Goal: Task Accomplishment & Management: Complete application form

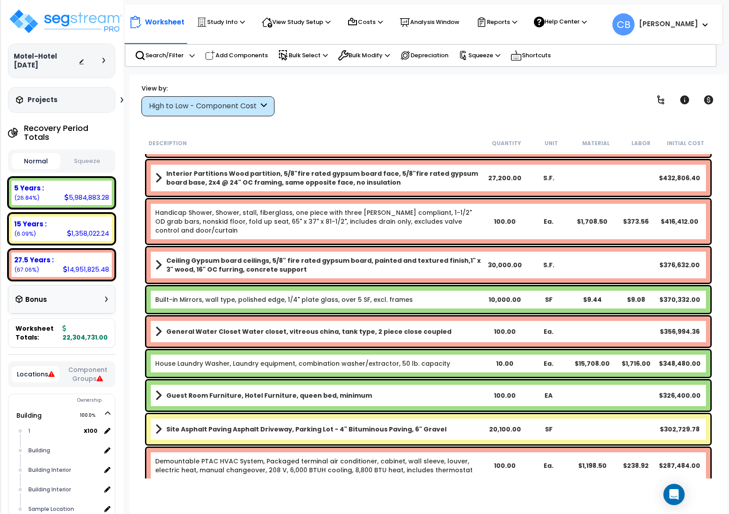
click at [324, 252] on div "Ceiling Gypsum board ceilings, 5/8" fire rated gypsum board, painted and textur…" at bounding box center [428, 264] width 564 height 35
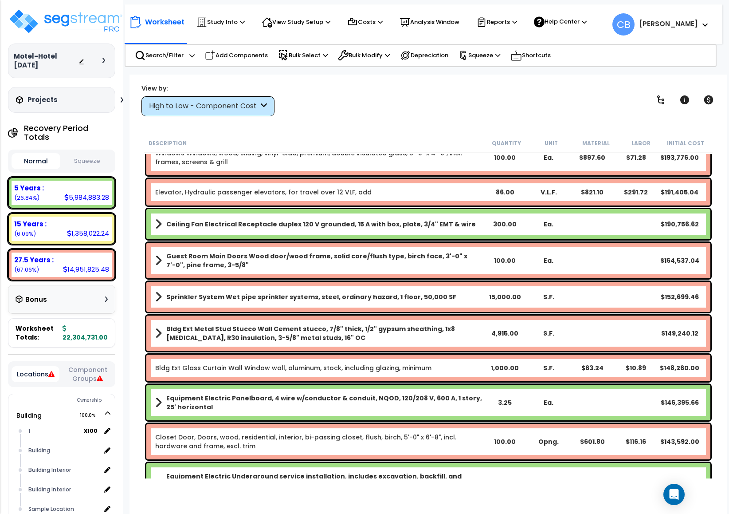
click at [486, 280] on div "Sprinkler System Wet pipe sprinkler systems, steel, ordinary hazard, 1 floor, 5…" at bounding box center [428, 296] width 569 height 35
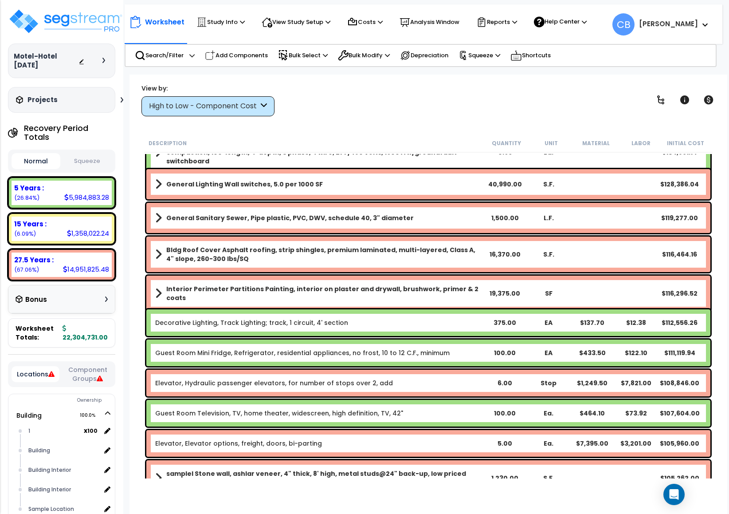
click at [486, 280] on div "Interior Perimeter Partitions Painting, interior on plaster and drywall, brushw…" at bounding box center [428, 292] width 564 height 35
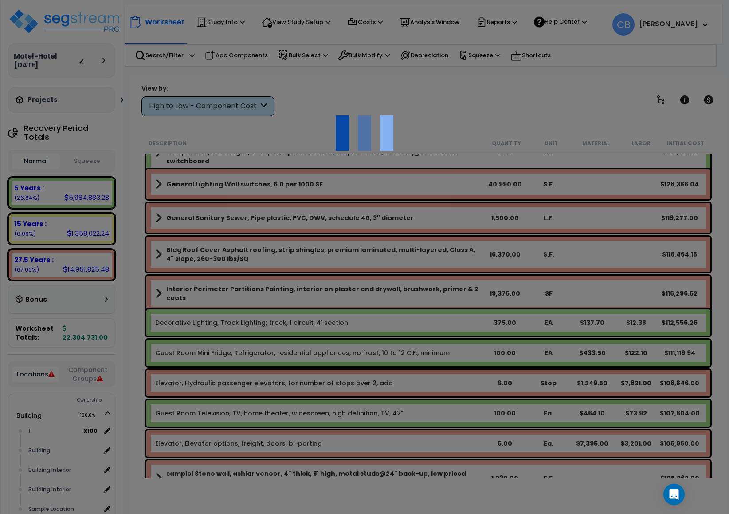
scroll to position [39, 0]
click at [424, 276] on div at bounding box center [364, 257] width 729 height 514
click at [355, 281] on div at bounding box center [364, 257] width 729 height 514
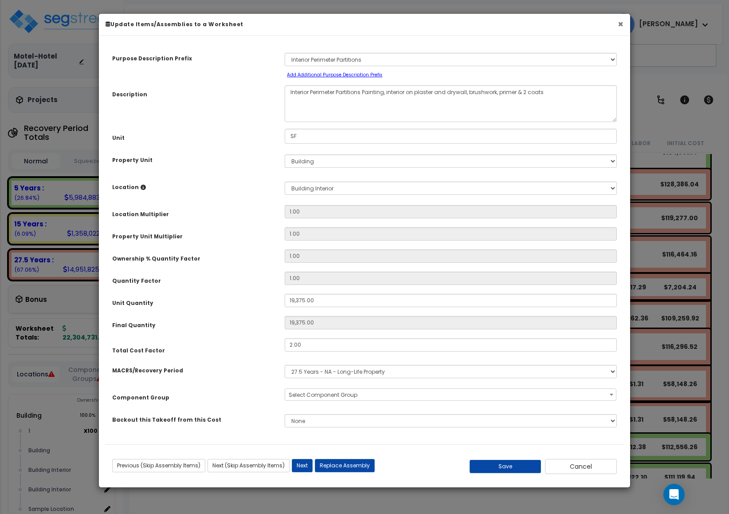
click at [486, 25] on button "×" at bounding box center [621, 24] width 6 height 9
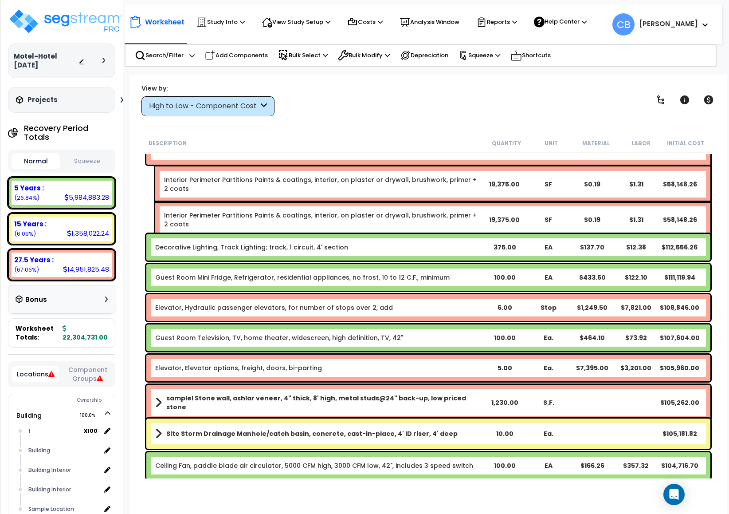
click at [409, 235] on div "Decorative Lighting, Track Lighting; track, 1 circuit, 4' section 375.00 EA $13…" at bounding box center [428, 247] width 564 height 27
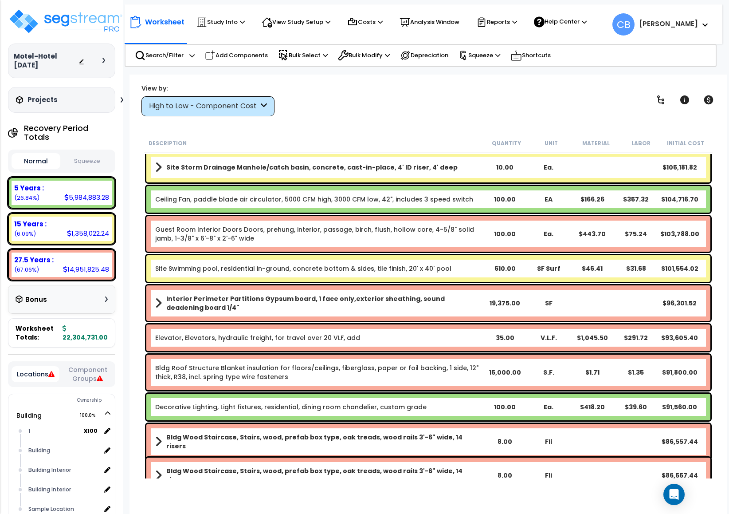
click at [486, 235] on div "100.00" at bounding box center [505, 233] width 44 height 9
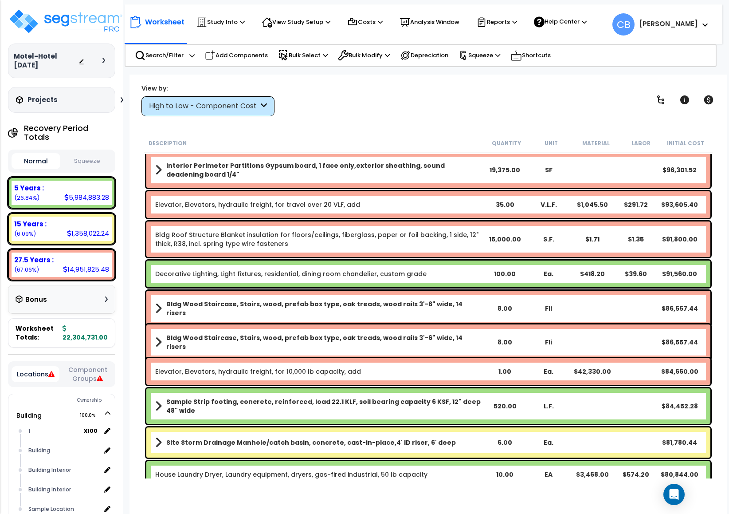
click at [374, 241] on link "Bldg Roof Structure Blanket insulation for floors/ceilings, fiberglass, paper o…" at bounding box center [319, 239] width 328 height 18
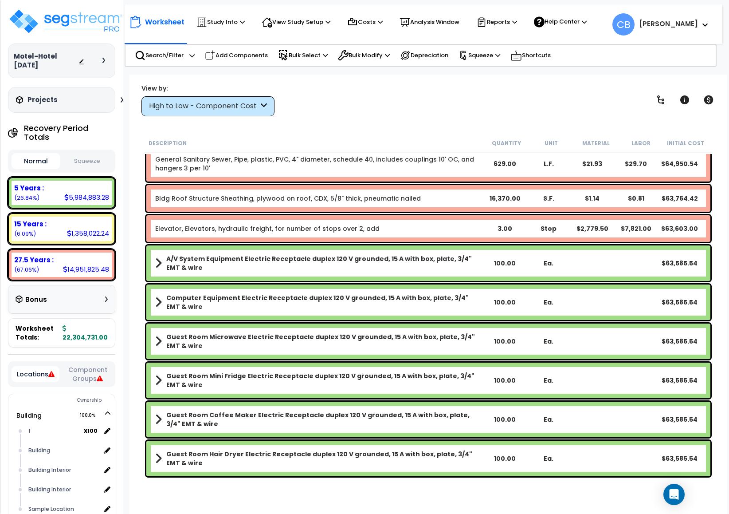
click at [369, 238] on div "Elevator, Elevators, hydraulic freight, for number of stops over 2, add 3.00 St…" at bounding box center [428, 228] width 564 height 27
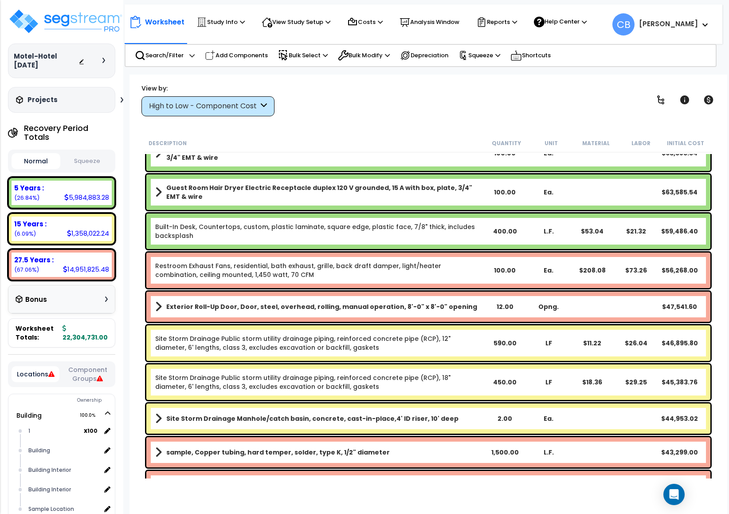
click at [486, 259] on div "Restroom Exhaust Fans, residential, bath exhaust, grille, back draft damper, li…" at bounding box center [428, 269] width 564 height 35
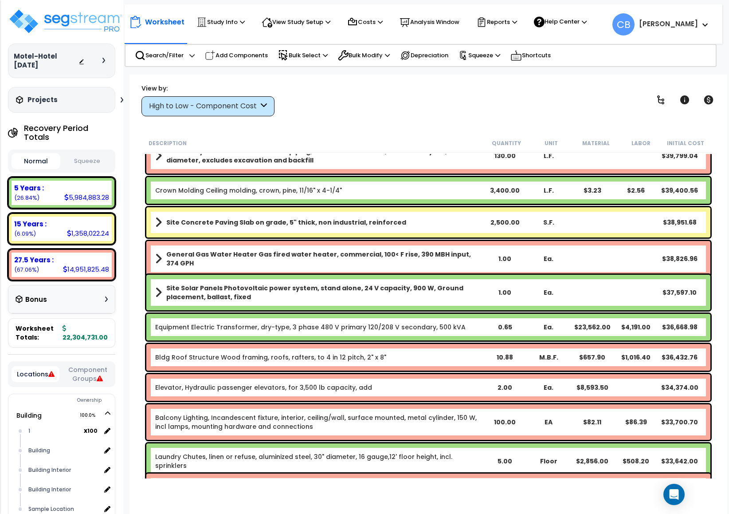
click at [486, 256] on div "Ea." at bounding box center [548, 258] width 44 height 9
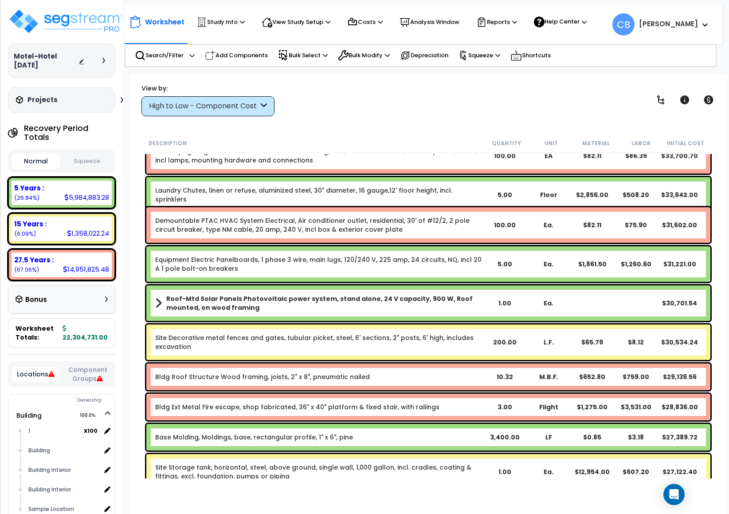
click at [486, 249] on div "Equipment Electric Panelboards, 1 phase 3 wire, main lugs, 120/240 V, 225 amp, …" at bounding box center [428, 263] width 564 height 35
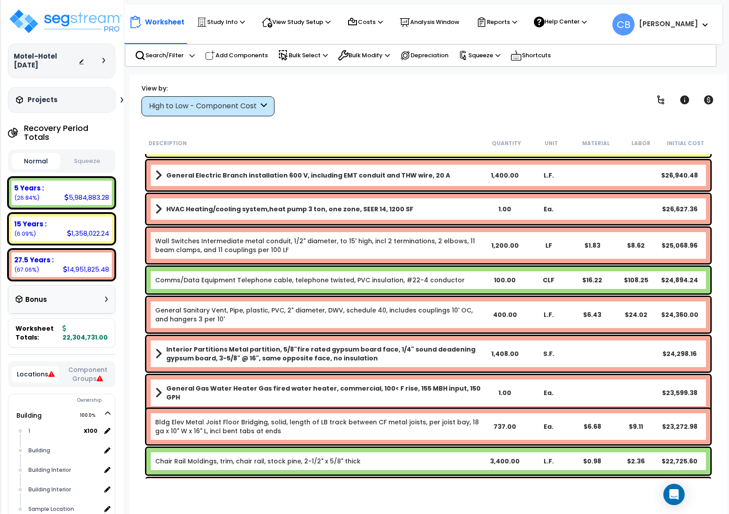
click at [486, 249] on div "Wall Switches Intermediate metal conduit, 1/2" diameter, to 15' high, incl 2 te…" at bounding box center [428, 245] width 564 height 35
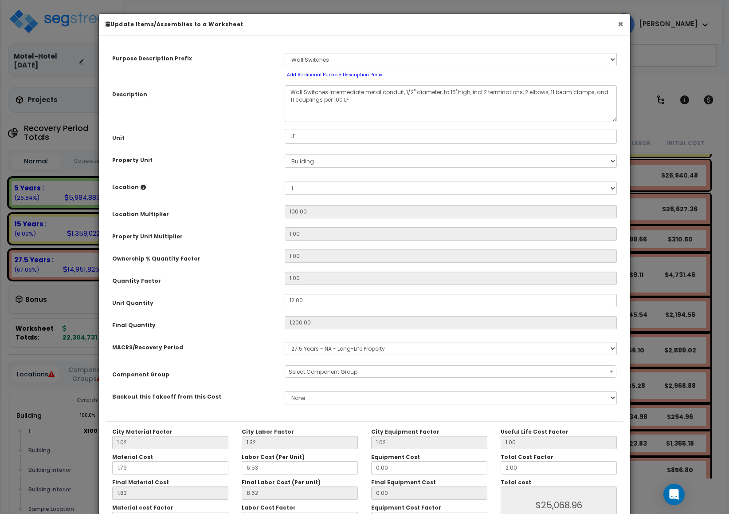
click at [486, 20] on button "×" at bounding box center [621, 24] width 6 height 9
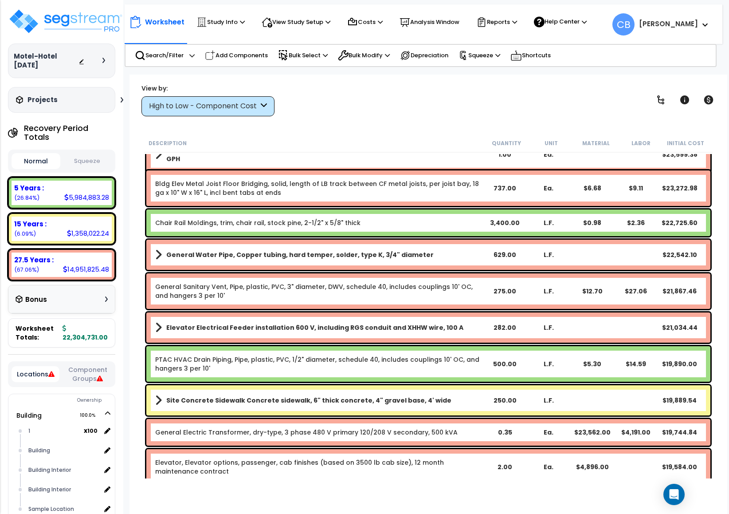
click at [452, 172] on div "Bldg Elev Metal Joist Floor Bridging, solid, length of LB track between CF meta…" at bounding box center [428, 187] width 564 height 35
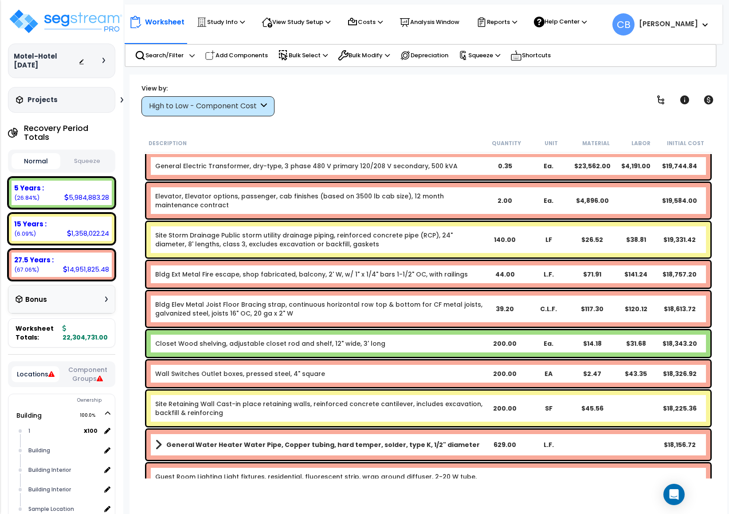
click at [451, 175] on div "General Electric Transformer, dry-type, 3 phase 480 V primary 120/208 V seconda…" at bounding box center [428, 166] width 564 height 27
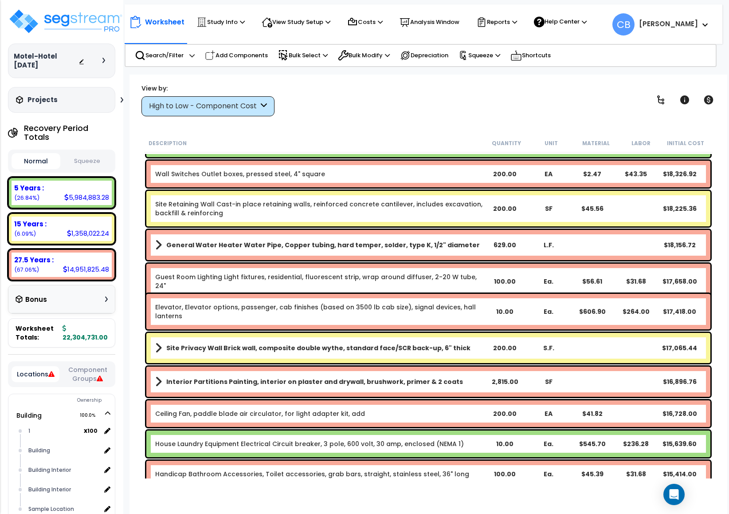
click at [486, 185] on div "Wall Switches Outlet boxes, pressed steel, 4" square 200.00 EA $2.47 $43.35 $18…" at bounding box center [428, 174] width 564 height 27
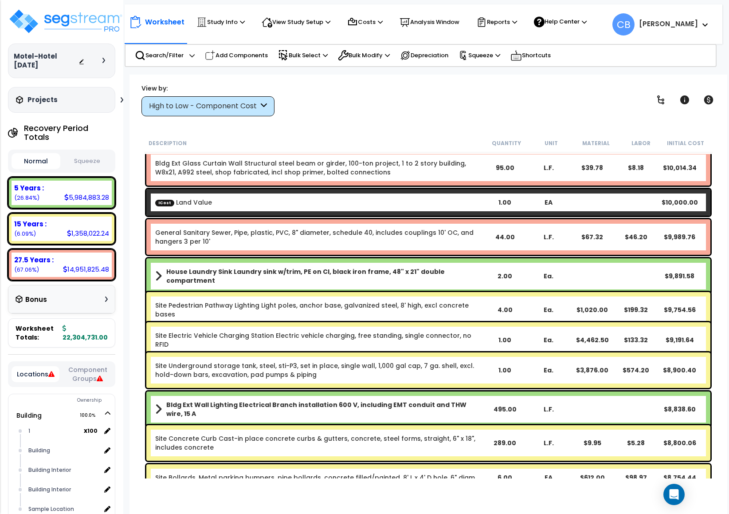
click at [370, 193] on div "ICost Land Value 1.00 EA $10,000.00" at bounding box center [428, 202] width 564 height 27
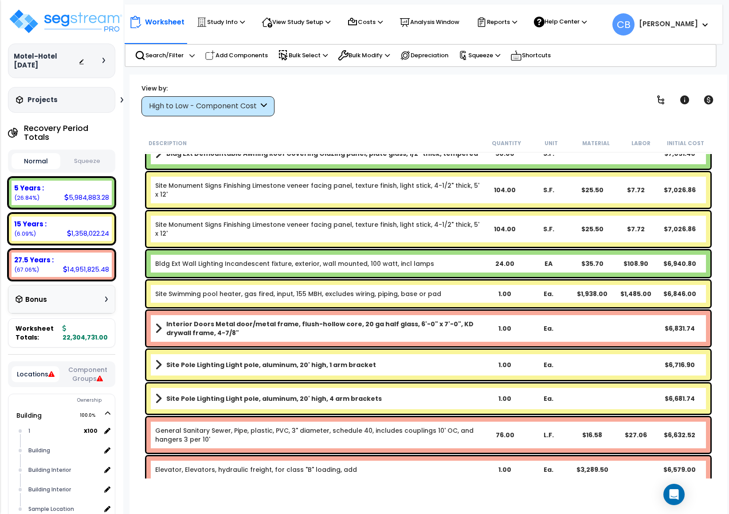
click at [349, 197] on link "Site Monument Signs Finishing Limestone veneer facing panel, texture finish, li…" at bounding box center [319, 190] width 328 height 18
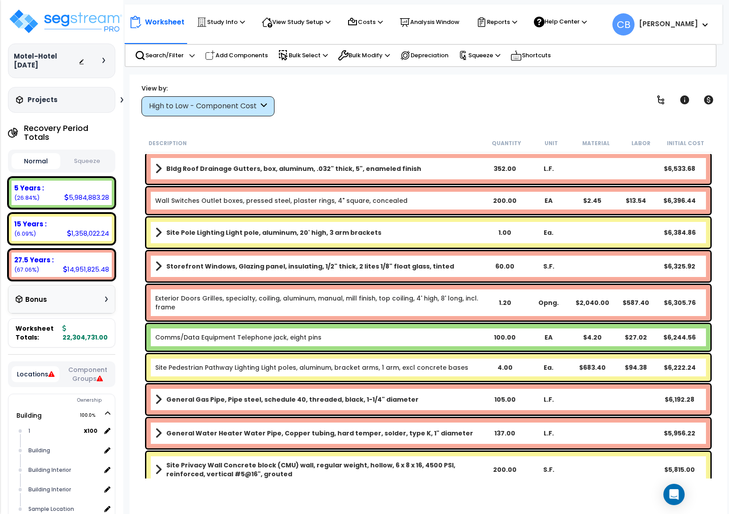
click at [447, 196] on b "Wall Switches Outlet boxes, pressed steel, plaster rings, 4" square, concealed" at bounding box center [319, 200] width 328 height 9
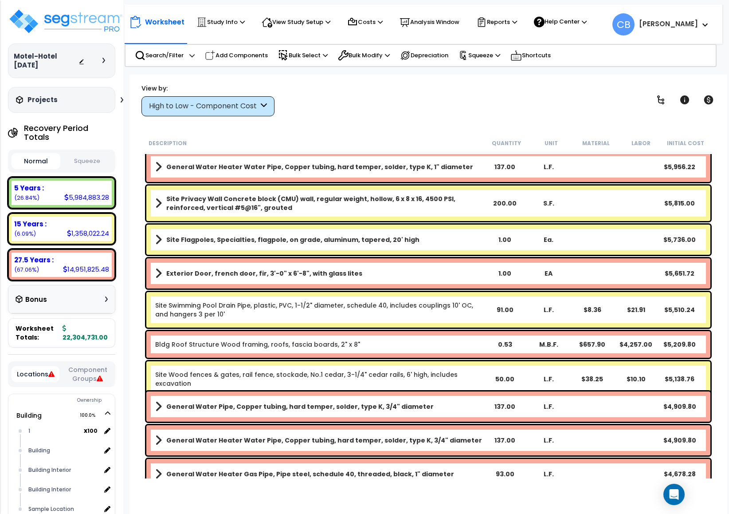
click at [478, 195] on b "Site Privacy Wall Concrete block (CMU) wall, regular weight, hollow, 6 x 8 x 16…" at bounding box center [324, 203] width 317 height 18
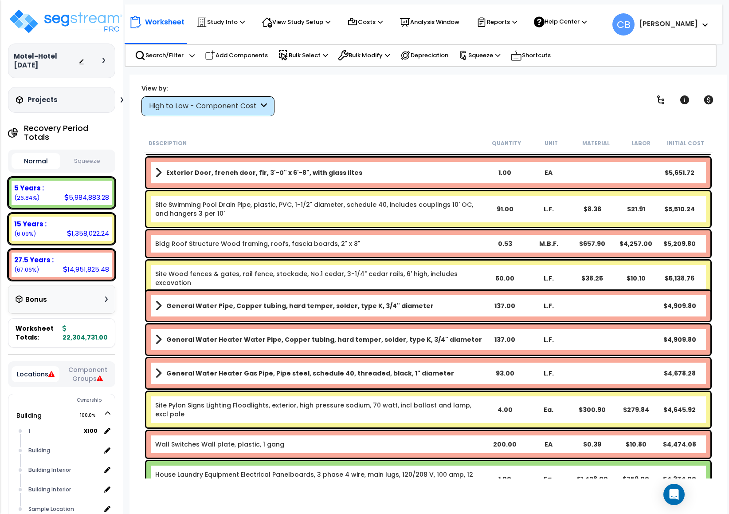
click at [483, 193] on div "Site Swimming Pool Drain Pipe, plastic, PVC, 1-1/2" diameter, schedule 40, incl…" at bounding box center [428, 208] width 564 height 35
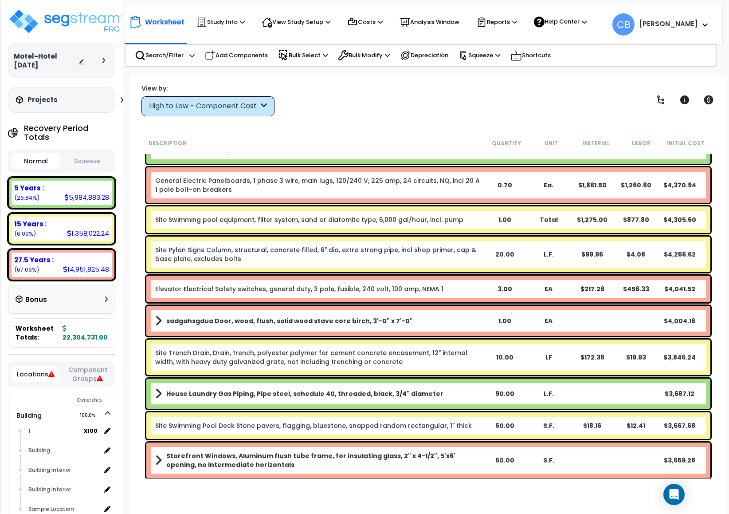
click at [483, 193] on div "General Electric Panelboards, 1 phase 3 wire, main lugs, 120/240 V, 225 amp, 24…" at bounding box center [428, 184] width 564 height 35
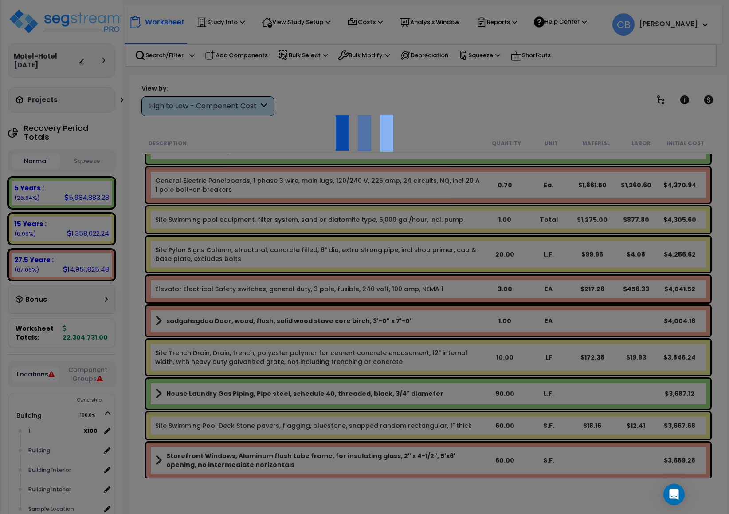
scroll to position [7850, 0]
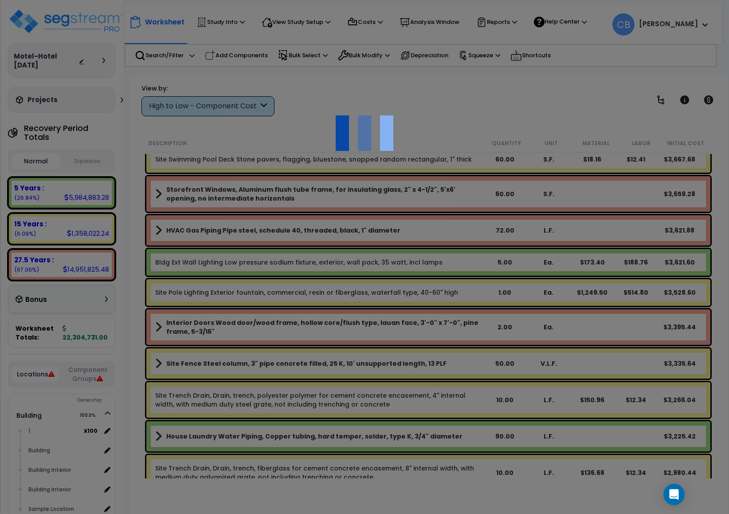
click at [434, 209] on div at bounding box center [364, 257] width 729 height 514
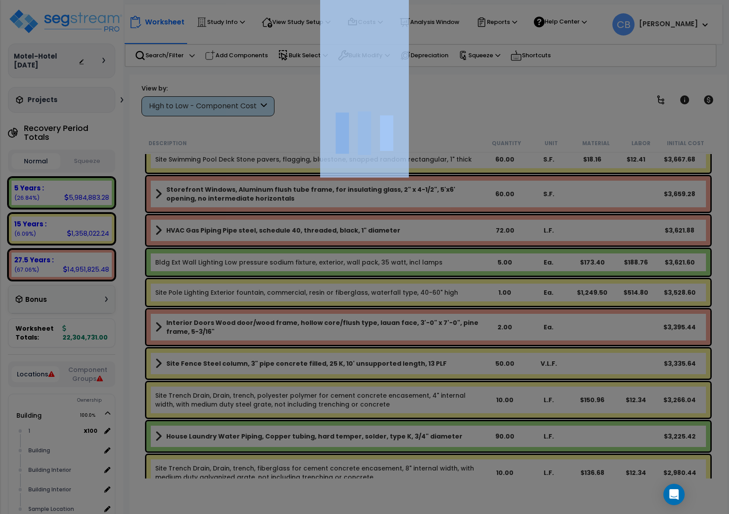
click at [434, 209] on div at bounding box center [364, 257] width 729 height 514
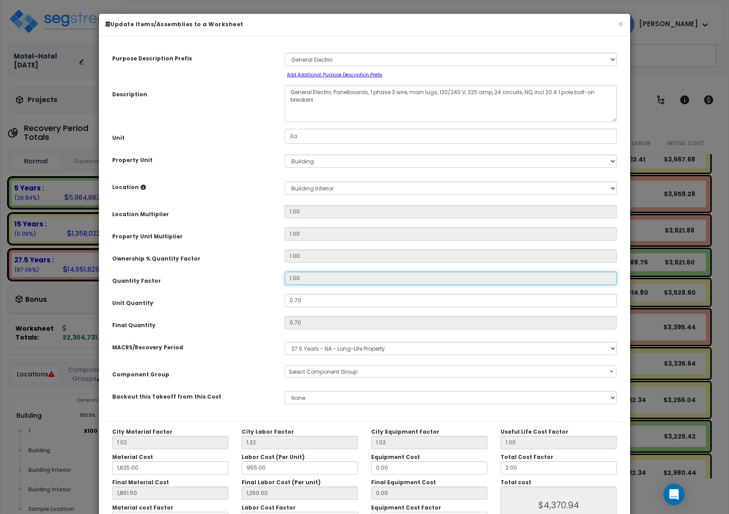
click at [320, 281] on input "1.00" at bounding box center [451, 277] width 332 height 13
click at [486, 24] on div "× Update Items/Assemblies to a Worksheet" at bounding box center [364, 25] width 531 height 22
click at [486, 25] on button "×" at bounding box center [621, 24] width 6 height 9
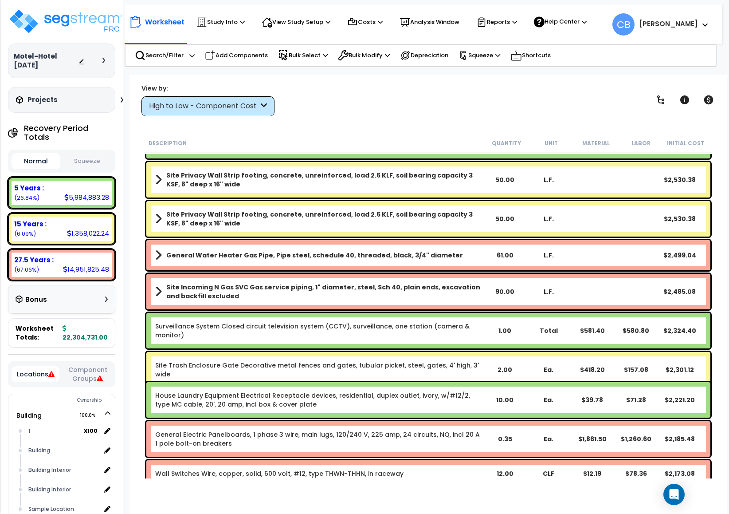
click at [250, 310] on div "Surveillance System Closed circuit television system (CCTV), surveillance, one …" at bounding box center [428, 330] width 569 height 40
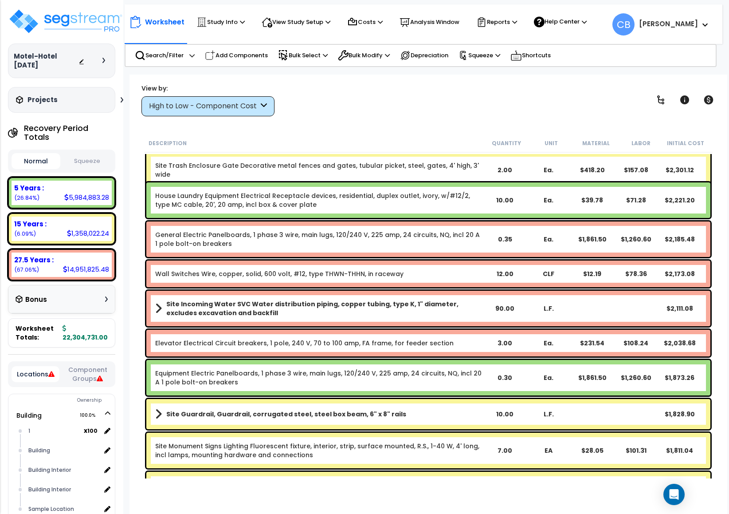
click at [310, 306] on b "Site Incoming Water SVC Water distribution piping, copper tubing, type K, 1" di…" at bounding box center [324, 308] width 317 height 18
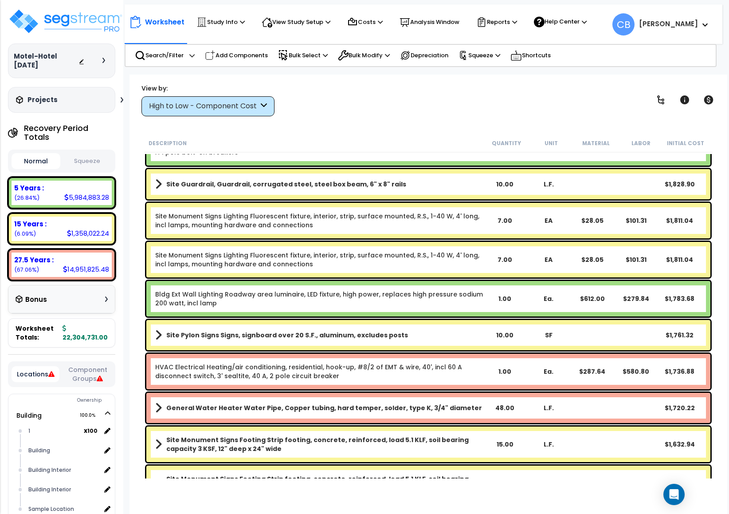
click at [444, 309] on div "Bldg Ext Wall Lighting Roadway area luminaire, LED fixture, high power, replace…" at bounding box center [428, 298] width 564 height 35
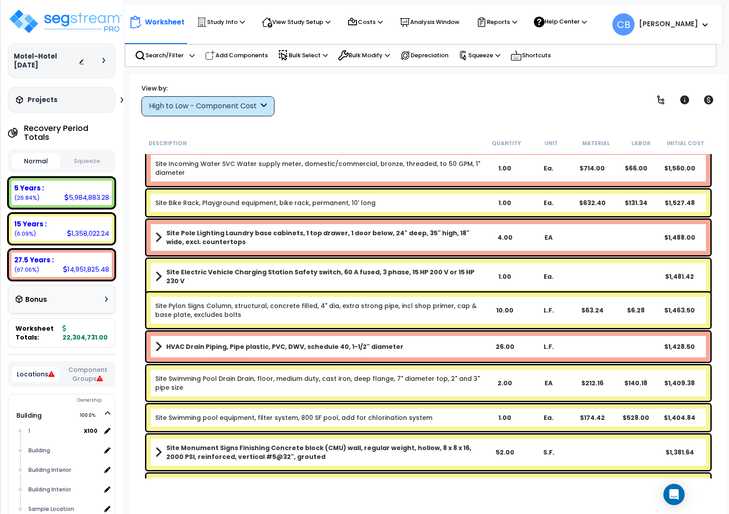
click at [294, 327] on link "HVAC Drain Piping, Pipe plastic, PVC, DWV, schedule 40, 1-1/2" diameter" at bounding box center [319, 346] width 328 height 12
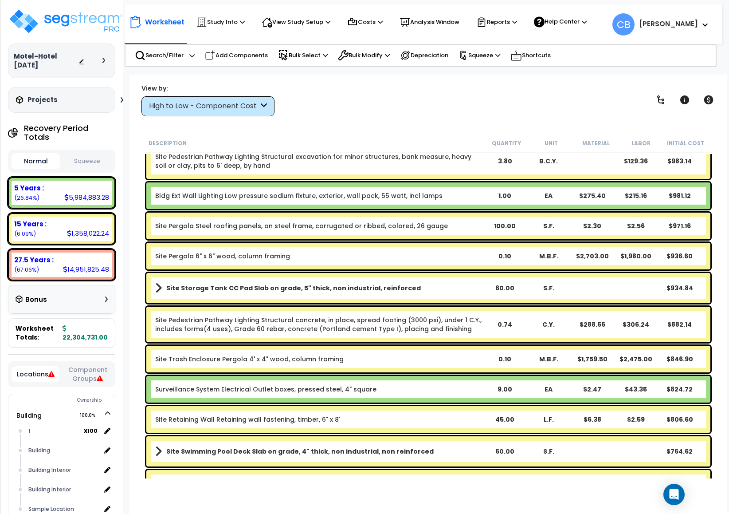
click at [380, 327] on div "Site Pedestrian Pathway Lighting Structural concrete, in place, spread footing …" at bounding box center [428, 323] width 564 height 35
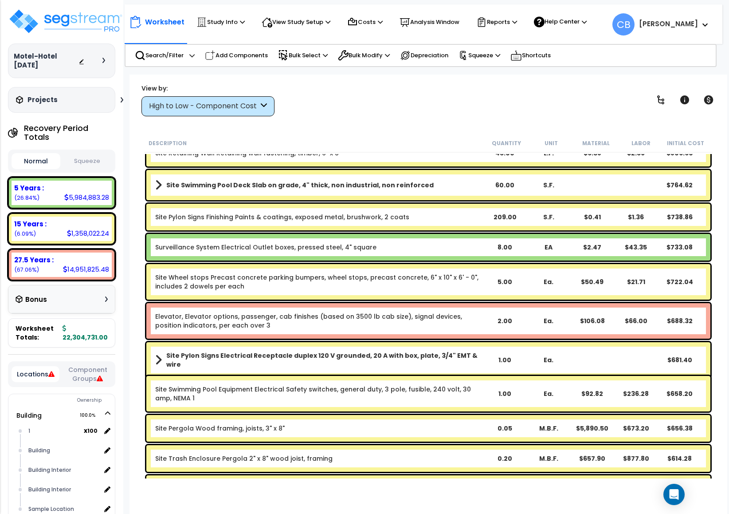
click at [380, 327] on div "Elevator, Elevator options, passenger, cab finishes (based on 3500 lb cab size)…" at bounding box center [428, 320] width 564 height 35
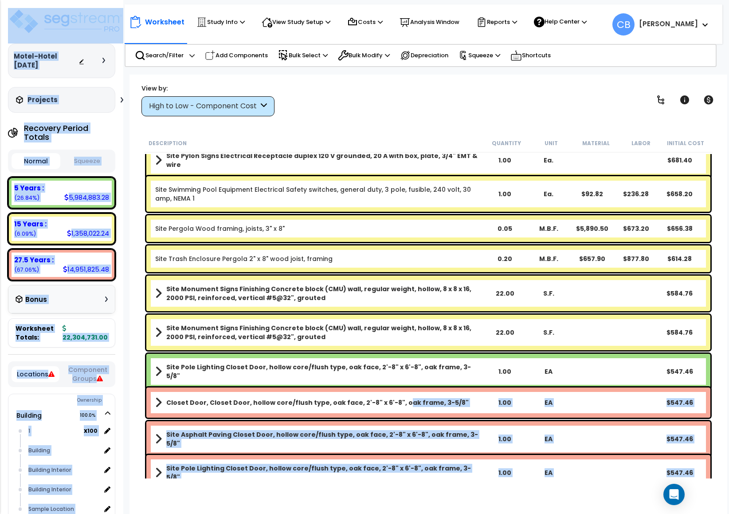
drag, startPoint x: 406, startPoint y: 484, endPoint x: 421, endPoint y: 540, distance: 57.9
click at [421, 327] on html "We are Building your Study. So please grab a coffee and let us do the heavy lif…" at bounding box center [364, 218] width 729 height 514
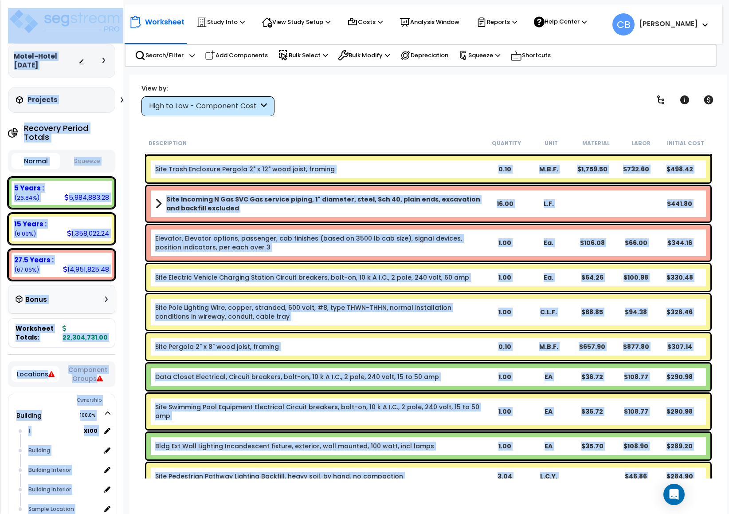
click at [421, 327] on div "Data Closet Electrical, Circuit breakers, bolt-on, 10 k A I.C., 2 pole, 240 vol…" at bounding box center [428, 376] width 564 height 27
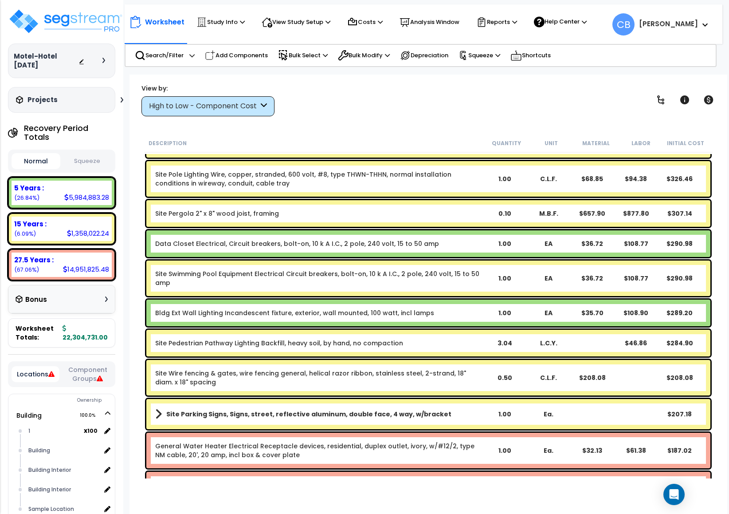
click at [421, 327] on link "Site Wire fencing & gates, wire fencing general, helical razor ribbon, stainles…" at bounding box center [319, 378] width 328 height 18
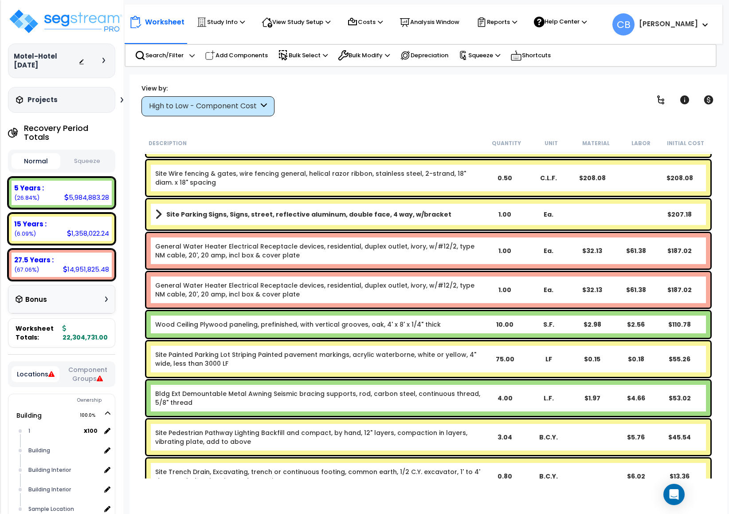
click at [421, 327] on div "Site Painted Parking Lot Striping Painted pavement markings, acrylic waterborne…" at bounding box center [428, 358] width 564 height 35
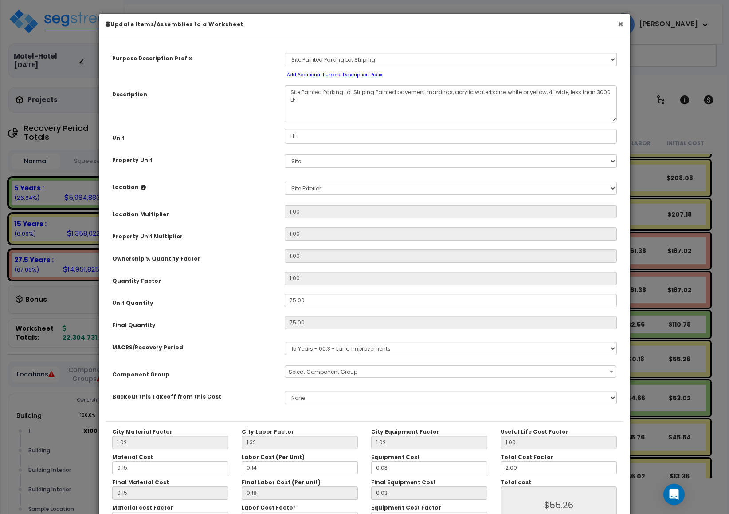
click at [486, 21] on button "×" at bounding box center [621, 24] width 6 height 9
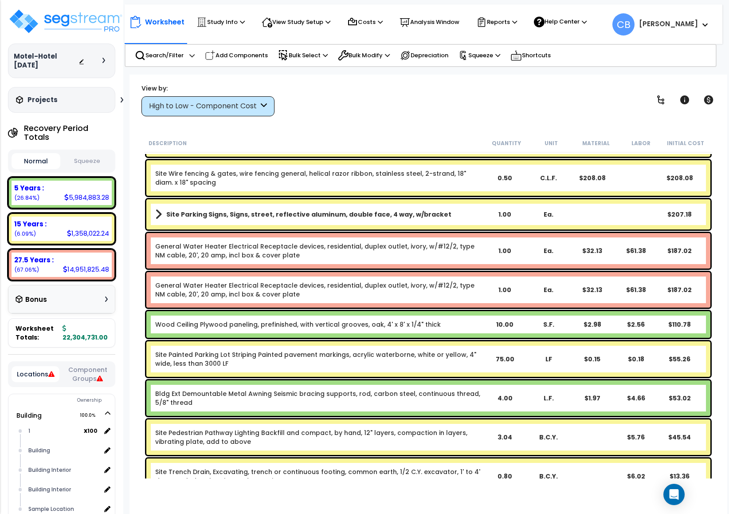
scroll to position [11385, 0]
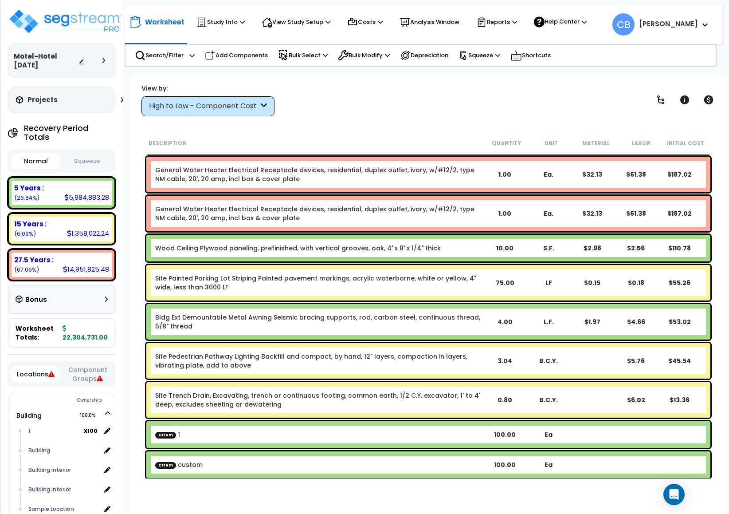
click at [369, 271] on div "Site Painted Parking Lot Striping Painted pavement markings, acrylic waterborne…" at bounding box center [428, 282] width 564 height 35
click at [486, 275] on div "Site Painted Parking Lot Striping Painted pavement markings, acrylic waterborne…" at bounding box center [428, 282] width 564 height 35
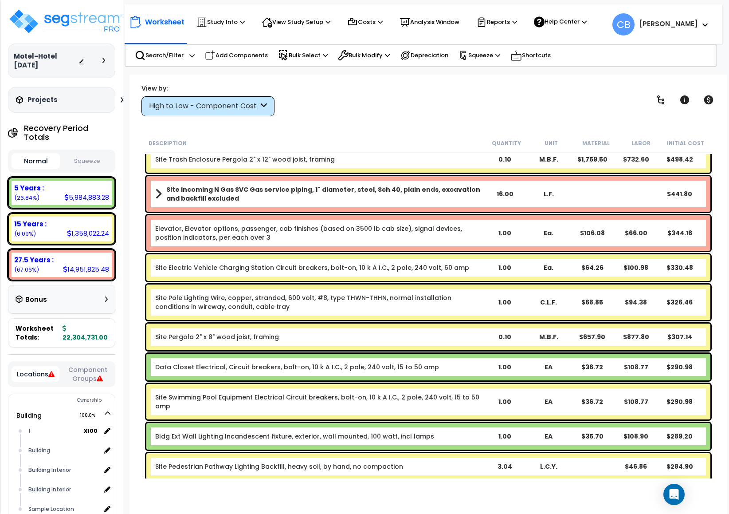
scroll to position [0, 0]
click at [130, 320] on div "Worksheet Study Info Study Setup Add Property Unit Template study Clone study CB" at bounding box center [428, 332] width 598 height 514
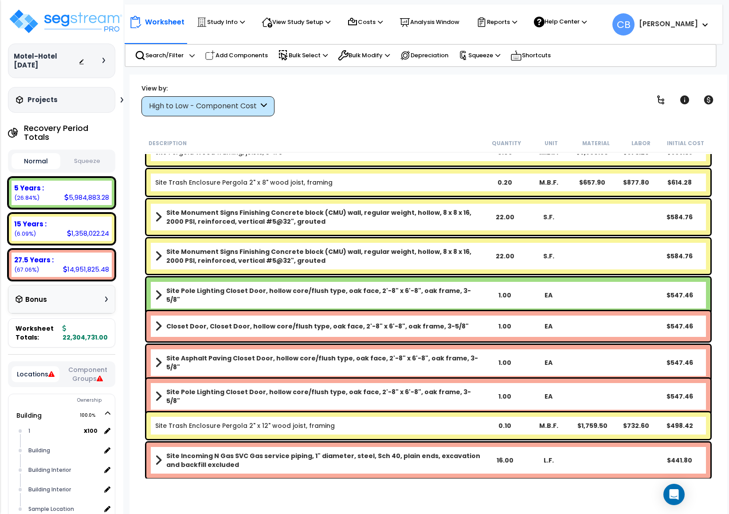
click at [390, 327] on div "Site Asphalt Paving Closet Door, hollow core/flush type, oak face, 2'-8" x 6'-8…" at bounding box center [428, 362] width 564 height 35
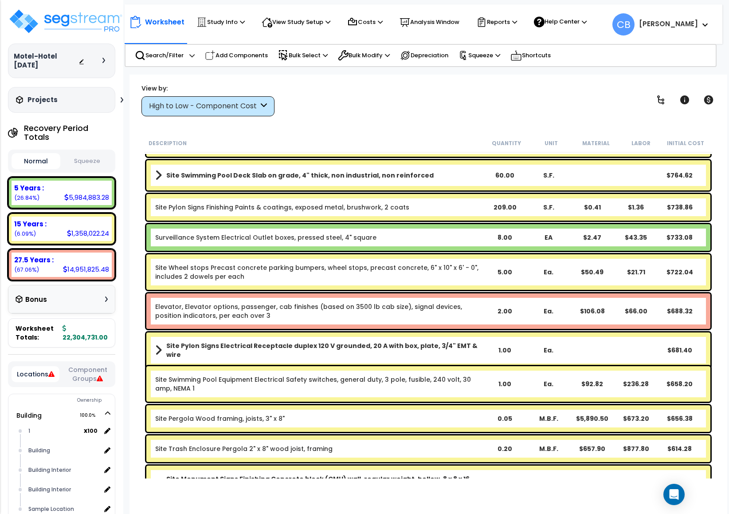
click at [203, 327] on b "Site Pylon Signs Electrical Receptacle duplex 120 V grounded, 20 A with box, pl…" at bounding box center [324, 350] width 317 height 18
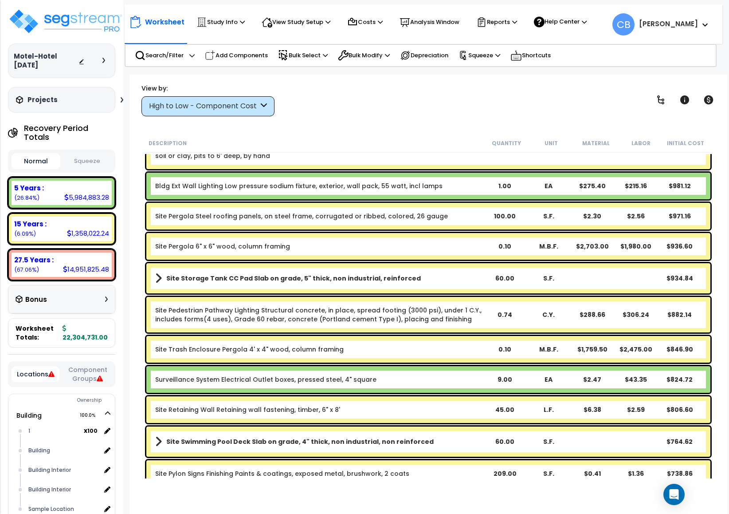
click at [257, 327] on link "Site Trash Enclosure Pergola 4' x 4" wood, column framing" at bounding box center [249, 349] width 188 height 9
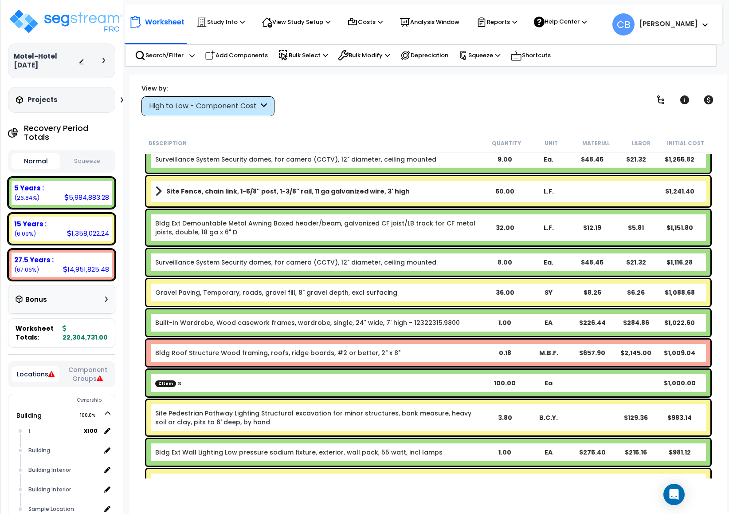
click at [319, 327] on link "Bldg Roof Structure Wood framing, roofs, ridge boards, #2 or better, 2" x 8"" at bounding box center [277, 352] width 245 height 9
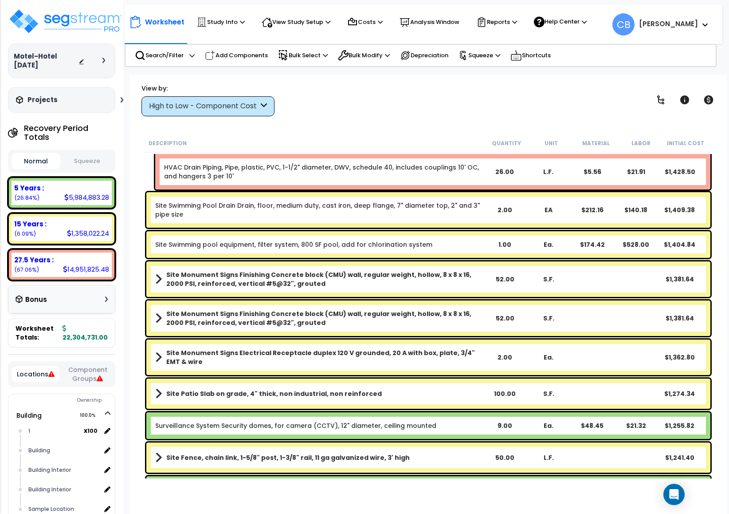
click at [340, 327] on b "Site Monument Signs Electrical Receptacle duplex 120 V grounded, 20 A with box,…" at bounding box center [324, 357] width 317 height 18
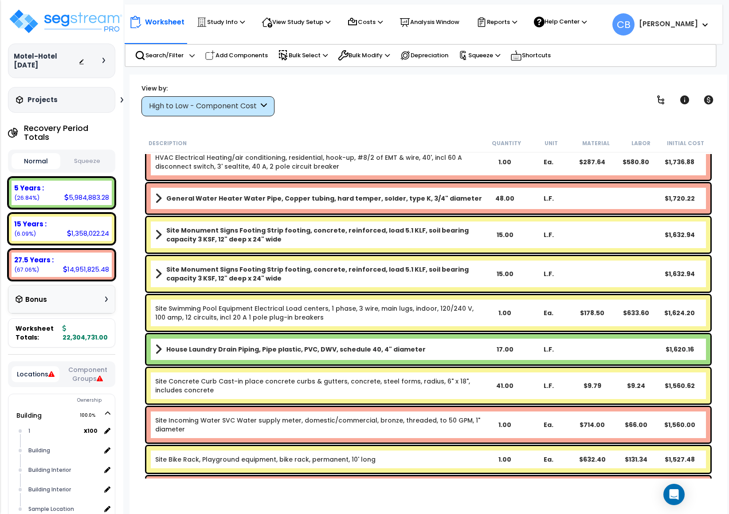
click at [254, 327] on b "House Laundry Drain Piping, Pipe plastic, PVC, DWV, schedule 40, 4" diameter" at bounding box center [295, 349] width 259 height 9
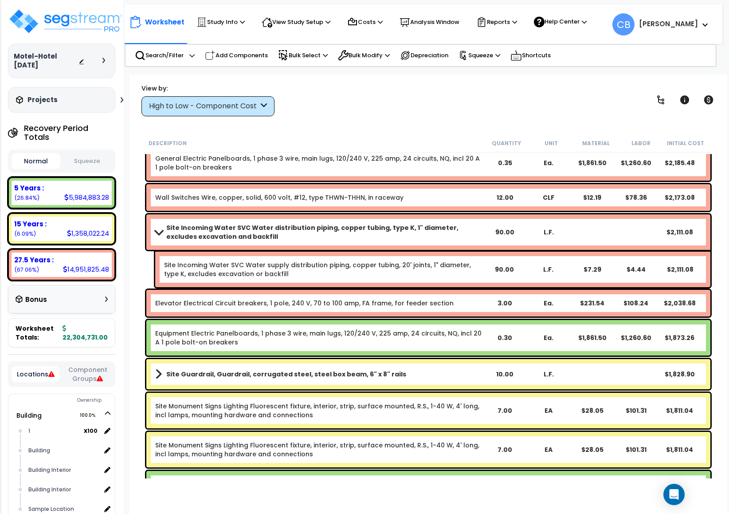
click at [373, 327] on div "Site Guardrail, Guardrail, corrugated steel, steel box beam, 6" x 8" rails 10.0…" at bounding box center [428, 374] width 569 height 35
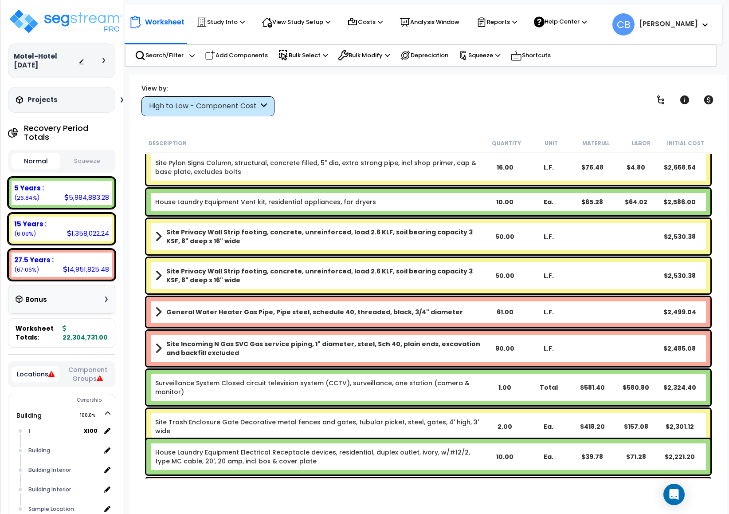
click at [373, 327] on div "Site Incoming N Gas SVC Gas service piping, 1" diameter, steel, Sch 40, plain e…" at bounding box center [428, 347] width 564 height 35
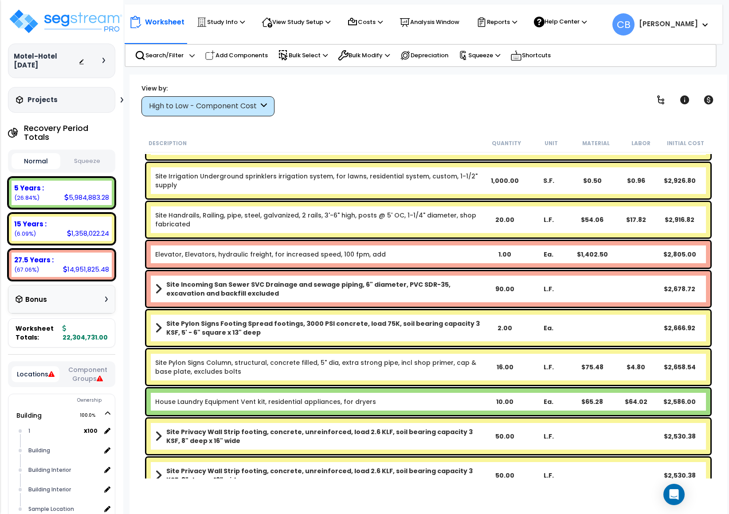
click at [287, 327] on div "Site Pylon Signs Column, structural, concrete filled, 5" dia, extra strong pipe…" at bounding box center [428, 366] width 564 height 35
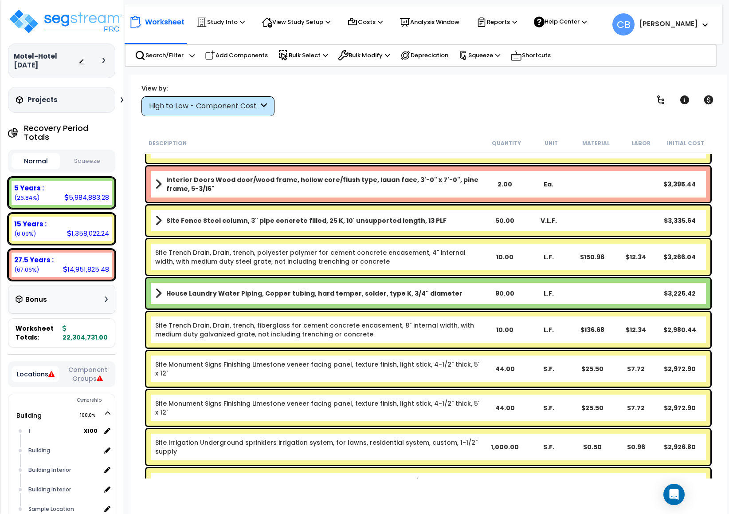
click at [353, 327] on link "Site Monument Signs Finishing Limestone veneer facing panel, texture finish, li…" at bounding box center [319, 369] width 328 height 18
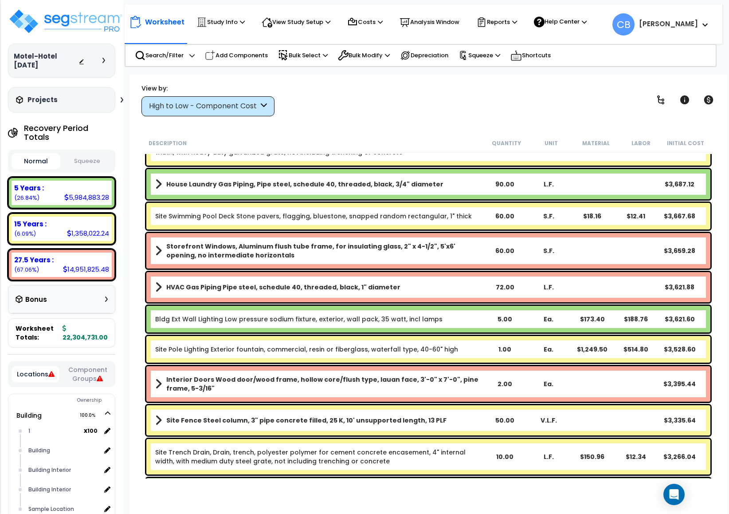
drag, startPoint x: 506, startPoint y: 361, endPoint x: 306, endPoint y: 357, distance: 199.2
click at [486, 327] on div "Site Pole Lighting Exterior fountain, commercial, resin or fiberglass, waterfal…" at bounding box center [428, 349] width 569 height 31
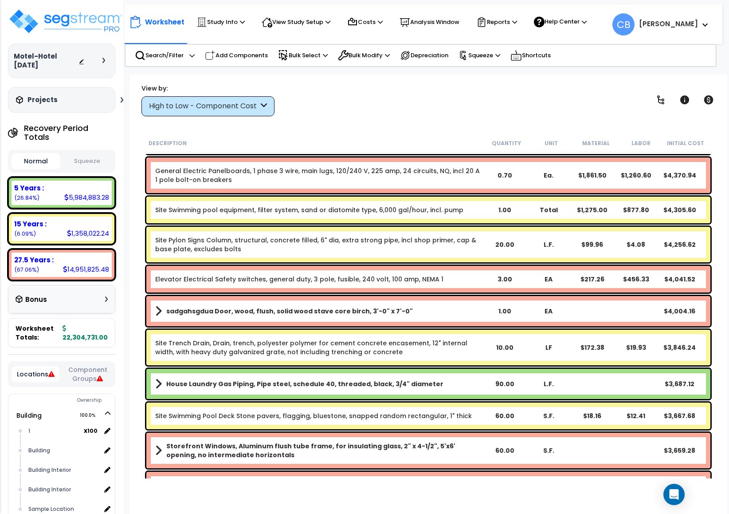
click at [306, 327] on div "Site Trench Drain, Drain, trench, polyester polymer for cement concrete encasem…" at bounding box center [428, 347] width 564 height 35
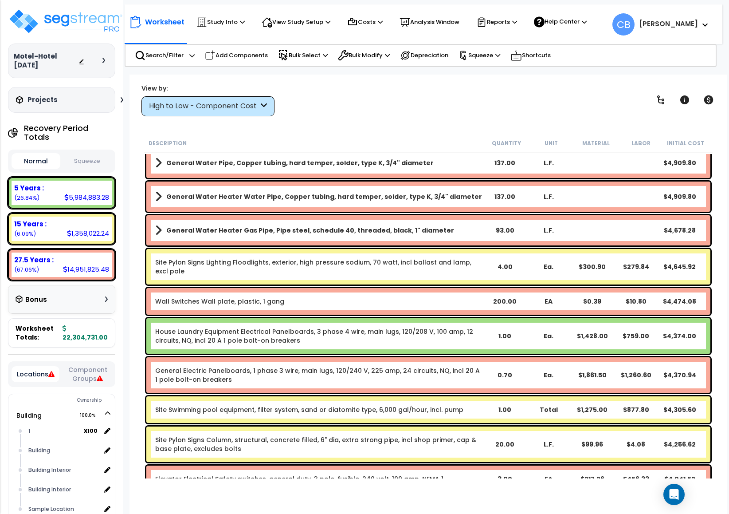
click at [390, 327] on div "General Electric Panelboards, 1 phase 3 wire, main lugs, 120/240 V, 225 amp, 24…" at bounding box center [428, 375] width 569 height 40
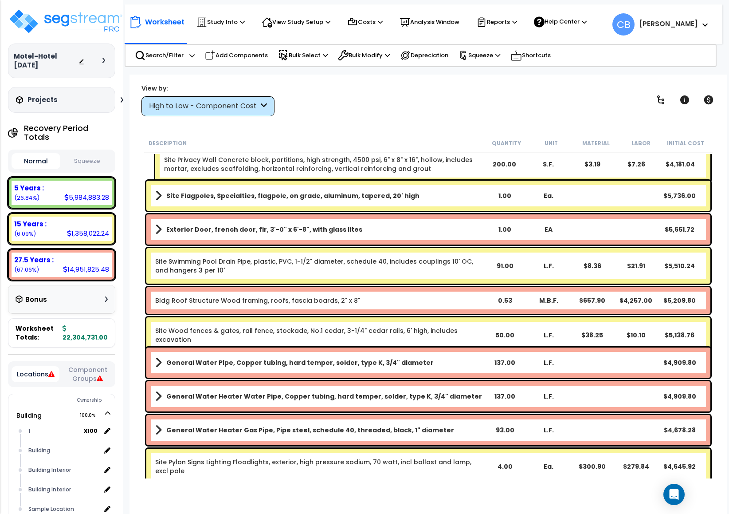
scroll to position [7128, 0]
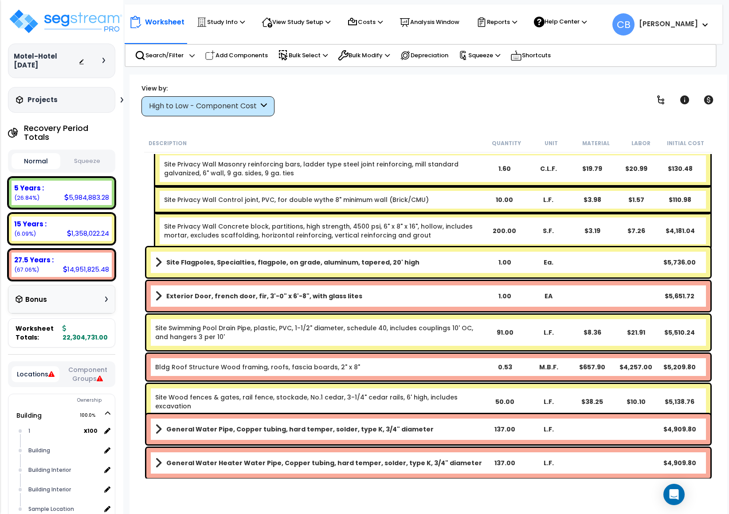
click at [469, 327] on div "Bldg Roof Structure Wood framing, roofs, [MEDICAL_DATA] boards, 2" x 8" 0.53 M.…" at bounding box center [428, 366] width 564 height 27
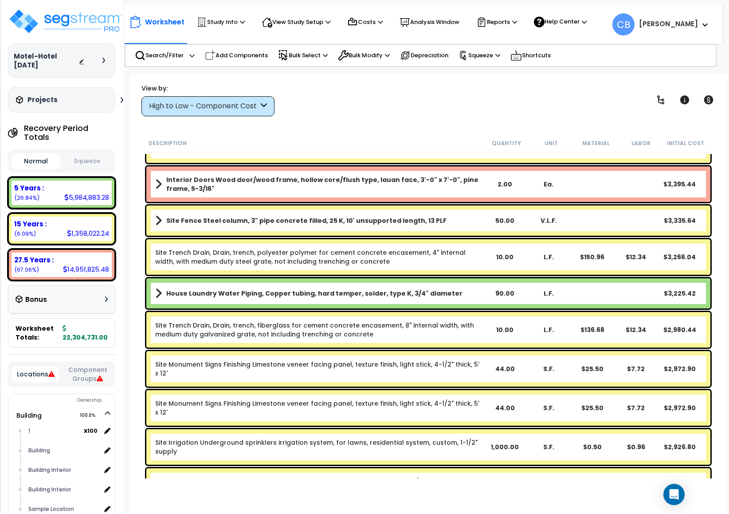
click at [302, 296] on b "House Laundry Water Piping, Copper tubing, hard temper, solder, type K, 3/4" di…" at bounding box center [314, 293] width 296 height 9
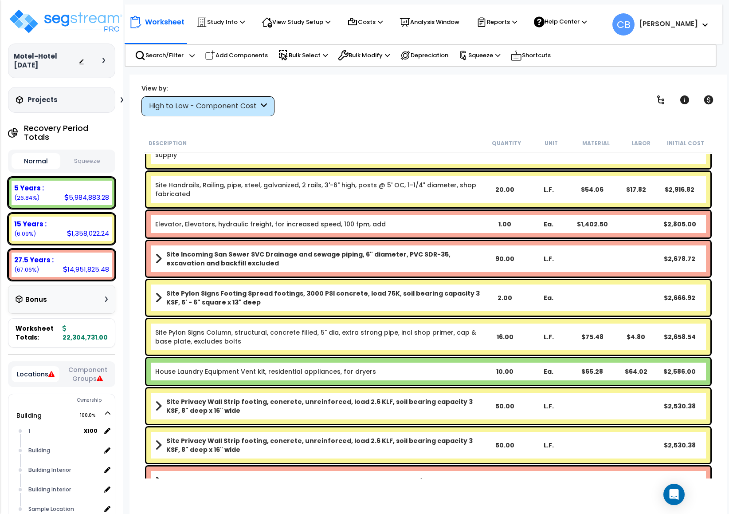
click at [369, 304] on b "Site Pylon Signs Footing Spread footings, 3000 PSI concrete, load 75K, soil bea…" at bounding box center [324, 298] width 317 height 18
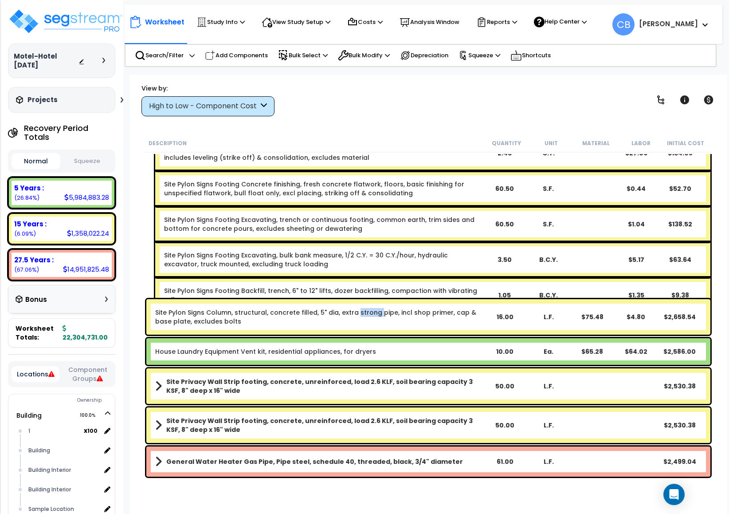
click at [369, 304] on div "Site Pylon Signs Column, structural, concrete filled, 5" dia, extra strong pipe…" at bounding box center [428, 316] width 564 height 35
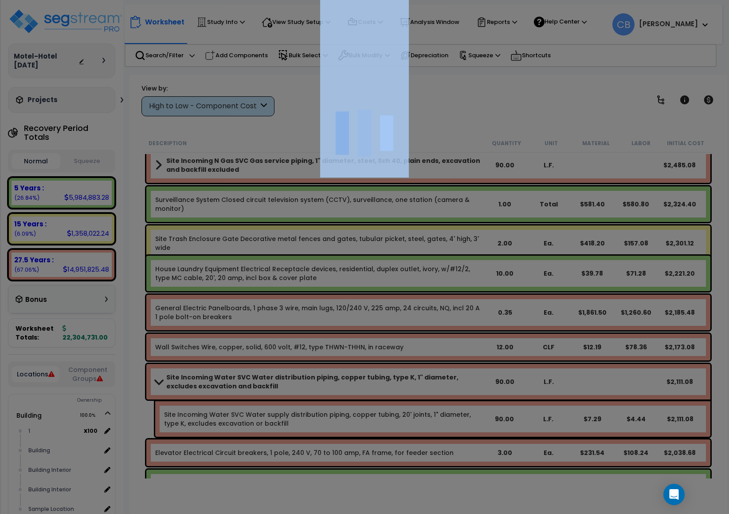
click at [369, 304] on div at bounding box center [364, 257] width 729 height 514
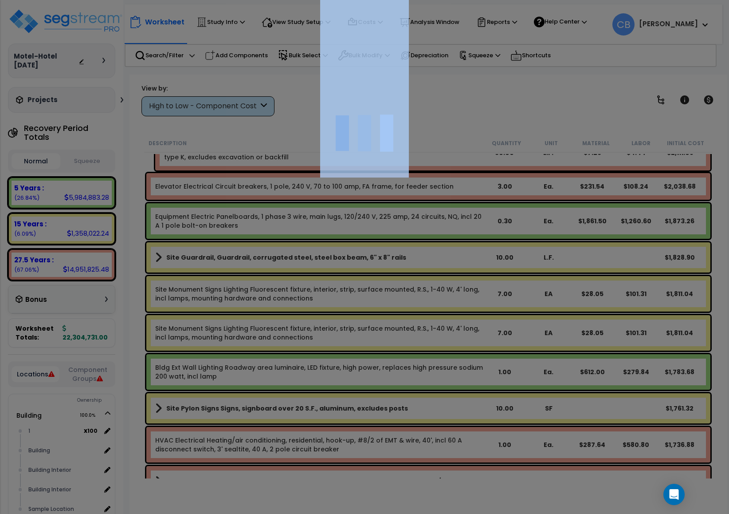
click at [369, 304] on div at bounding box center [364, 257] width 729 height 514
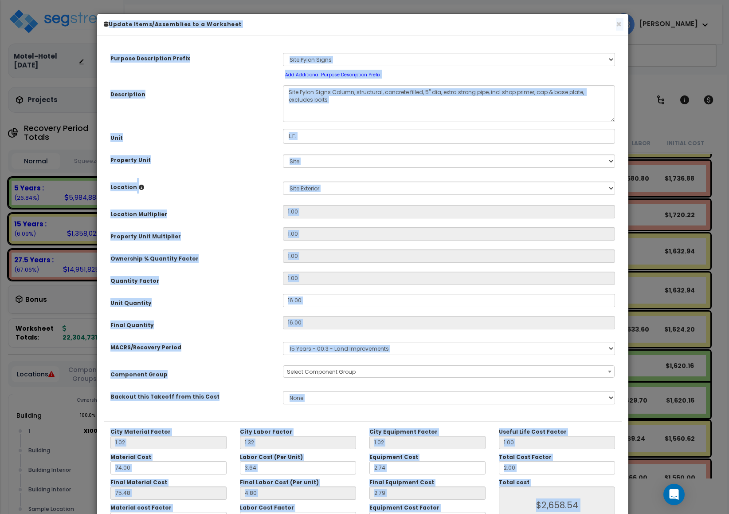
click at [281, 304] on div "16.00" at bounding box center [448, 300] width 345 height 13
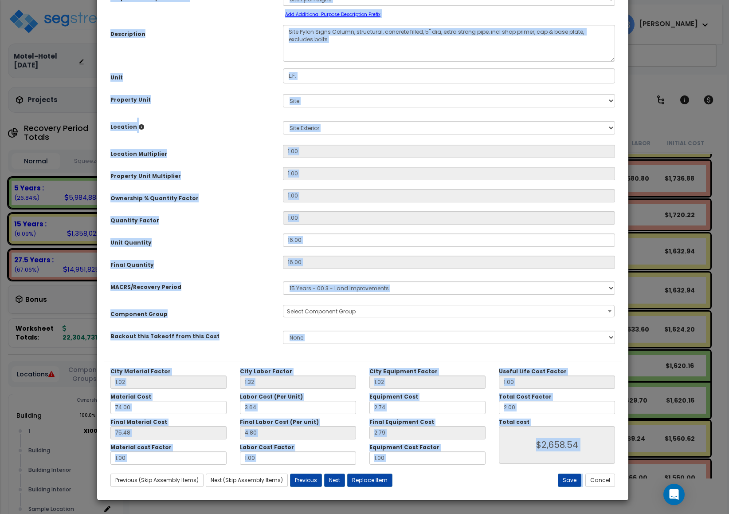
scroll to position [0, 0]
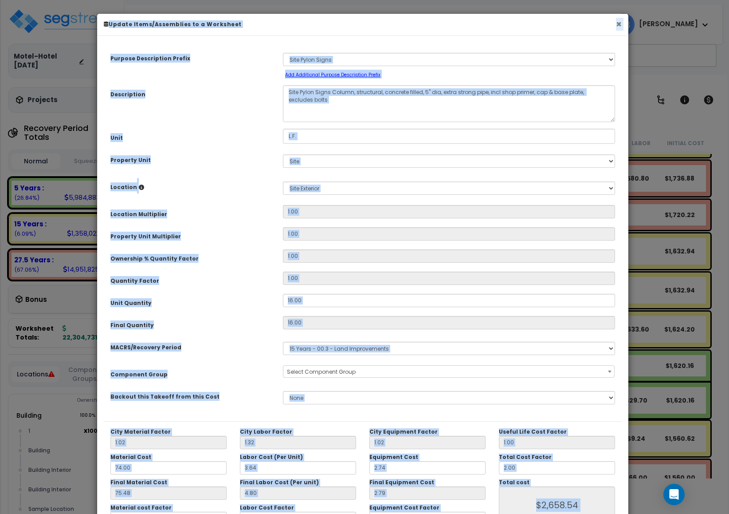
click at [486, 26] on button "×" at bounding box center [619, 24] width 6 height 9
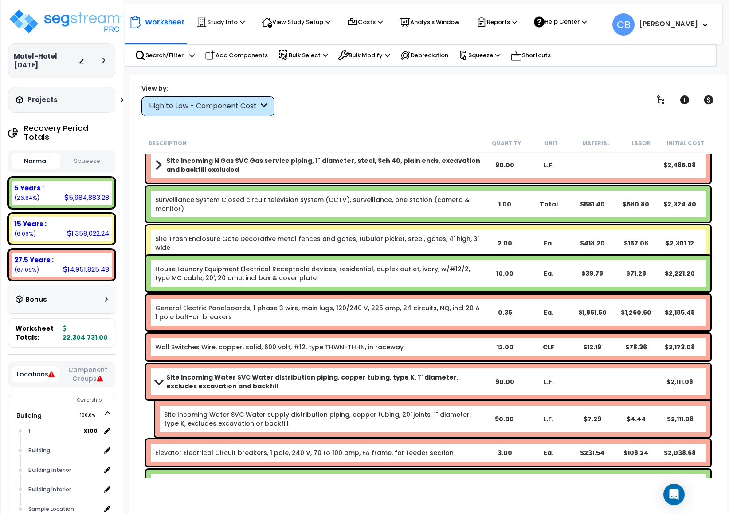
click at [363, 231] on div "Site Trash Enclosure Gate Decorative metal fences and gates, tubular picket, st…" at bounding box center [428, 242] width 564 height 35
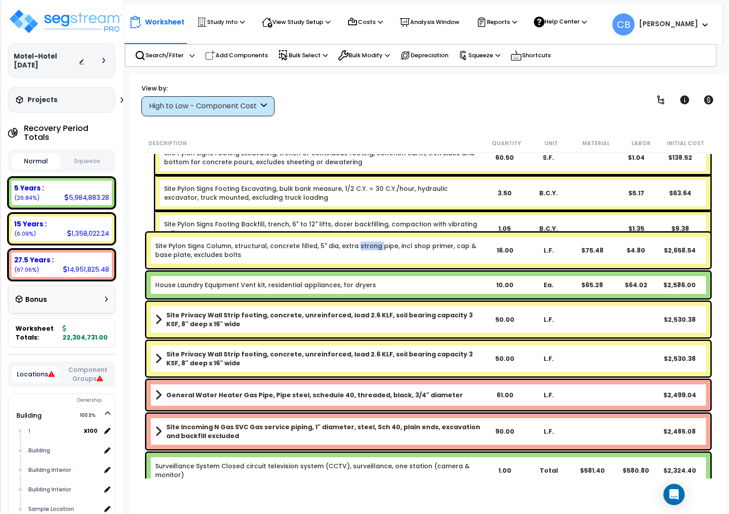
click at [363, 231] on div "Site Pylon Signs Column, structural, concrete filled, 5" dia, extra strong pipe…" at bounding box center [428, 250] width 569 height 40
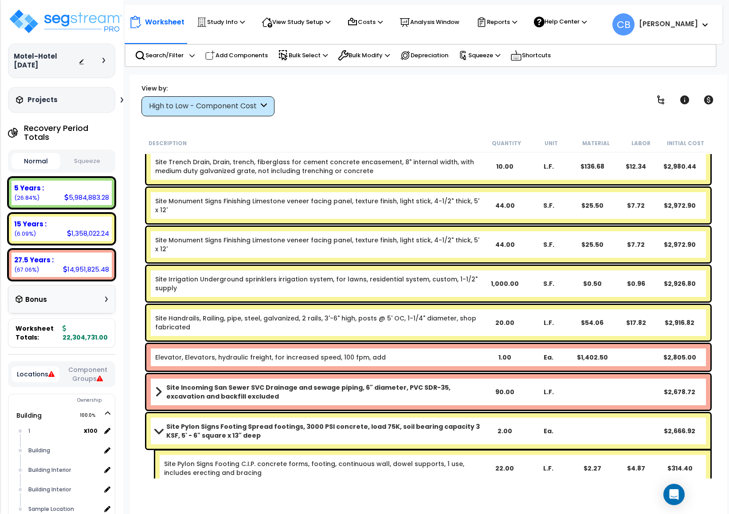
drag, startPoint x: 341, startPoint y: 276, endPoint x: 497, endPoint y: 290, distance: 156.3
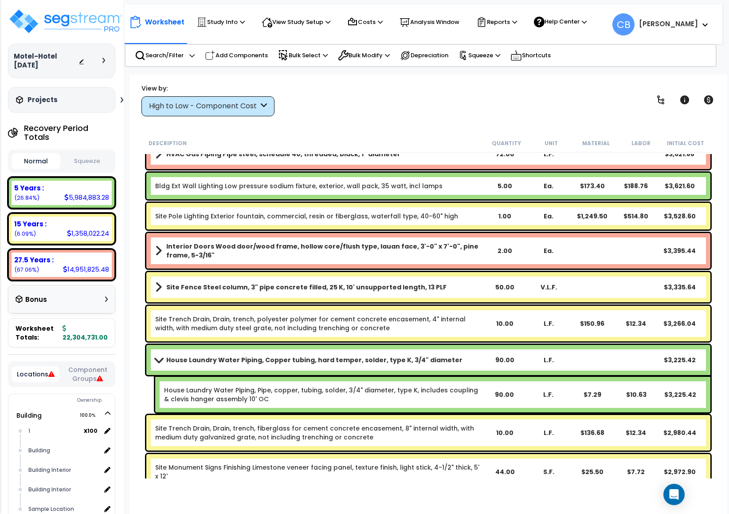
scroll to position [7660, 0]
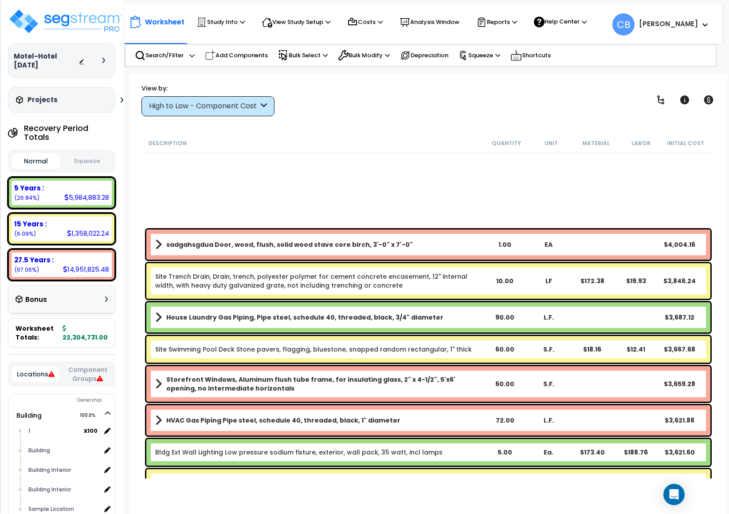
drag, startPoint x: 497, startPoint y: 290, endPoint x: 489, endPoint y: 289, distance: 8.1
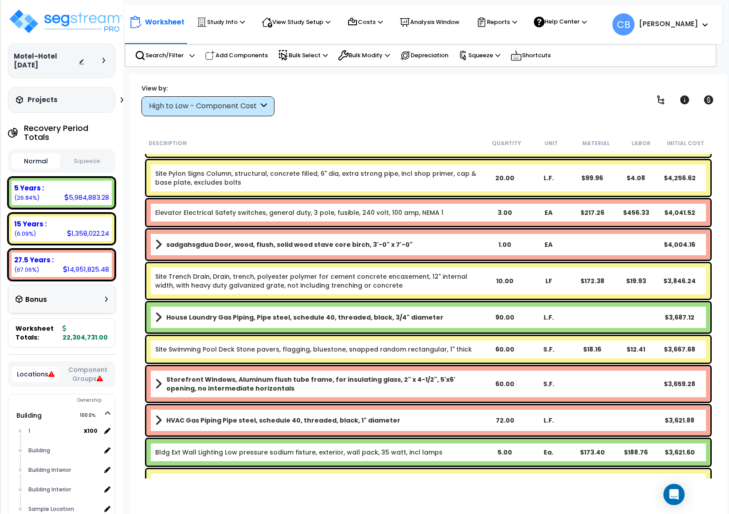
click at [388, 263] on div "Site Trench Drain, Drain, trench, polyester polymer for cement concrete encasem…" at bounding box center [428, 280] width 564 height 35
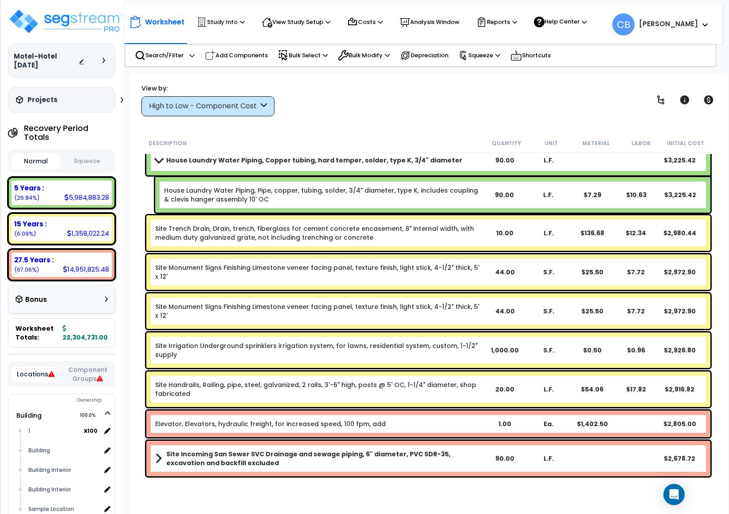
drag, startPoint x: 460, startPoint y: 286, endPoint x: 449, endPoint y: 295, distance: 14.8
click at [461, 288] on div "Site Monument Signs Finishing Limestone veneer facing panel, texture finish, li…" at bounding box center [428, 271] width 564 height 35
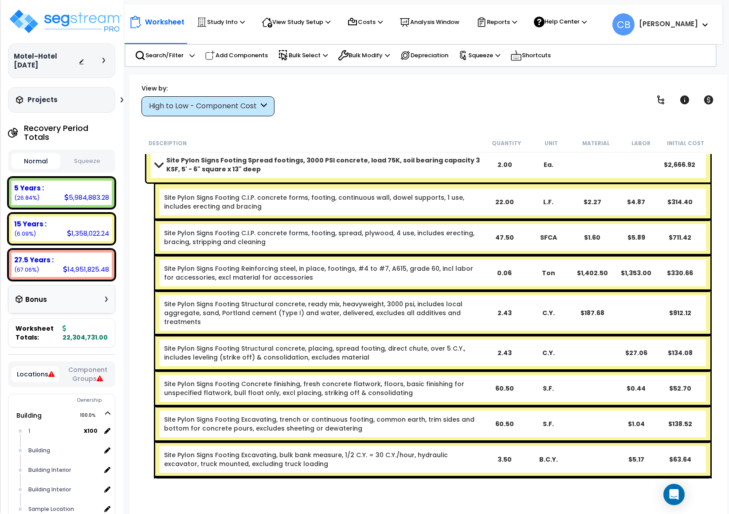
click at [447, 299] on link "Site Pylon Signs Footing Structural concrete, ready mix, heavyweight, 3000 psi,…" at bounding box center [323, 312] width 318 height 27
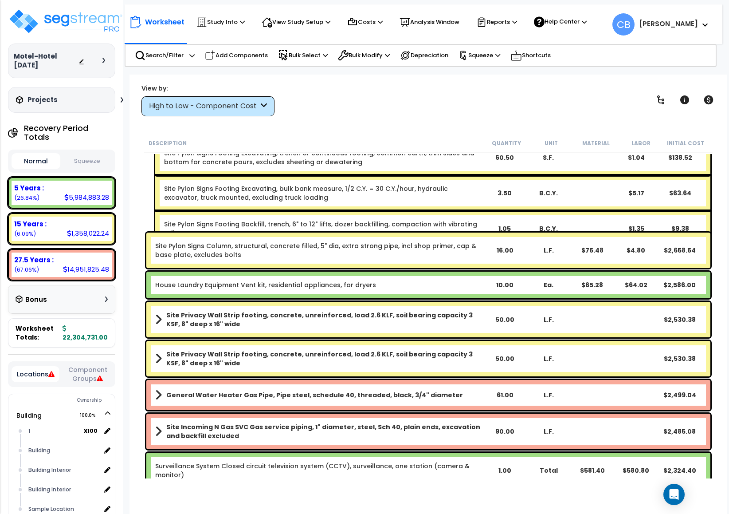
drag, startPoint x: 447, startPoint y: 297, endPoint x: 654, endPoint y: 297, distance: 206.2
click at [463, 297] on div "House Laundry Equipment Vent kit, residential appliances, for dryers 10.00 Ea. …" at bounding box center [428, 284] width 569 height 31
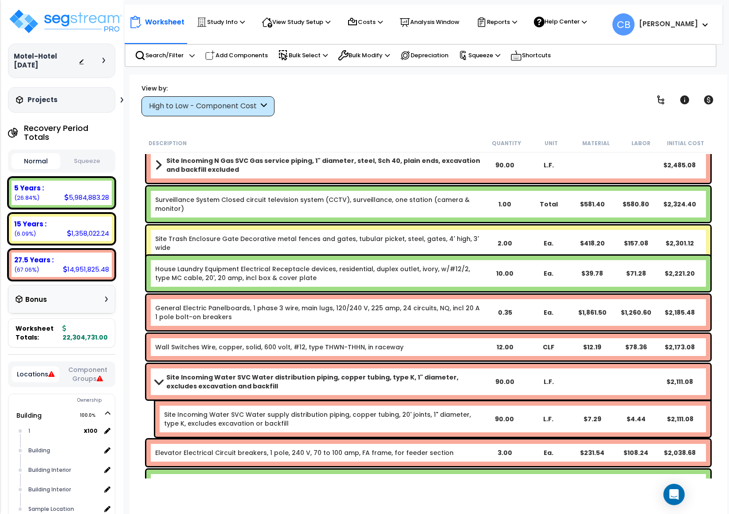
click at [486, 297] on div "General Electric Panelboards, 1 phase 3 wire, main lugs, 120/240 V, 225 amp, 24…" at bounding box center [428, 311] width 564 height 35
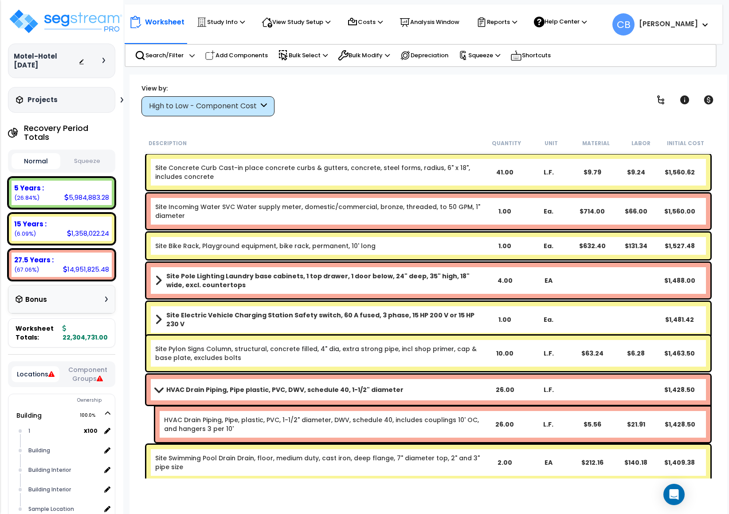
drag, startPoint x: 635, startPoint y: 309, endPoint x: 635, endPoint y: 314, distance: 5.3
click at [486, 309] on div "Site Electric Vehicle Charging Station Safety switch, 60 A fused, 3 phase, 15 H…" at bounding box center [428, 319] width 564 height 35
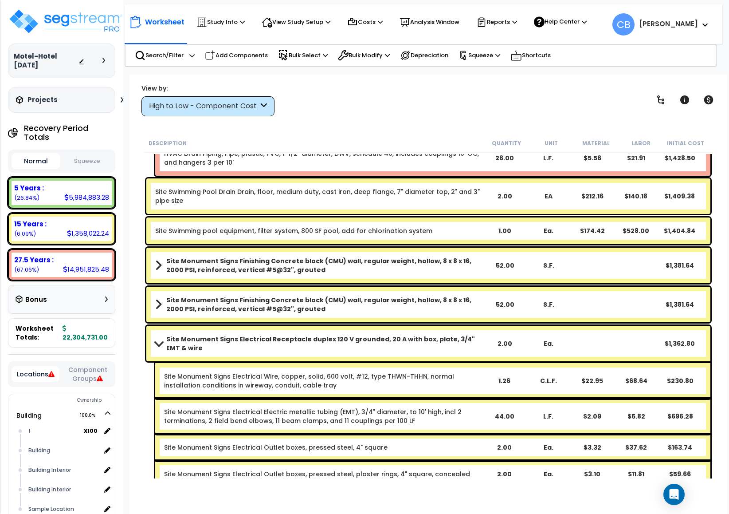
click at [486, 314] on div "Site Monument Signs Finishing Concrete block (CMU) wall, regular weight, hollow…" at bounding box center [428, 303] width 564 height 35
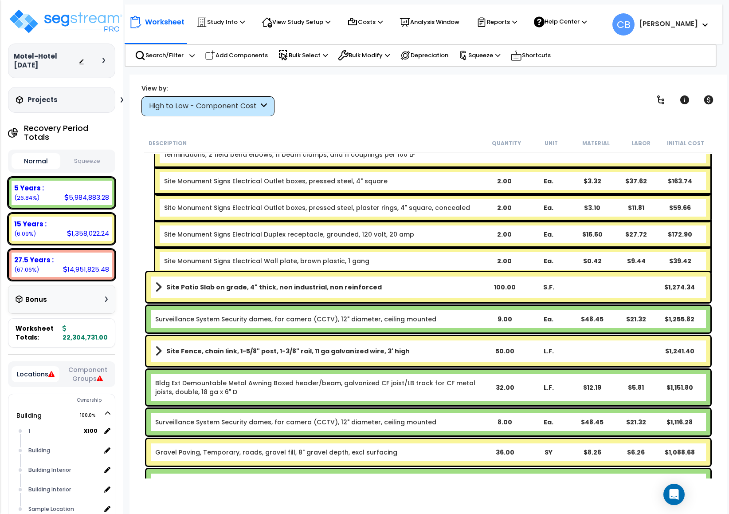
click at [486, 320] on div "$48.45" at bounding box center [592, 318] width 44 height 9
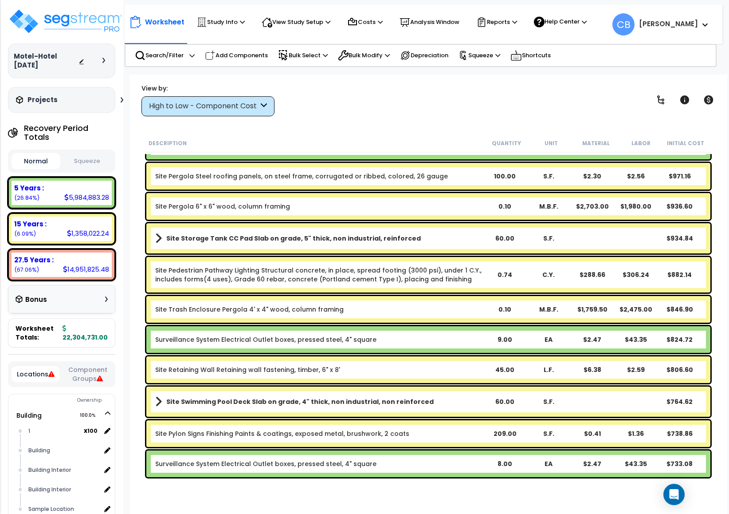
click at [486, 321] on div "Site Trash Enclosure Pergola 4' x 4" wood, column framing 0.10 M.B.F. $1,759.50…" at bounding box center [428, 309] width 564 height 27
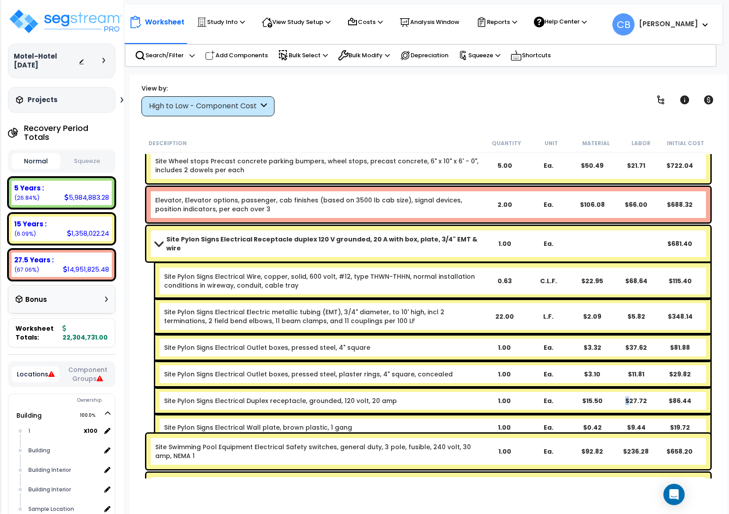
click at [486, 321] on div "Site Pylon Signs Electrical Receptacle duplex 120 V grounded, 20 A with box, pl…" at bounding box center [428, 333] width 569 height 219
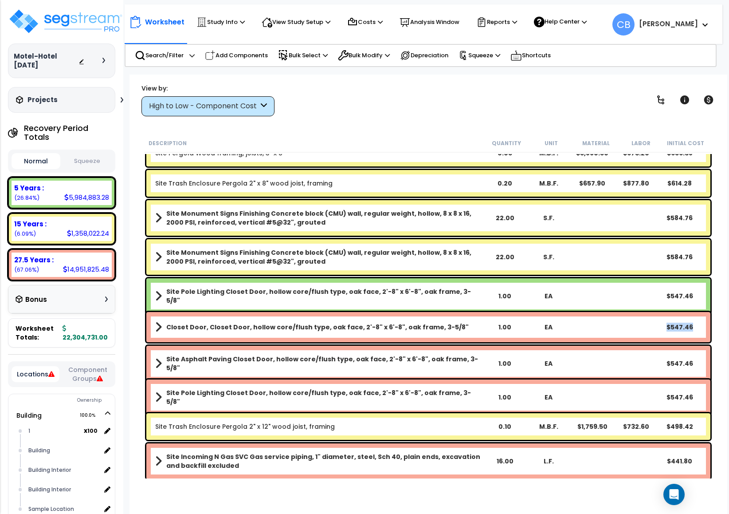
click at [486, 321] on div "Closet Door, Closet Door, hollow core/flush type, oak face, 2'-8" x 6'-8", oak …" at bounding box center [428, 327] width 564 height 30
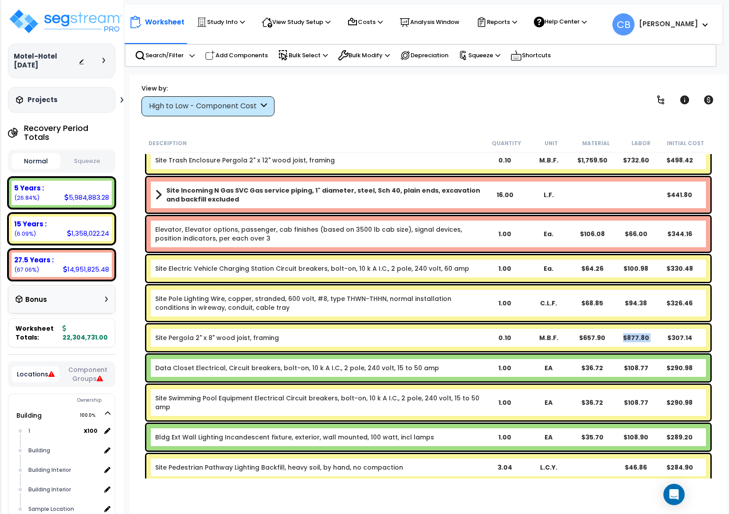
click at [486, 322] on div "Site Pergola 2" x 8" wood joist, framing 0.10 M.B.F. $657.90 $877.80 $307.14" at bounding box center [428, 337] width 569 height 31
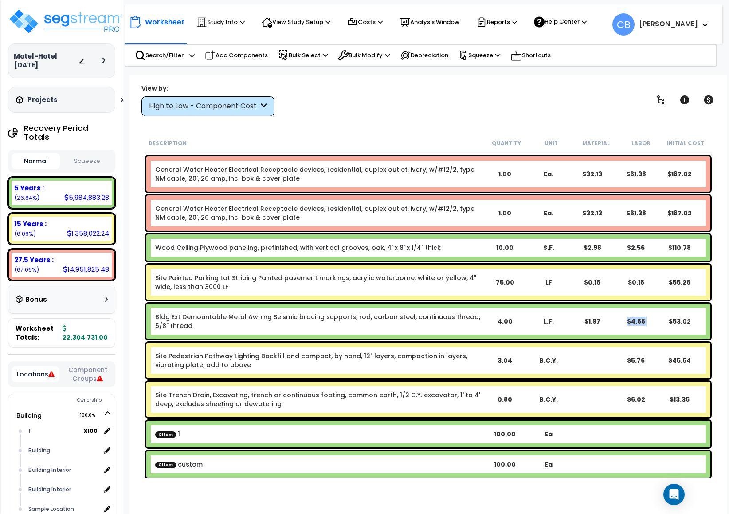
click at [486, 321] on div "$4.66" at bounding box center [636, 321] width 44 height 9
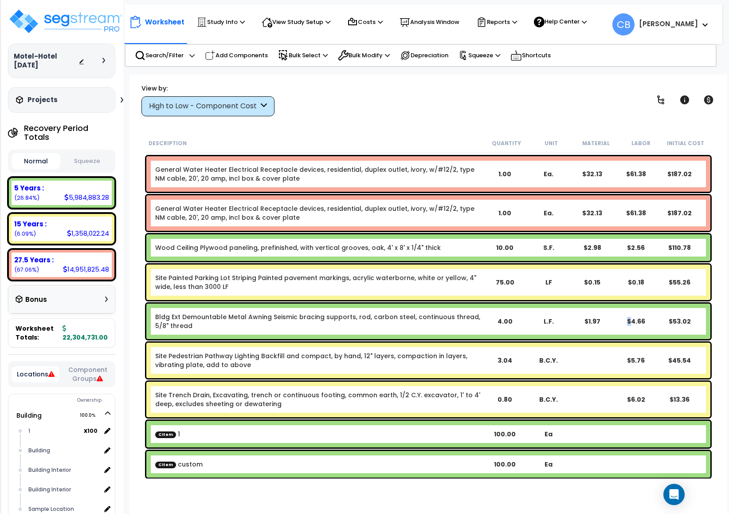
click at [486, 321] on div "$4.66" at bounding box center [636, 321] width 44 height 9
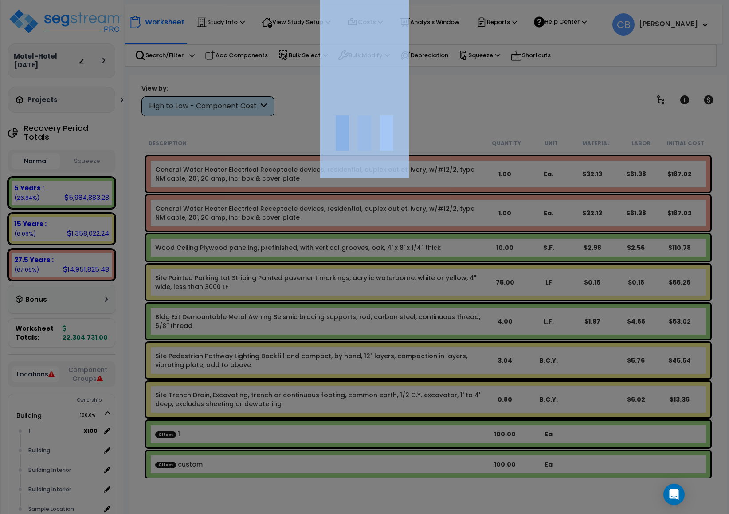
click at [486, 321] on div at bounding box center [364, 257] width 729 height 514
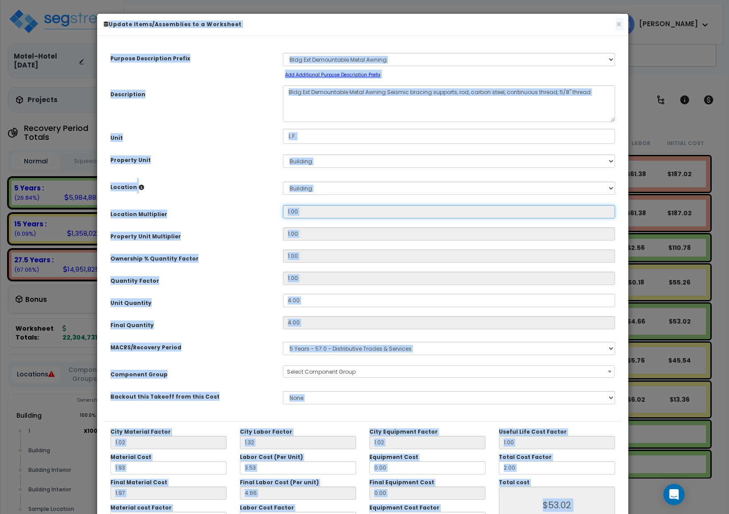
click at [486, 210] on input "1.00" at bounding box center [449, 211] width 332 height 13
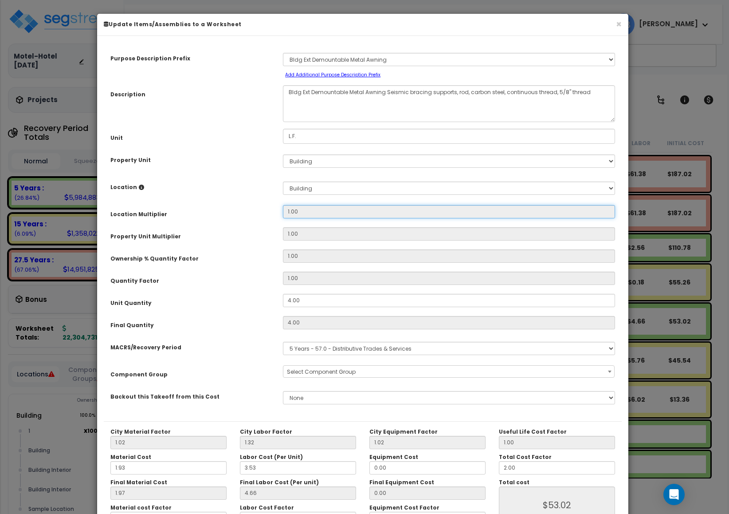
click at [486, 210] on input "1.00" at bounding box center [449, 211] width 332 height 13
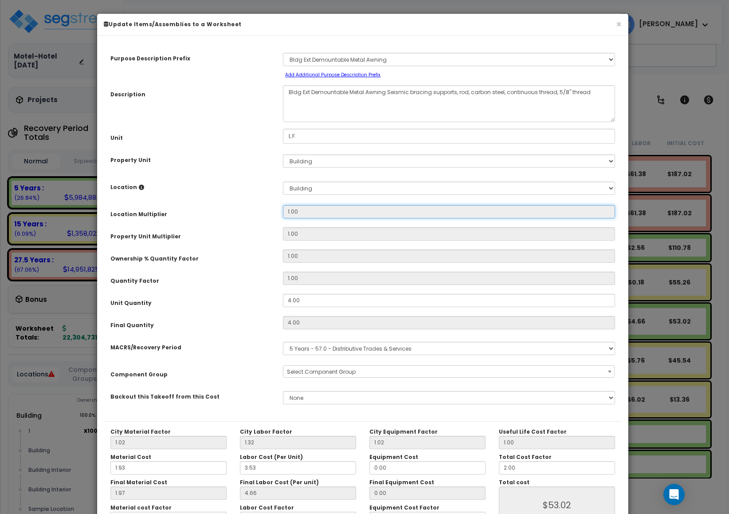
click at [486, 210] on input "1.00" at bounding box center [449, 211] width 332 height 13
click at [486, 23] on button "×" at bounding box center [619, 24] width 6 height 9
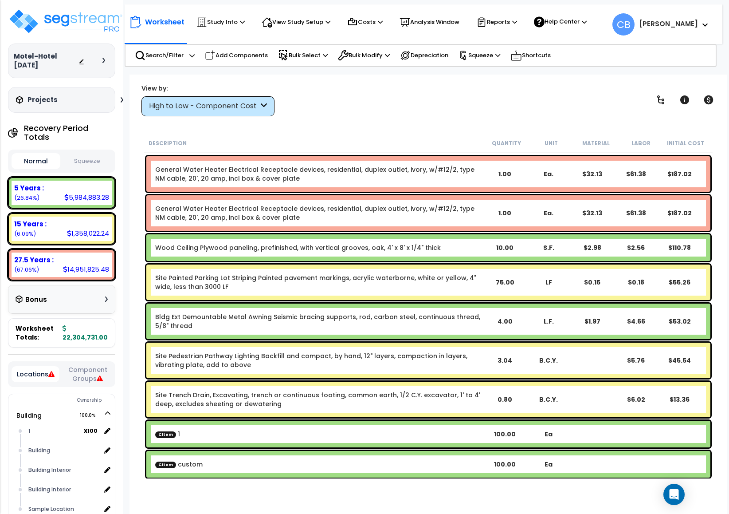
scroll to position [39, 0]
click at [245, 267] on div "Site Painted Parking Lot Striping Painted pavement markings, acrylic waterborne…" at bounding box center [428, 281] width 564 height 35
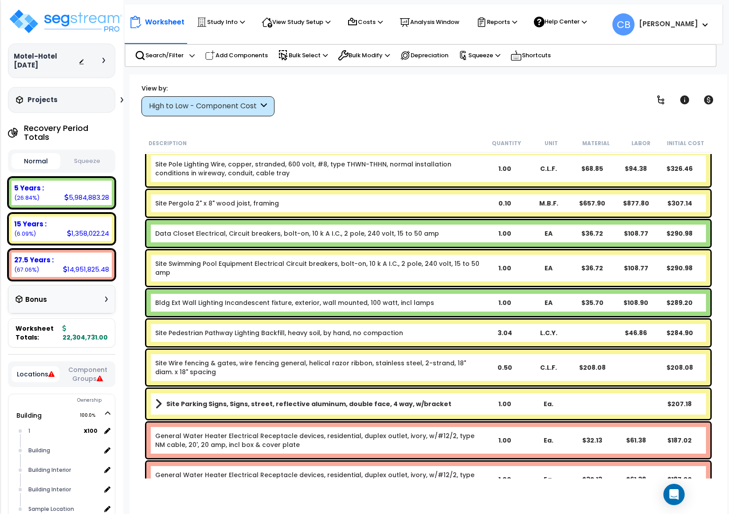
click at [371, 265] on link "Site Swimming Pool Equipment Electrical Circuit breakers, bolt-on, 10 k A I.C.,…" at bounding box center [319, 268] width 328 height 18
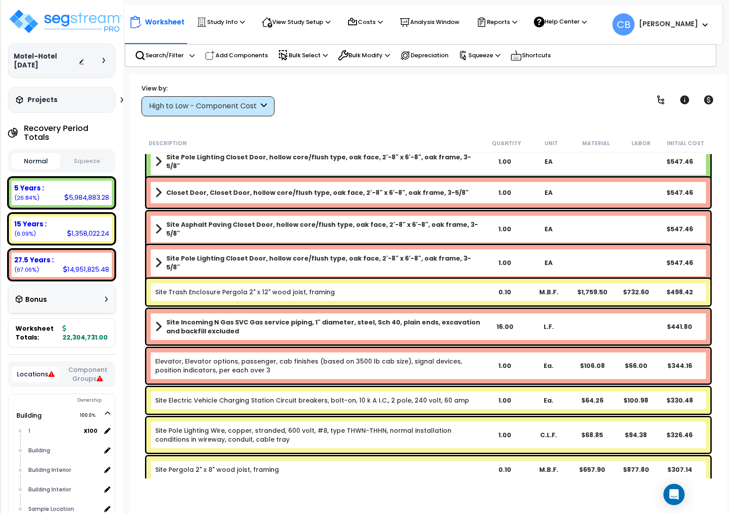
click at [267, 263] on link "Site Pole Lighting Closet Door, hollow core/flush type, oak face, 2'-8" x 6'-8"…" at bounding box center [319, 263] width 328 height 18
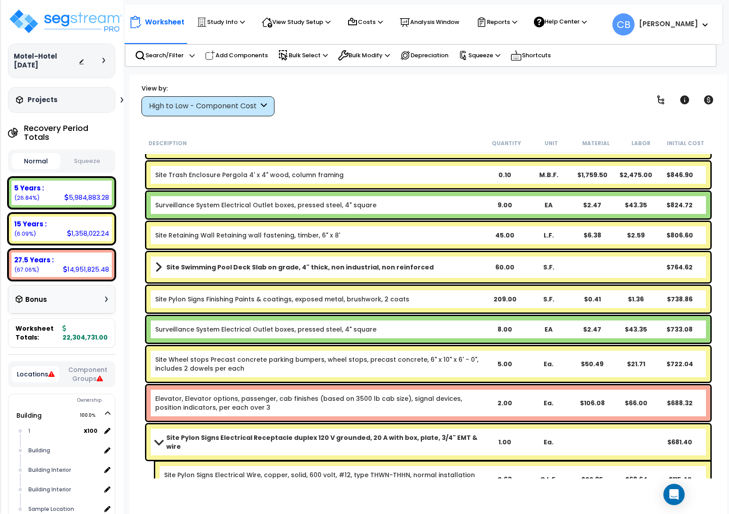
click at [350, 275] on div "Site Swimming Pool Deck Slab on grade, 4" thick, non industrial, non reinforced…" at bounding box center [428, 267] width 564 height 30
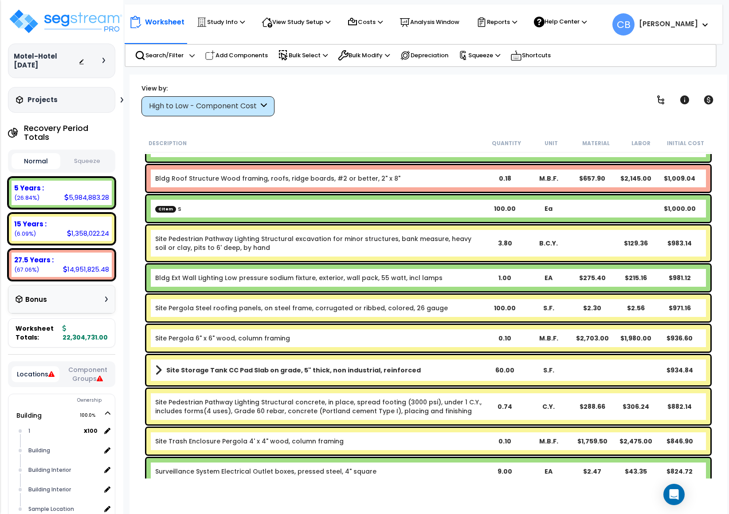
drag, startPoint x: 354, startPoint y: 275, endPoint x: 424, endPoint y: 285, distance: 69.8
click at [360, 275] on link "Bldg Ext Wall Lighting Low pressure sodium fixture, exterior, wall pack, 55 wat…" at bounding box center [298, 277] width 287 height 9
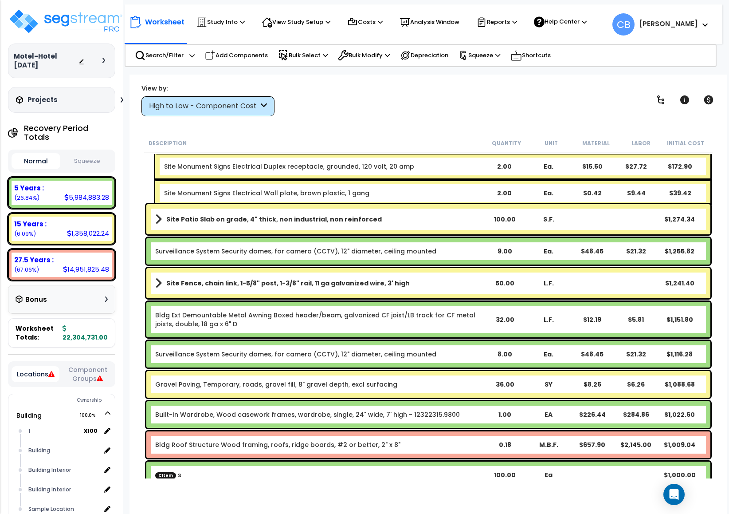
click at [486, 303] on div "Bldg Ext Demountable Metal Awning Boxed header/beam, galvanized CF joist/LB tra…" at bounding box center [428, 319] width 564 height 35
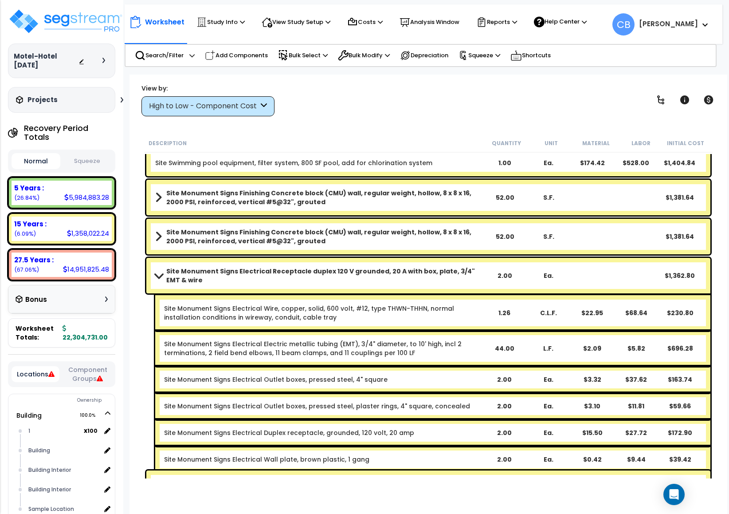
click at [486, 303] on div "Site Monument Signs Electrical Wire, copper, solid, 600 volt, #12, type THWN-TH…" at bounding box center [432, 312] width 555 height 35
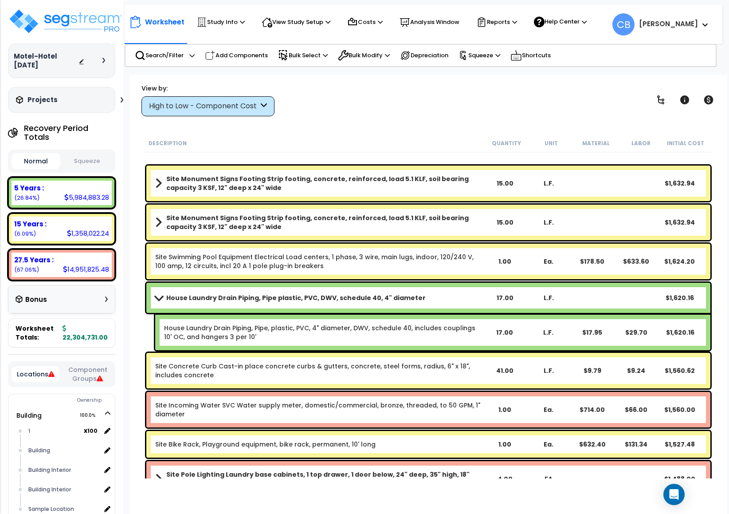
click at [294, 298] on b "House Laundry Drain Piping, Pipe plastic, PVC, DWV, schedule 40, 4" diameter" at bounding box center [295, 297] width 259 height 9
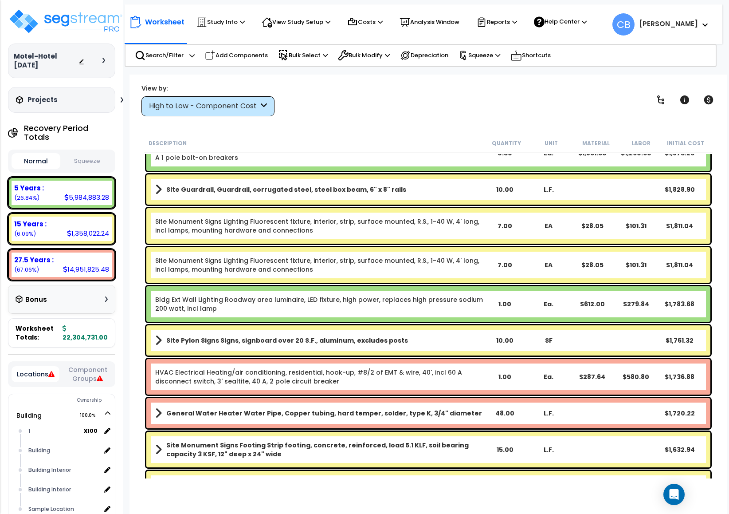
click at [314, 302] on link "Bldg Ext Wall Lighting Roadway area luminaire, LED fixture, high power, replace…" at bounding box center [319, 304] width 328 height 18
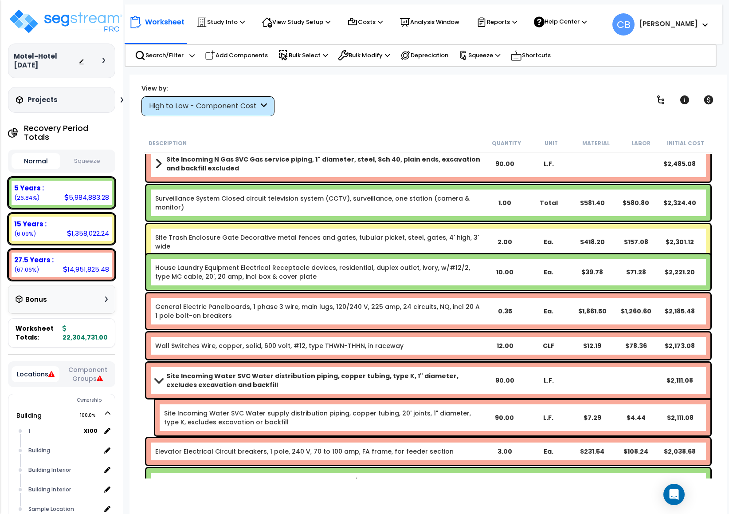
click at [409, 302] on link "General Electric Panelboards, 1 phase 3 wire, main lugs, 120/240 V, 225 amp, 24…" at bounding box center [319, 311] width 328 height 18
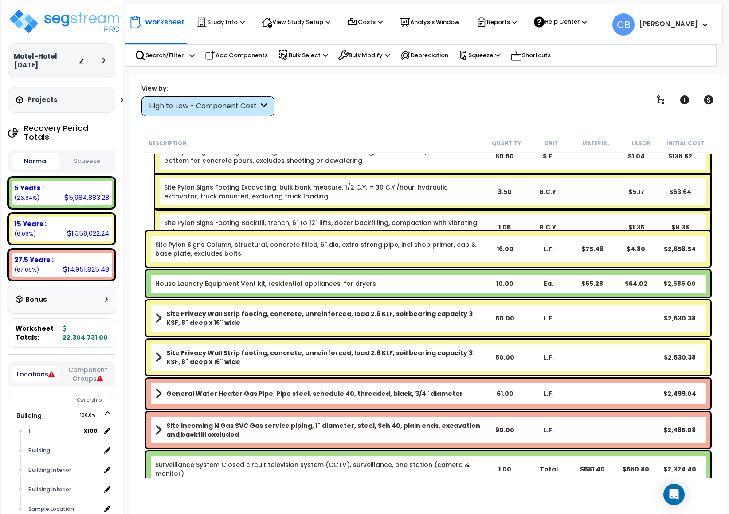
click at [486, 300] on div "Site Privacy Wall Strip footing, concrete, unreinforced, load 2.6 KLF, soil bea…" at bounding box center [428, 317] width 564 height 35
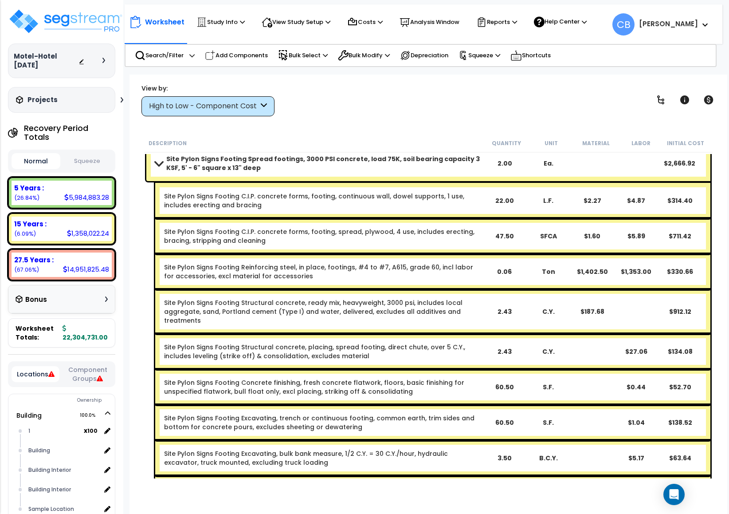
drag, startPoint x: 561, startPoint y: 294, endPoint x: 361, endPoint y: 294, distance: 200.9
click at [486, 294] on div "Site Pylon Signs Footing Structural concrete, ready mix, heavyweight, 3000 psi,…" at bounding box center [432, 311] width 555 height 44
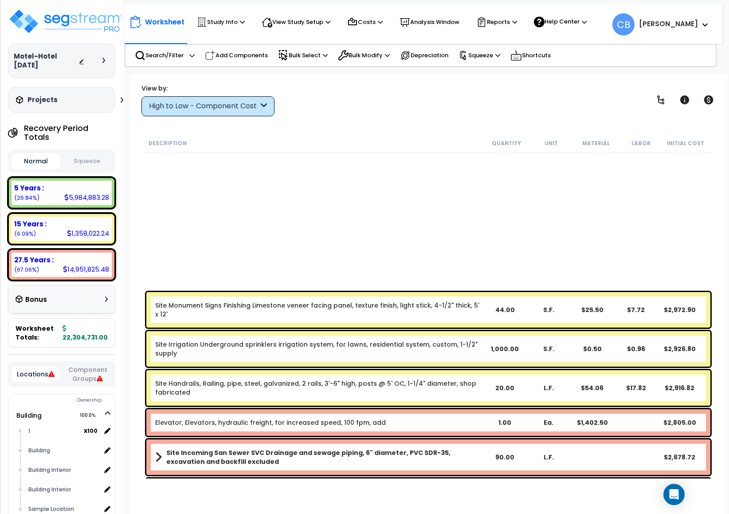
click at [337, 293] on div "Site Monument Signs Finishing Limestone veneer facing panel, texture finish, li…" at bounding box center [428, 309] width 564 height 35
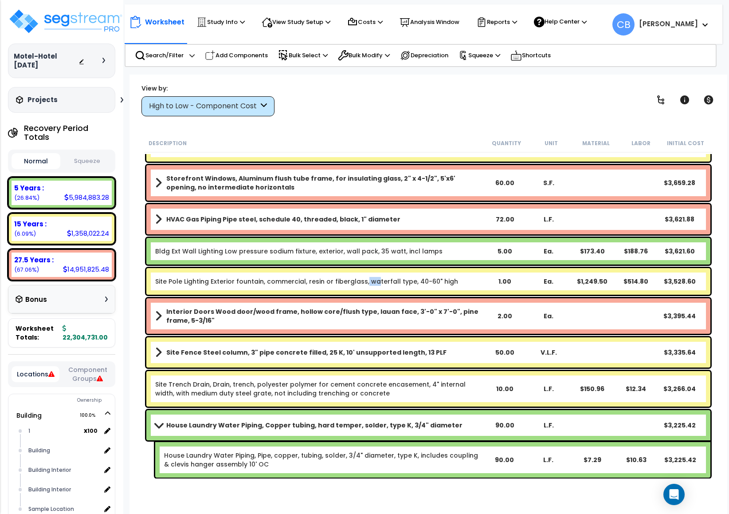
click at [359, 283] on link "Site Pole Lighting Exterior fountain, commercial, resin or fiberglass, waterfal…" at bounding box center [306, 281] width 303 height 9
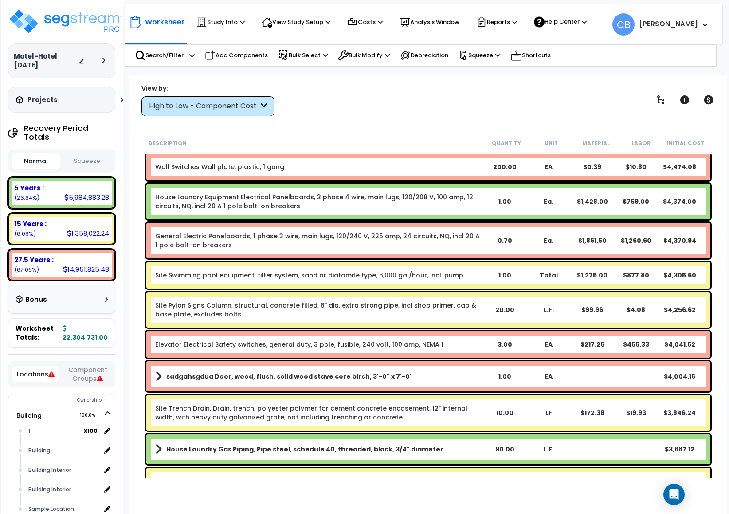
drag, startPoint x: 326, startPoint y: 275, endPoint x: 271, endPoint y: 284, distance: 55.2
click at [324, 275] on link "Site Swimming pool equipment, filter system, sand or diatomite type, 6,000 gal/…" at bounding box center [309, 275] width 308 height 9
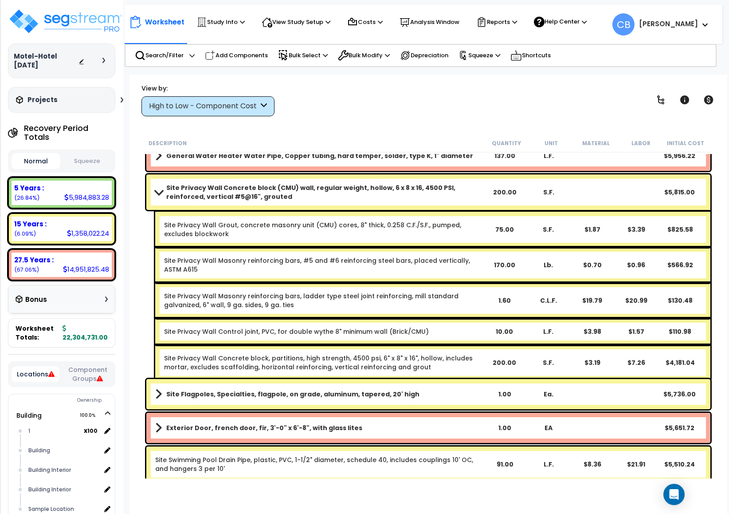
click at [435, 313] on div "Site Privacy Wall Masonry reinforcing bars, ladder type steel joint reinforcing…" at bounding box center [432, 300] width 555 height 35
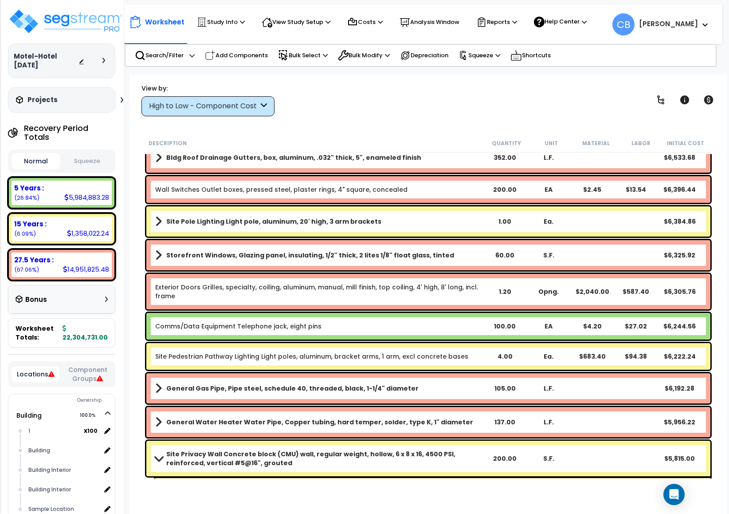
click at [486, 314] on div "Comms/Data Equipment Telephone jack, eight pins 100.00 EA $4.20 $27.02 $6,244.56" at bounding box center [428, 326] width 564 height 27
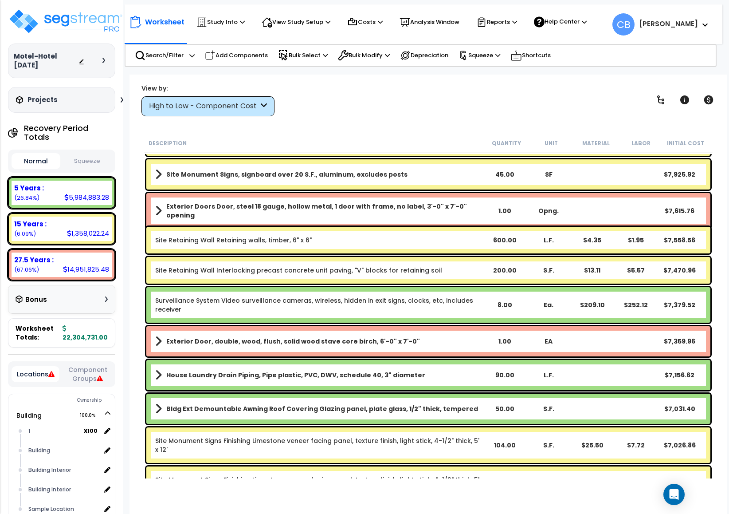
click at [420, 300] on link "Surveillance System Video surveillance cameras, wireless, hidden in exit signs,…" at bounding box center [319, 305] width 328 height 18
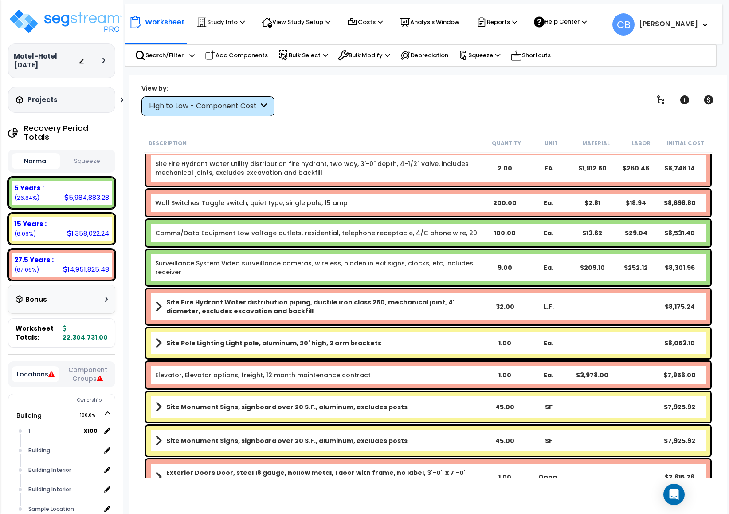
drag, startPoint x: 397, startPoint y: 303, endPoint x: 230, endPoint y: 277, distance: 168.9
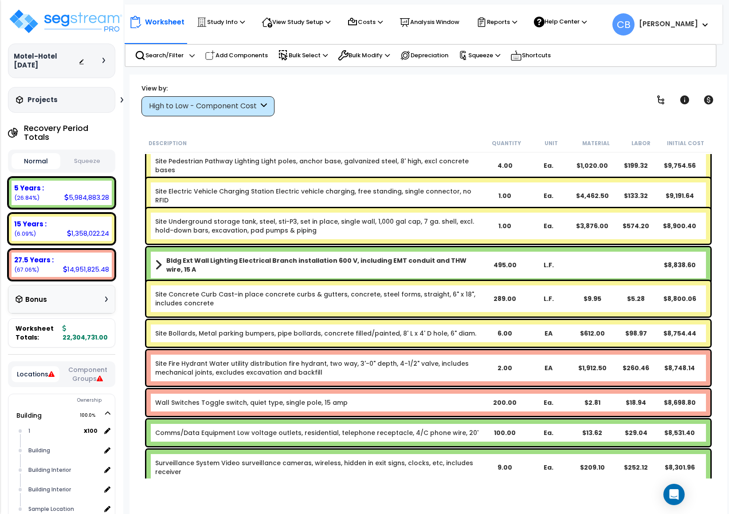
click at [219, 275] on div "Bldg Ext Wall Lighting Electrical Branch installation 600 V, including EMT cond…" at bounding box center [428, 264] width 564 height 35
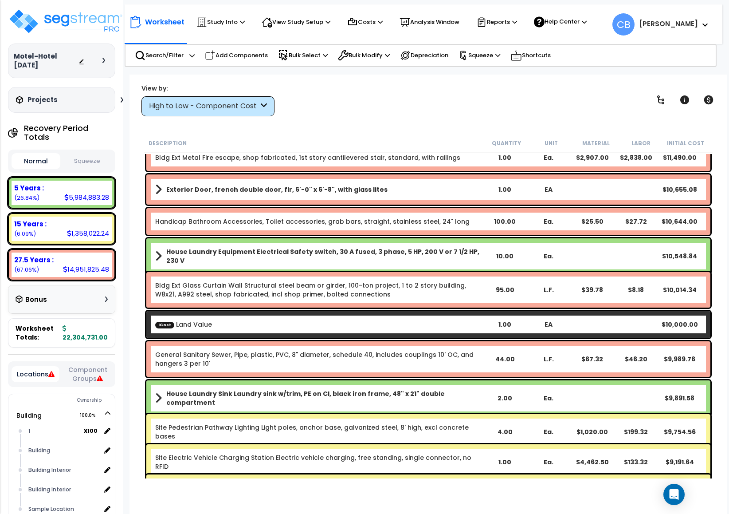
click at [377, 297] on link "Bldg Ext Glass Curtain Wall Structural steel beam or girder, 100-ton project, 1…" at bounding box center [319, 290] width 328 height 18
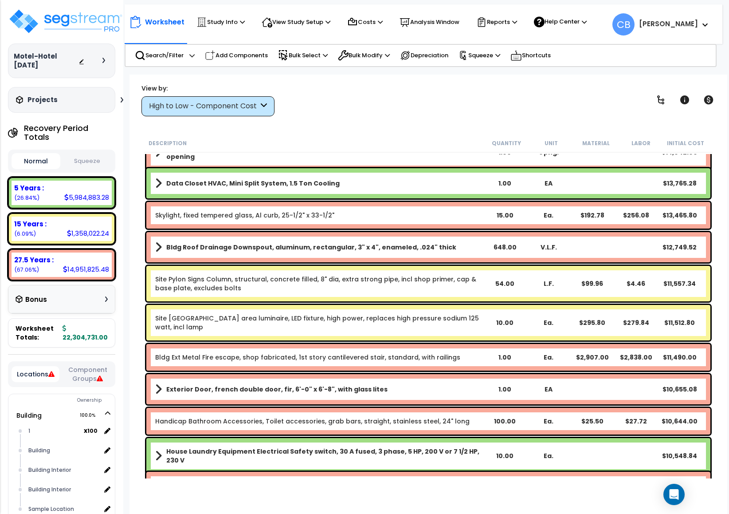
drag, startPoint x: 448, startPoint y: 301, endPoint x: 491, endPoint y: 308, distance: 43.1
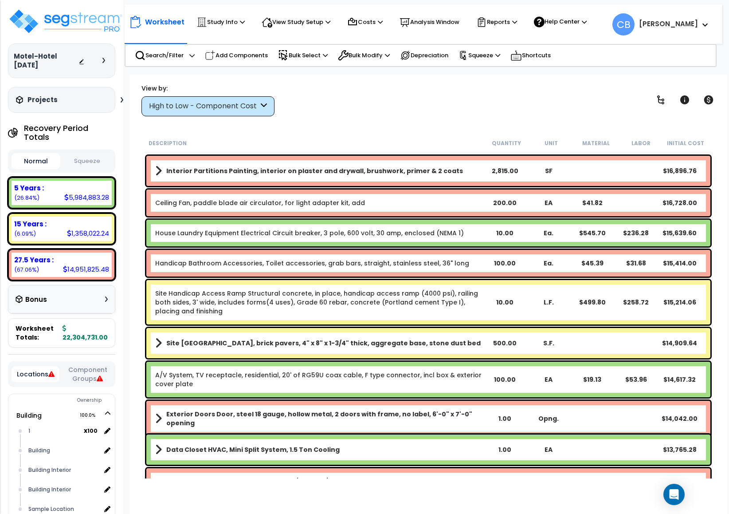
drag, startPoint x: 559, startPoint y: 322, endPoint x: 632, endPoint y: 330, distance: 73.2
click at [486, 322] on div "Site Handicap Access Ramp Structural concrete, in place, handicap access ramp (…" at bounding box center [428, 302] width 564 height 44
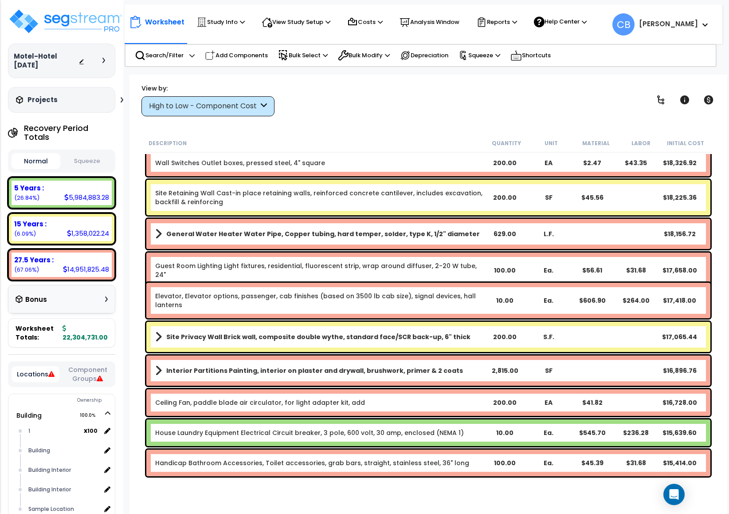
drag, startPoint x: 634, startPoint y: 330, endPoint x: 585, endPoint y: 330, distance: 48.3
click at [486, 327] on div "Site Privacy Wall Brick wall, composite double wythe, standard face/SCR back-up…" at bounding box center [428, 337] width 564 height 30
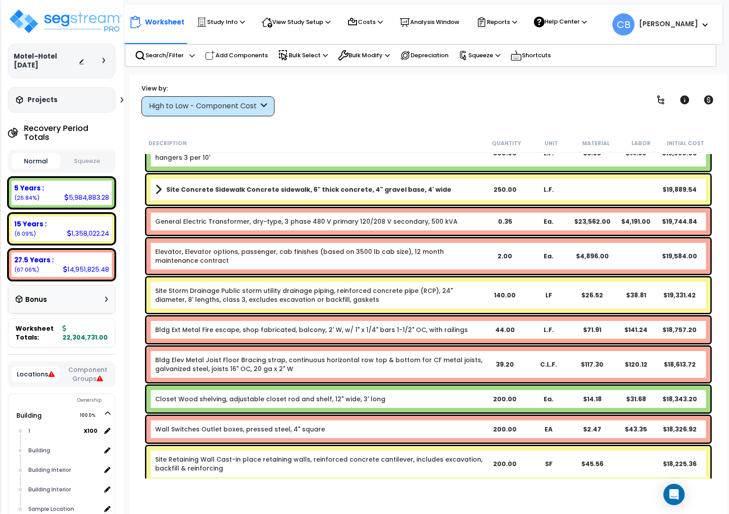
click at [486, 327] on div "44.00" at bounding box center [505, 329] width 44 height 9
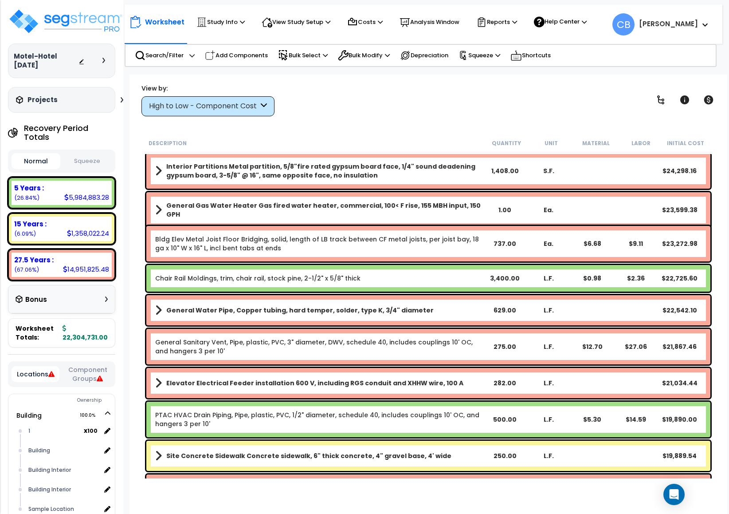
drag, startPoint x: 502, startPoint y: 330, endPoint x: 474, endPoint y: 328, distance: 28.1
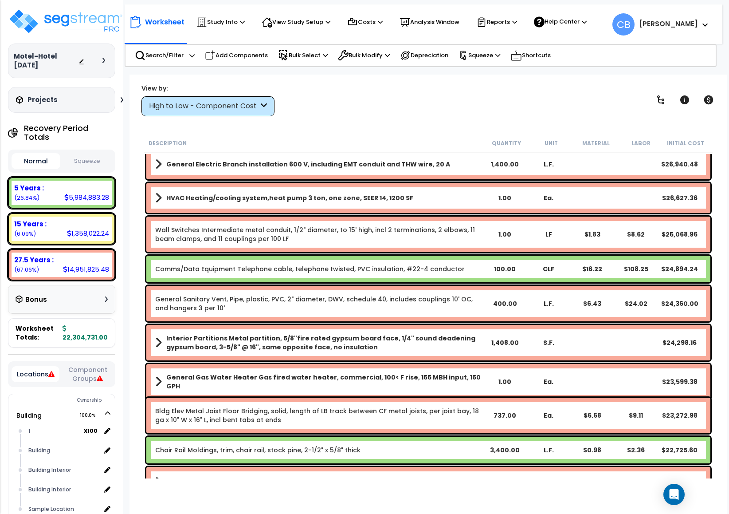
drag, startPoint x: 462, startPoint y: 322, endPoint x: 434, endPoint y: 323, distance: 28.0
click at [461, 322] on div "Interior Partitions Metal partition, 5/8"fire rated gypsum board face, 1/4" sou…" at bounding box center [428, 342] width 569 height 40
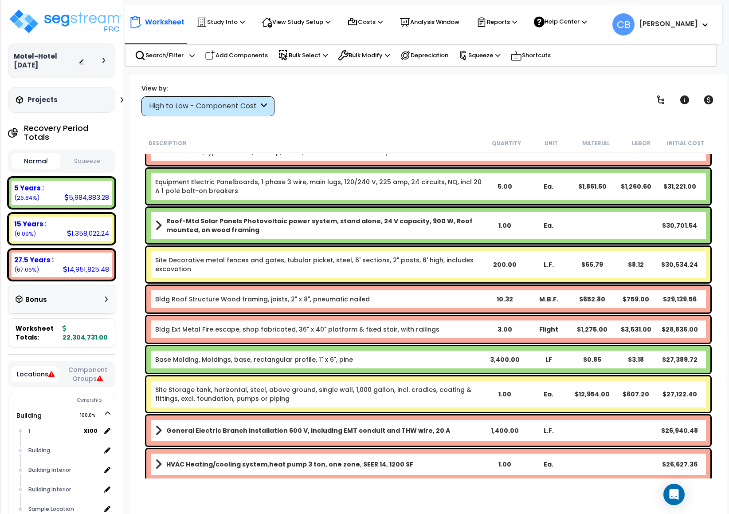
drag, startPoint x: 397, startPoint y: 324, endPoint x: 466, endPoint y: 324, distance: 68.7
click at [396, 325] on link "Bldg Ext Metal Fire escape, shop fabricated, 36" x 40" platform & fixed stair, …" at bounding box center [297, 329] width 284 height 9
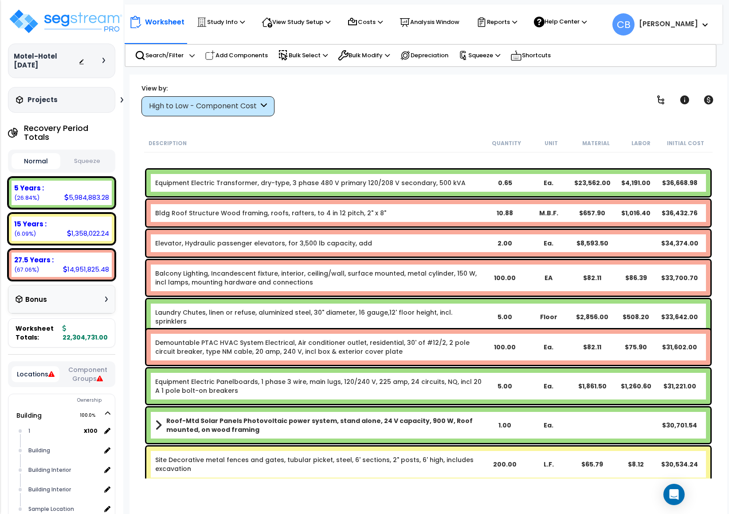
click at [486, 324] on div "Laundry Chutes, linen or refuse, aluminized steel, 30" diameter, 16 gauge,12' f…" at bounding box center [428, 317] width 569 height 40
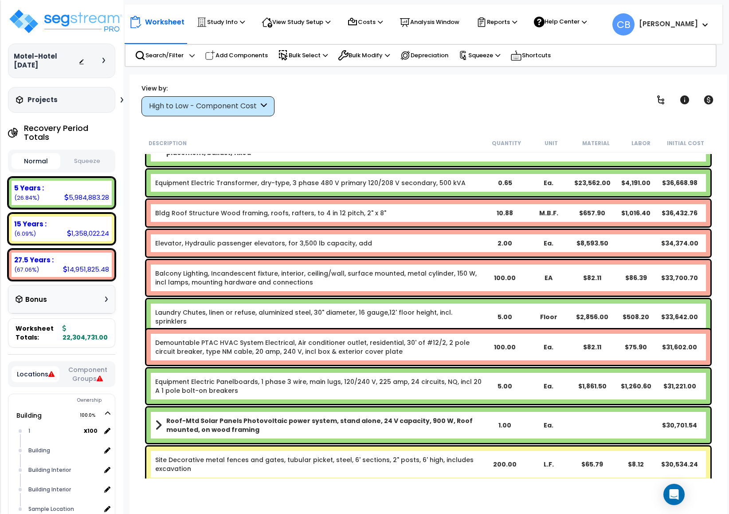
scroll to position [3071, 0]
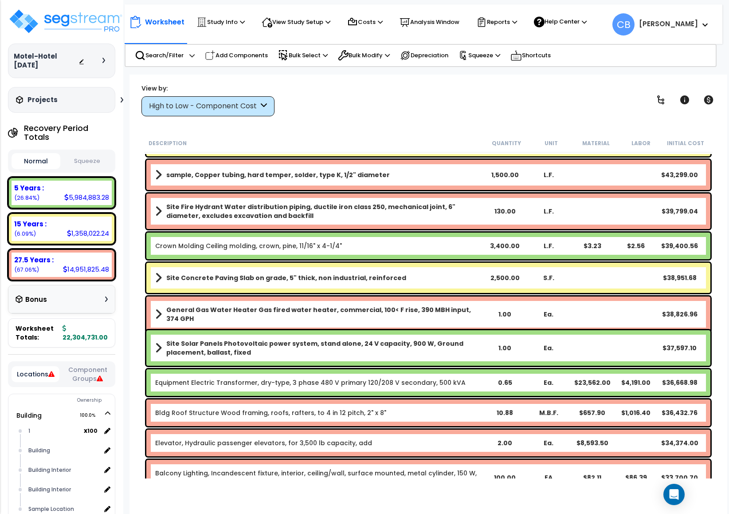
click at [486, 324] on div "General Gas Water Heater Gas fired water heater, commercial, 100< F rise, 390 M…" at bounding box center [428, 313] width 564 height 35
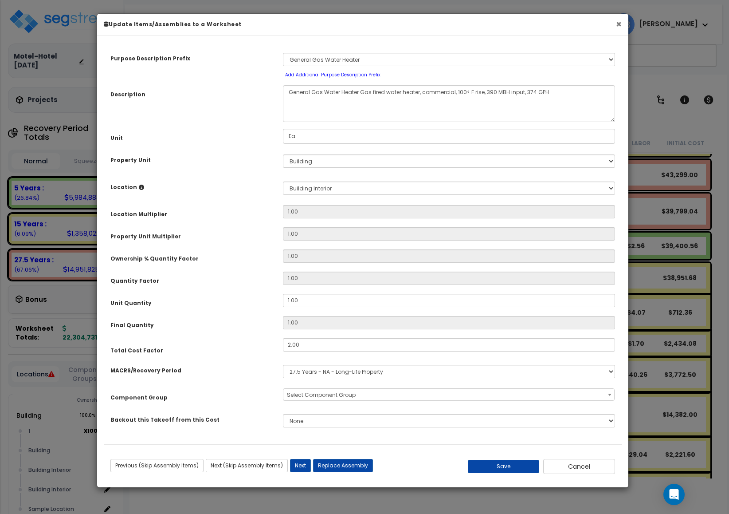
click at [486, 24] on button "×" at bounding box center [619, 24] width 6 height 9
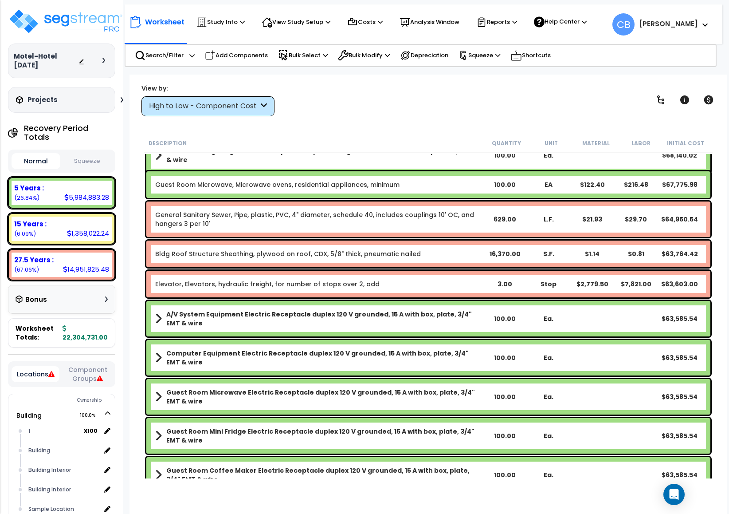
scroll to position [2273, 0]
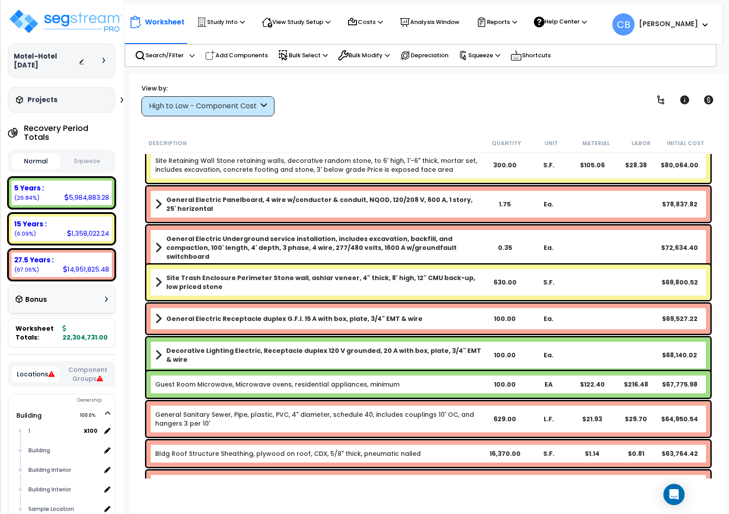
click at [486, 102] on icon at bounding box center [660, 99] width 7 height 9
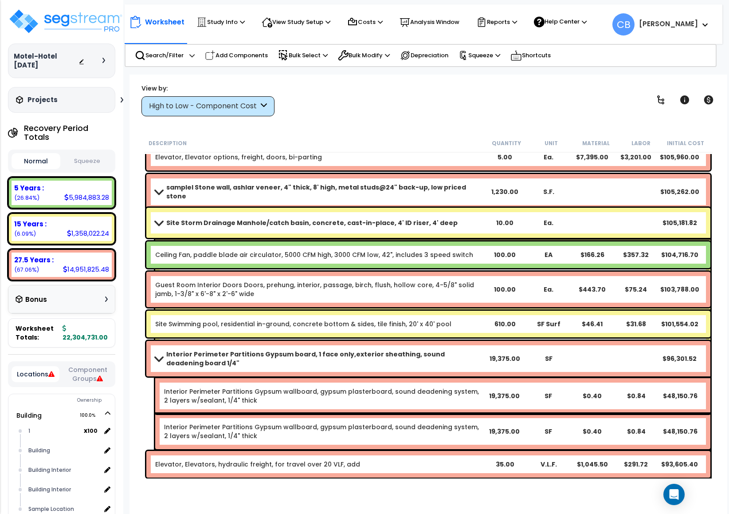
drag, startPoint x: 566, startPoint y: 298, endPoint x: 455, endPoint y: 298, distance: 110.9
click at [486, 298] on div "Guest Room Interior Doors Doors, prehung, interior, passage, birch, flush, holl…" at bounding box center [428, 288] width 564 height 35
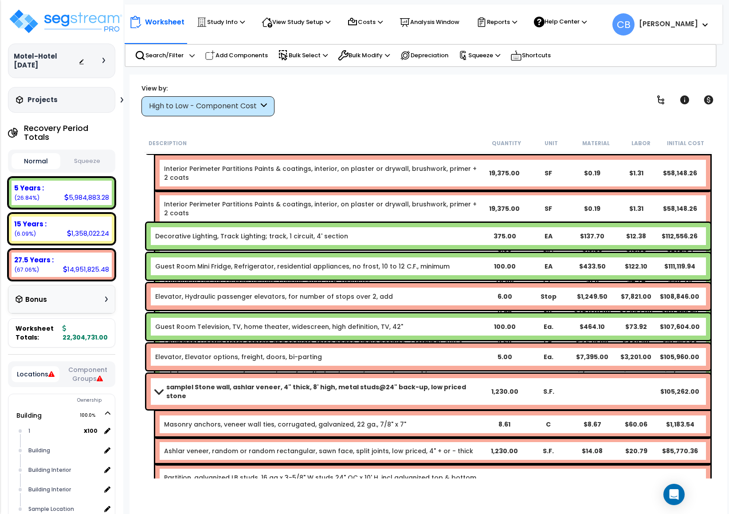
click at [421, 295] on b "Elevator, Hydraulic passenger elevators, for number of stops over 2, add" at bounding box center [319, 296] width 328 height 9
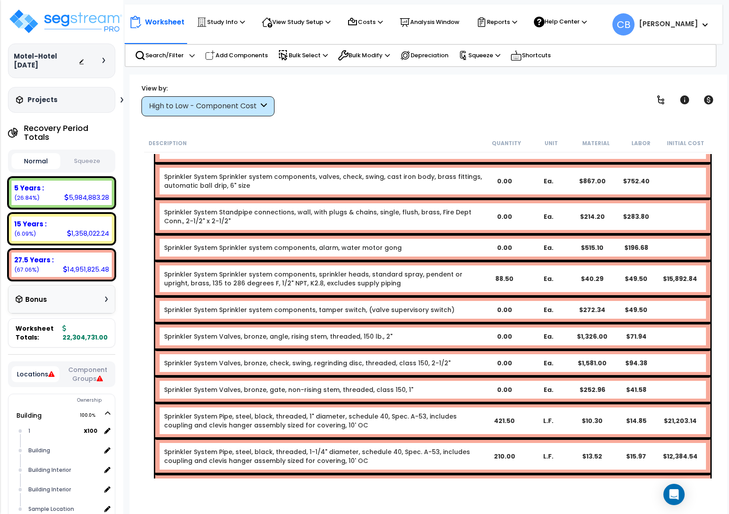
scroll to position [1342, 0]
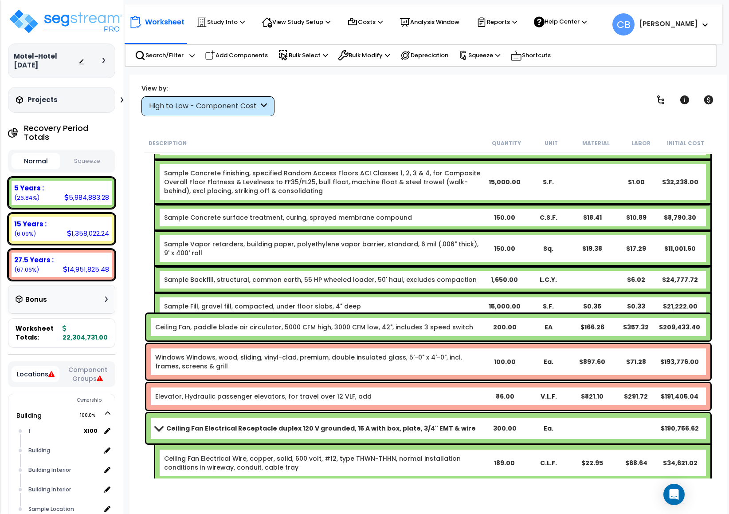
click at [455, 302] on div "Sample Fill, gravel fill, compacted, under floor slabs, 4" deep 15,000.00 S.F. …" at bounding box center [432, 306] width 555 height 27
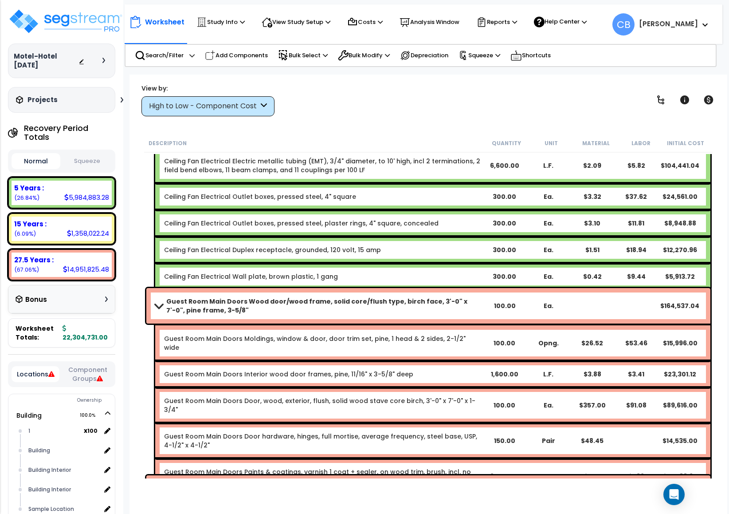
scroll to position [1874, 0]
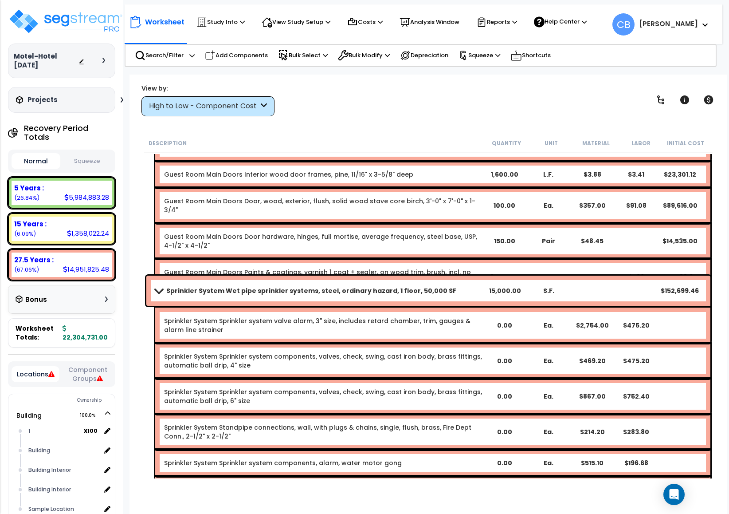
click at [455, 302] on div "Sprinkler System Wet pipe sprinkler systems, steel, ordinary hazard, 1 floor, 5…" at bounding box center [428, 290] width 564 height 30
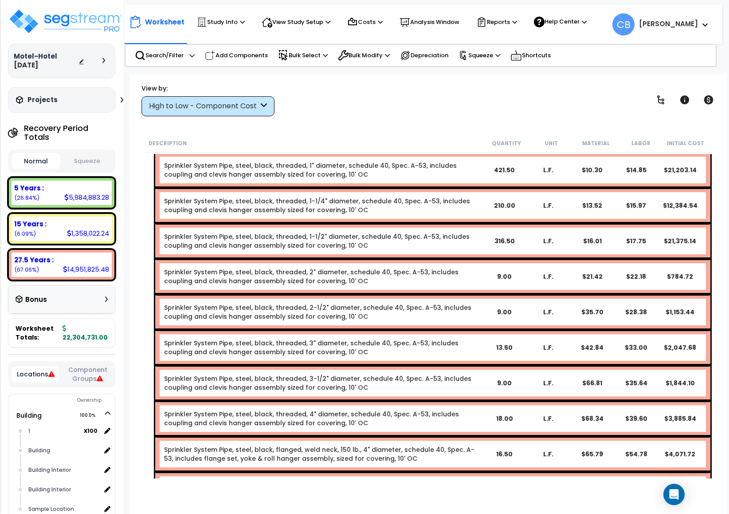
click at [406, 303] on link "Sprinkler System Pipe, steel, black, threaded, 2-1/2" diameter, schedule 40, Sp…" at bounding box center [323, 312] width 318 height 18
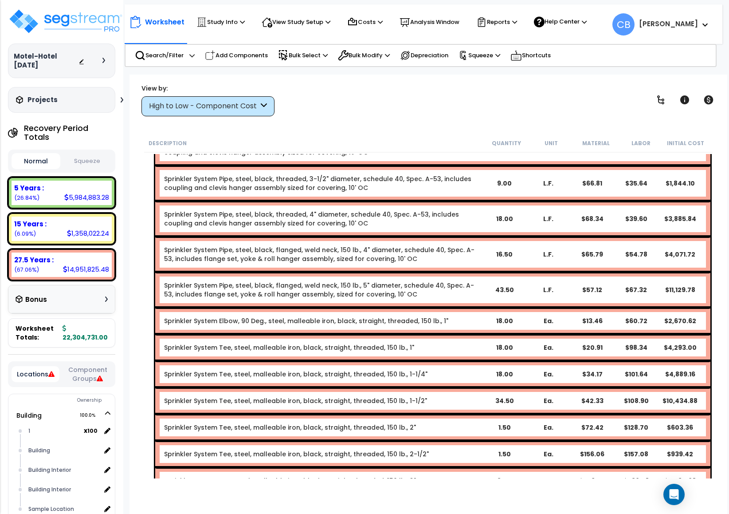
click at [486, 307] on div "Sprinkler System Elbow, 90 Deg., steel, malleable iron, black, straight, thread…" at bounding box center [432, 320] width 555 height 27
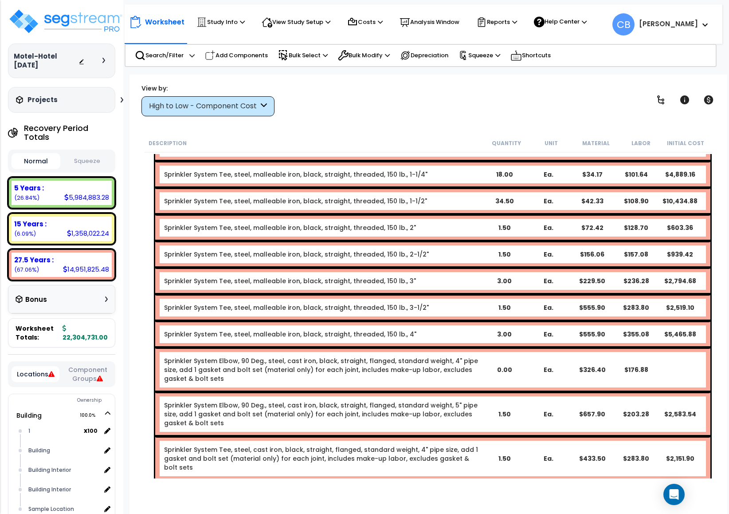
click at [407, 327] on b "Sprinkler System Tee, steel, malleable iron, black, straight, threaded, 150 lb.…" at bounding box center [323, 334] width 318 height 9
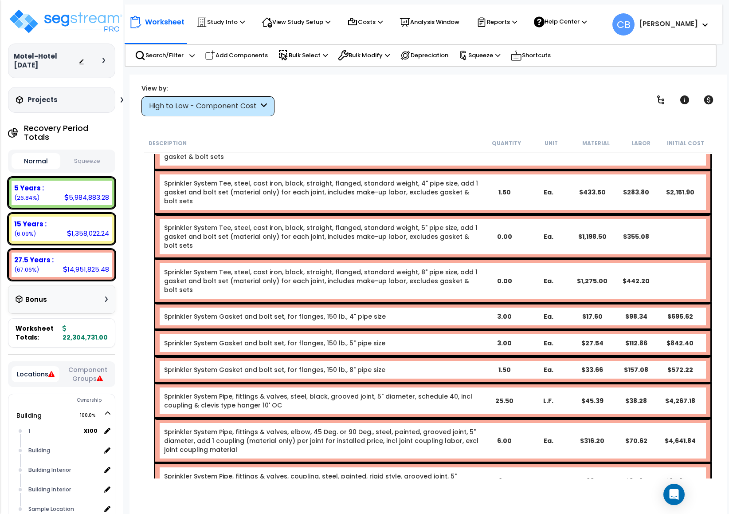
click at [407, 327] on b "Sprinkler System Gasket and bolt set, for flanges, 150 lb., 5" pipe size" at bounding box center [323, 342] width 318 height 9
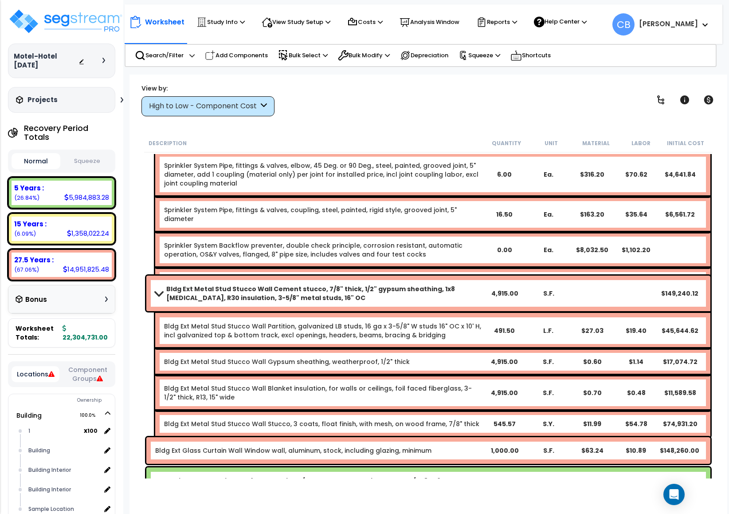
click at [407, 313] on div "Bldg Ext Metal Stud Stucco Wall Partition, galvanized LB studs, 16 ga x 3-5/8" …" at bounding box center [432, 330] width 555 height 35
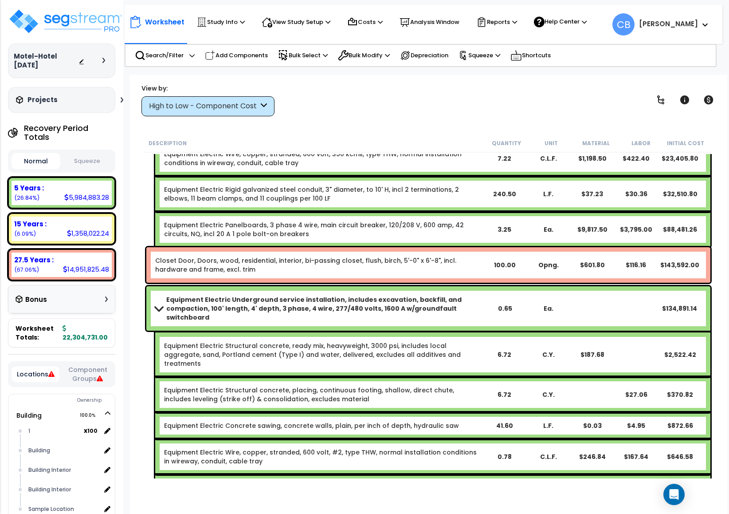
click at [420, 305] on b "Equipment Electric Underground service installation, includes excavation, backf…" at bounding box center [324, 308] width 317 height 27
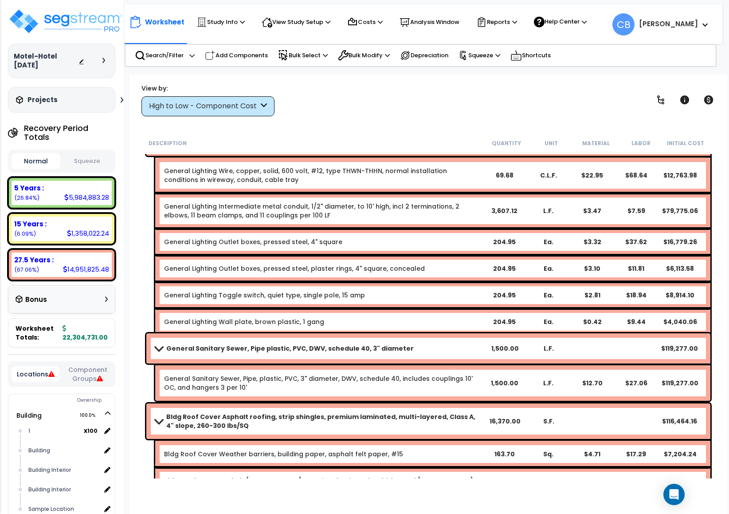
click at [420, 308] on div "General Lighting Wall plate, brown plastic, 1 gang 204.95 Ea. $0.42 $9.44 $4,04…" at bounding box center [432, 321] width 555 height 27
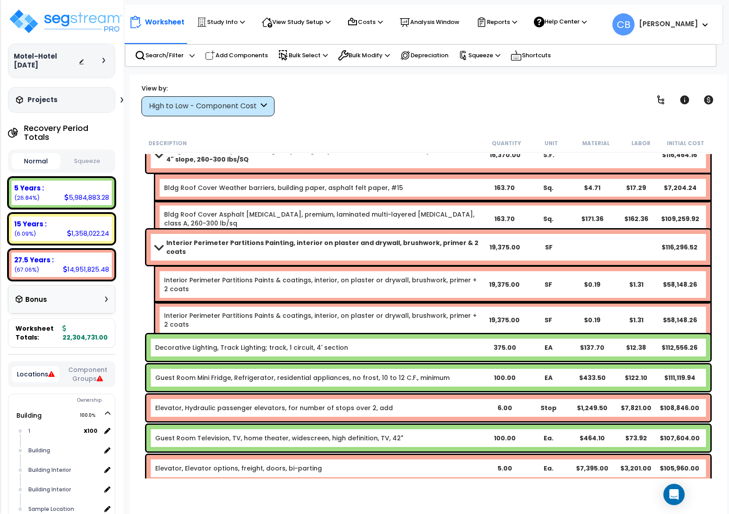
click at [420, 311] on link "Interior Perimeter Partitions Paints & coatings, interior, on plaster or drywal…" at bounding box center [323, 320] width 318 height 18
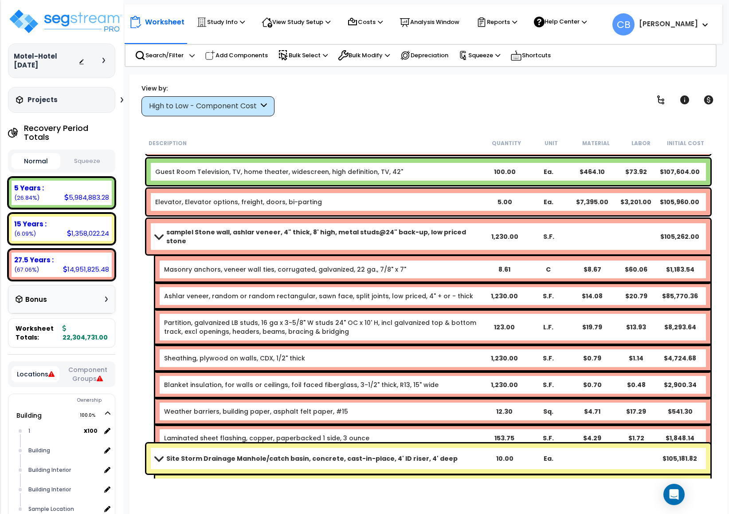
click at [486, 322] on div "$19.79" at bounding box center [592, 326] width 43 height 9
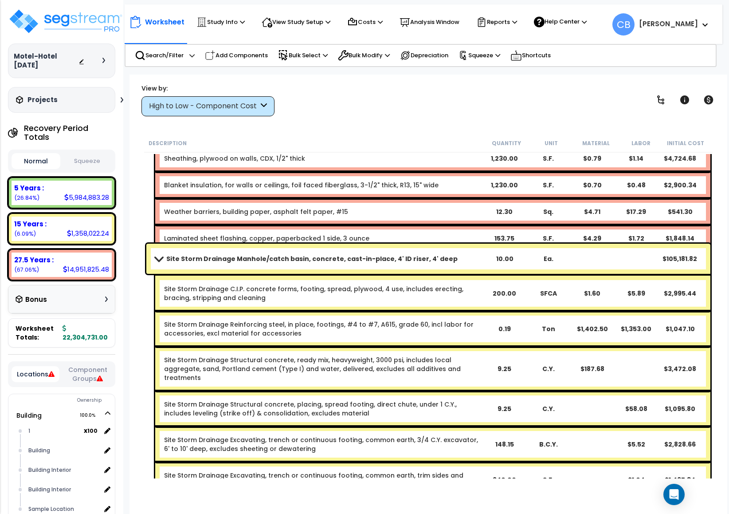
click at [486, 317] on div "Site Storm Drainage Reinforcing steel, in place, footings, #4 to #7, A615, grad…" at bounding box center [432, 328] width 555 height 35
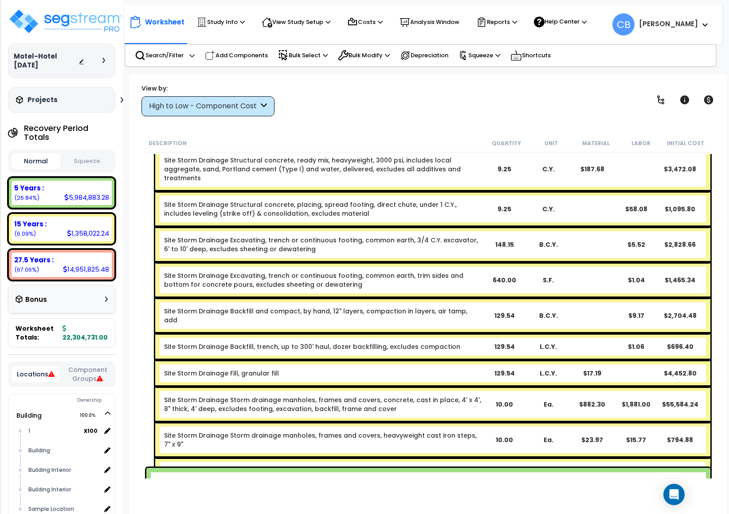
click at [486, 327] on div "Site Storm Drainage Backfill, trench, up to 300' haul, dozer backfilling, exclu…" at bounding box center [432, 346] width 555 height 27
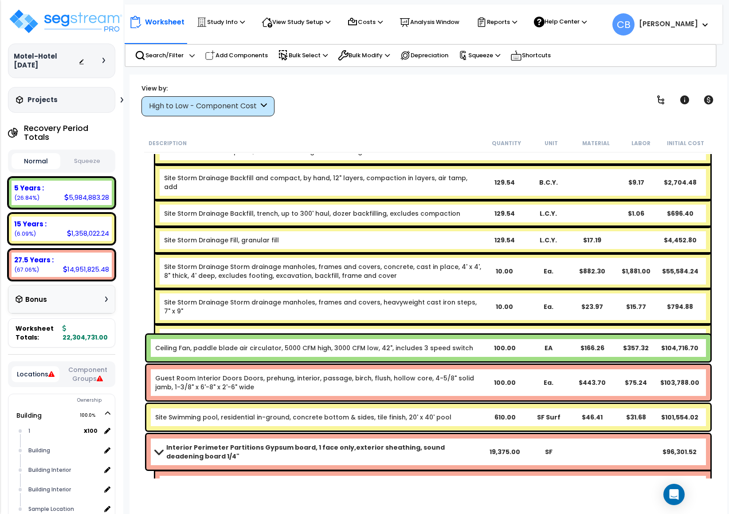
click at [486, 324] on div "Site Storm Drainage Utility area drain, catch basins or manholes frames and cov…" at bounding box center [432, 341] width 555 height 35
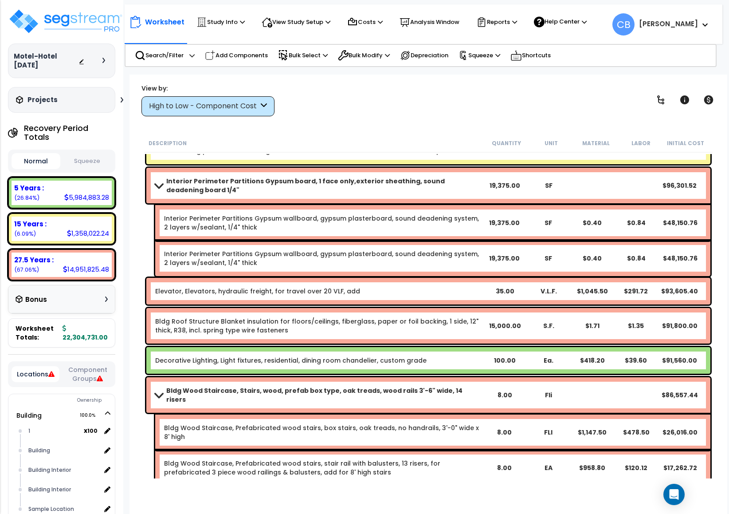
click at [486, 300] on div "Elevator, Elevators, hydraulic freight, for travel over 20 VLF, add 35.00 V.L.F…" at bounding box center [428, 291] width 564 height 27
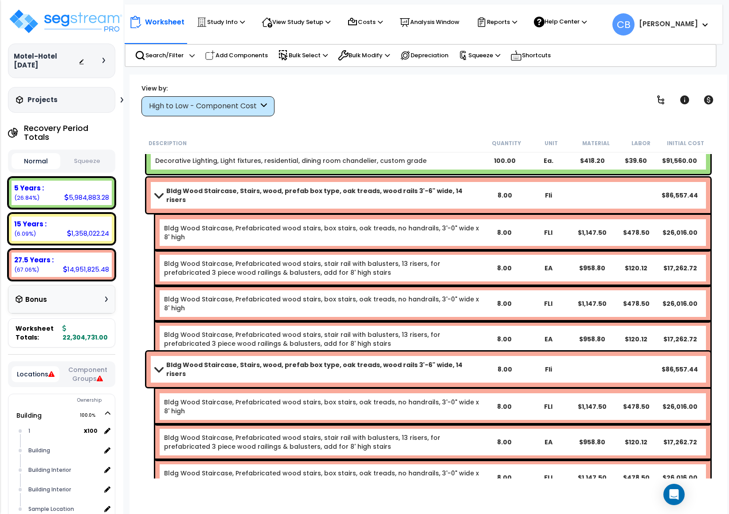
click at [486, 300] on div "Bldg Wood Staircase, Prefabricated wood stairs, box stairs, oak treads, no hand…" at bounding box center [432, 303] width 555 height 35
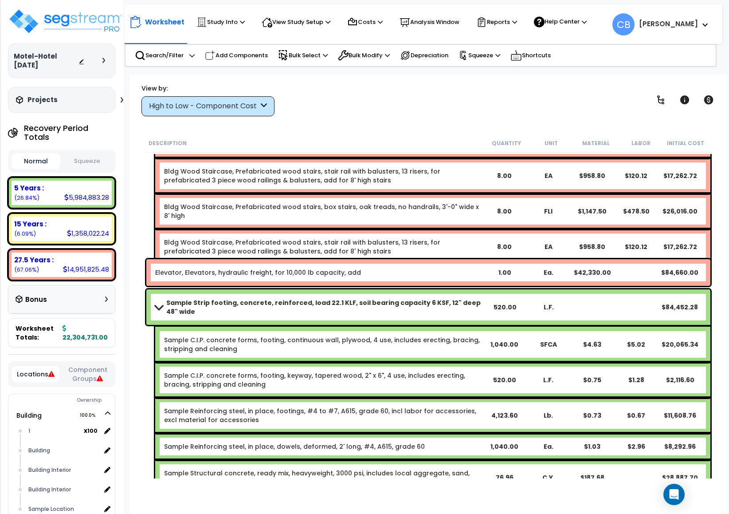
click at [486, 300] on div "Sample Strip footing, concrete, reinforced, load 22.1 KLF, soil bearing capacit…" at bounding box center [428, 306] width 564 height 35
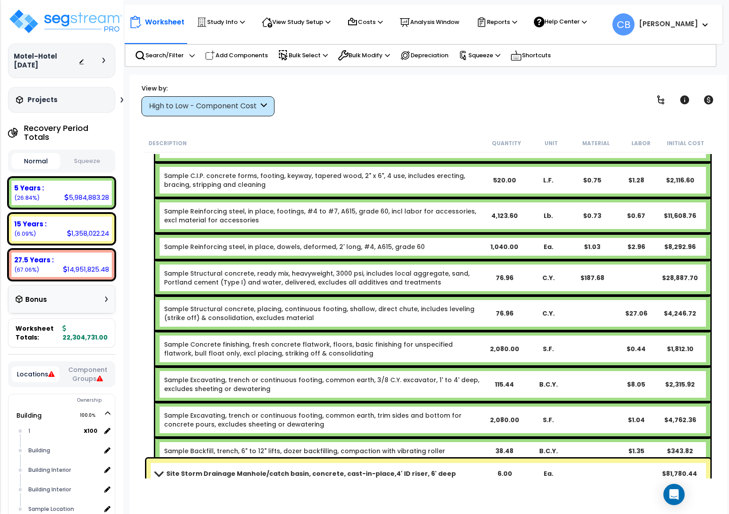
click at [486, 300] on div "Sample Structural concrete, placing, continuous footing, shallow, direct chute,…" at bounding box center [432, 312] width 555 height 35
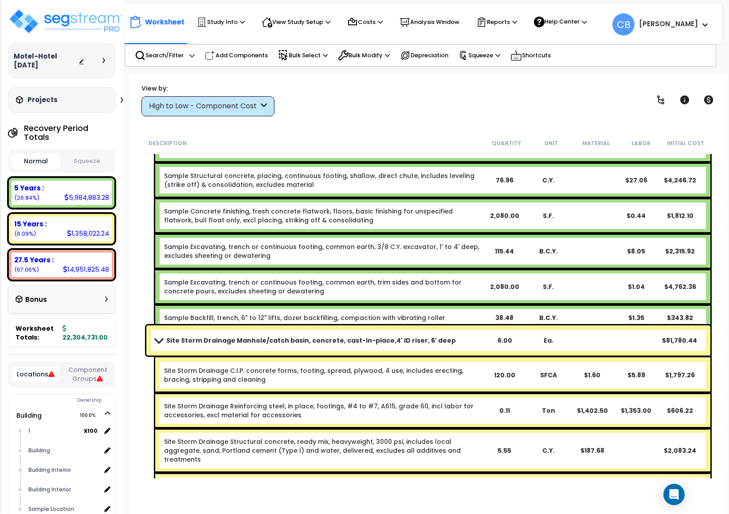
click at [486, 304] on div "Sample Backfill, trench, 6" to 12" lifts, dozer backfilling, compaction with vi…" at bounding box center [432, 317] width 555 height 27
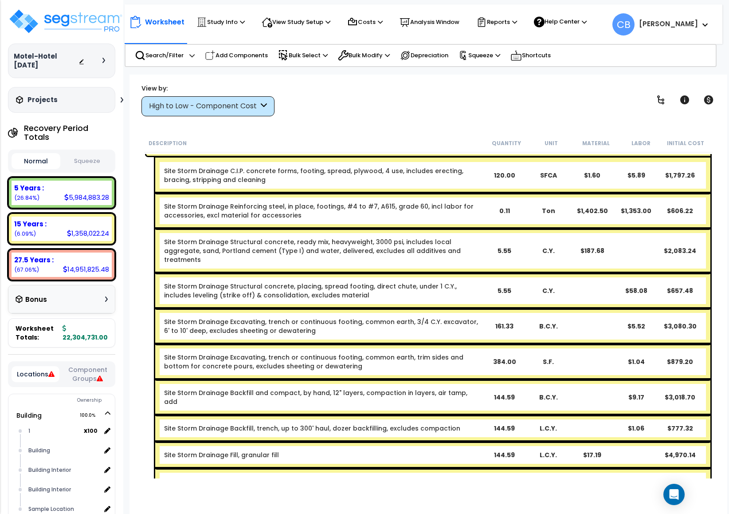
click at [486, 308] on div "Site Storm Drainage Excavating, trench or continuous footing, common earth, 3/4…" at bounding box center [432, 325] width 555 height 35
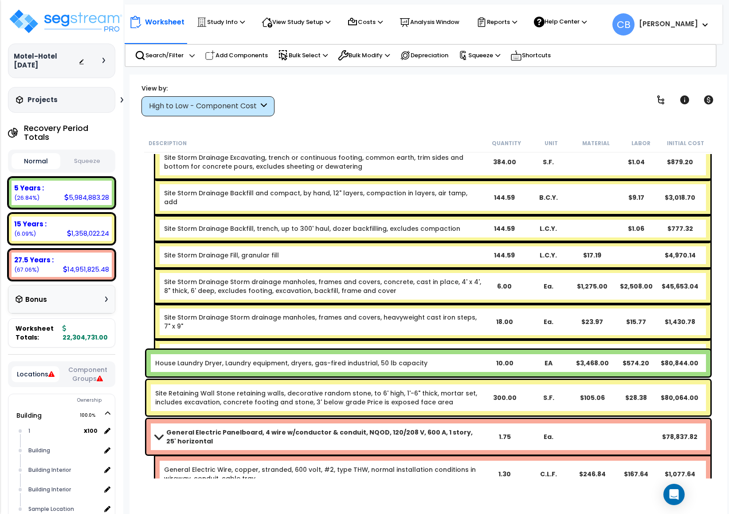
click at [486, 304] on div "Site Storm Drainage Storm drainage manholes, frames and covers, heavyweight cas…" at bounding box center [432, 321] width 555 height 35
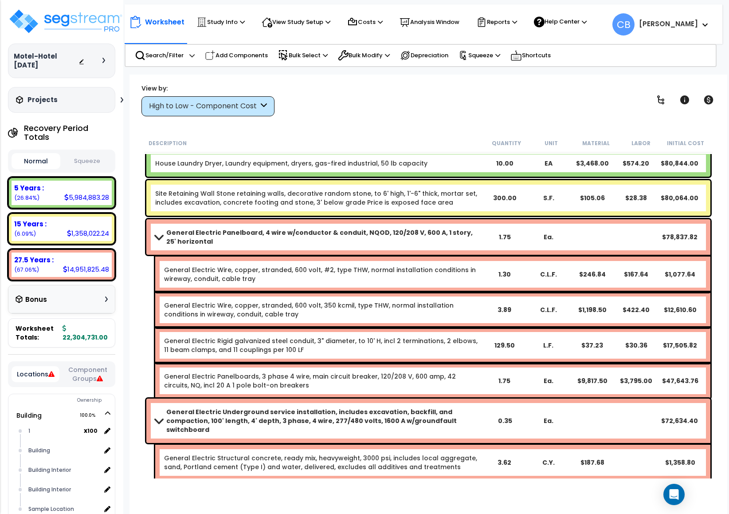
click at [486, 300] on div "General Electric Wire, copper, stranded, 600 volt, 350 kcmil, type THW, normal …" at bounding box center [432, 309] width 555 height 35
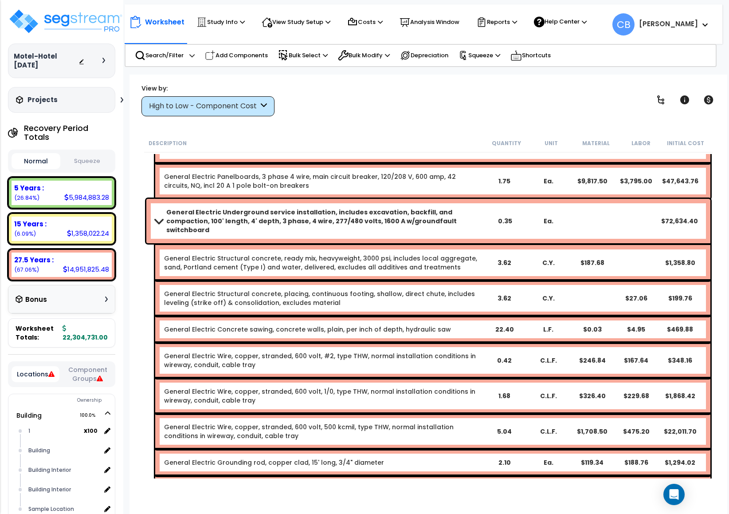
click at [486, 300] on div "General Electric Structural concrete, placing, continuous footing, shallow, dir…" at bounding box center [432, 297] width 555 height 35
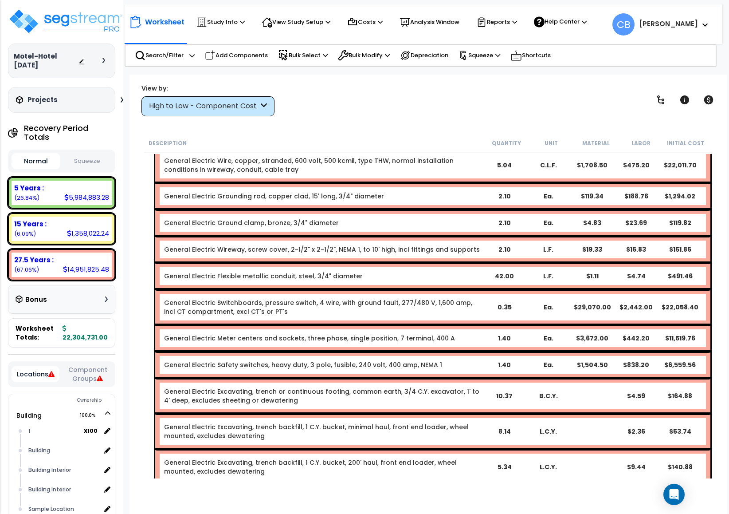
click at [486, 300] on div "General Electric Switchboards, pressure switch, 4 wire, with ground fault, 277/…" at bounding box center [432, 306] width 555 height 35
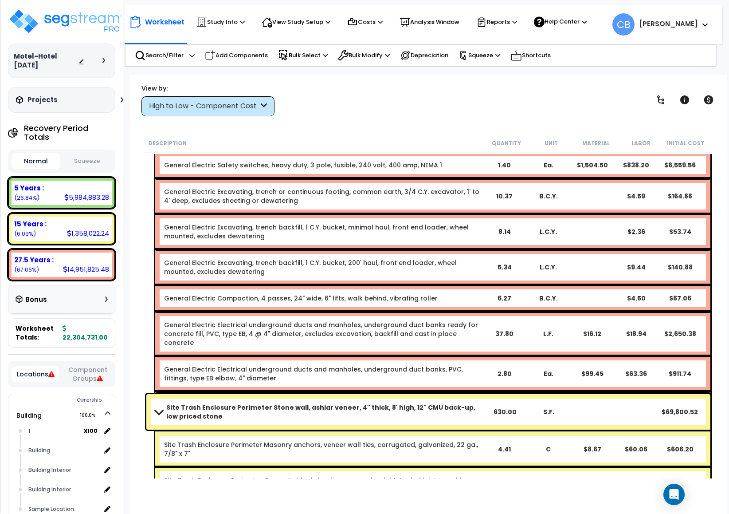
click at [486, 327] on div "37.80" at bounding box center [504, 333] width 43 height 9
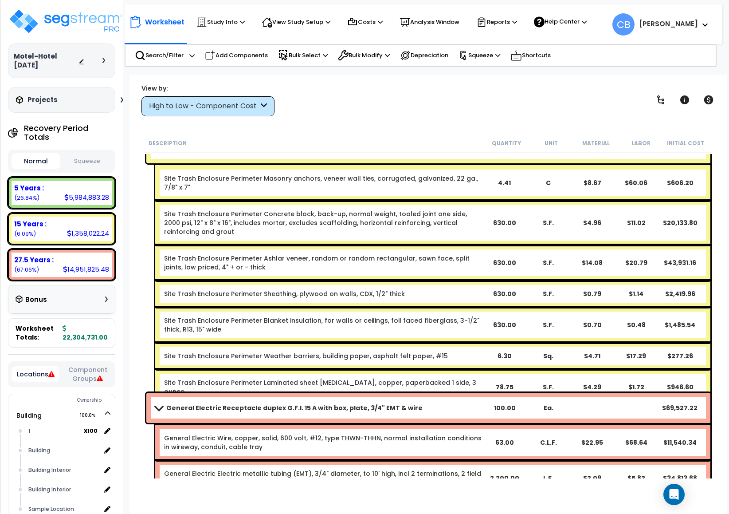
click at [486, 300] on div "Site Trash Enclosure Perimeter Sheathing, plywood on walls, CDX, 1/2" thick 630…" at bounding box center [432, 293] width 555 height 27
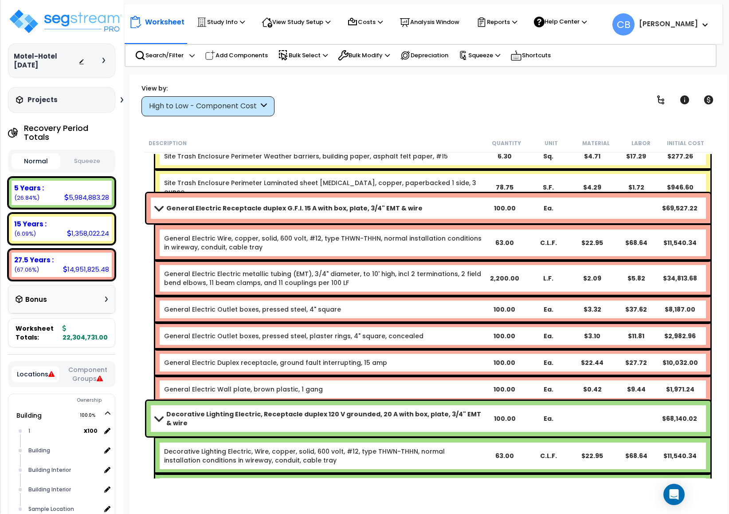
scroll to position [7794, 0]
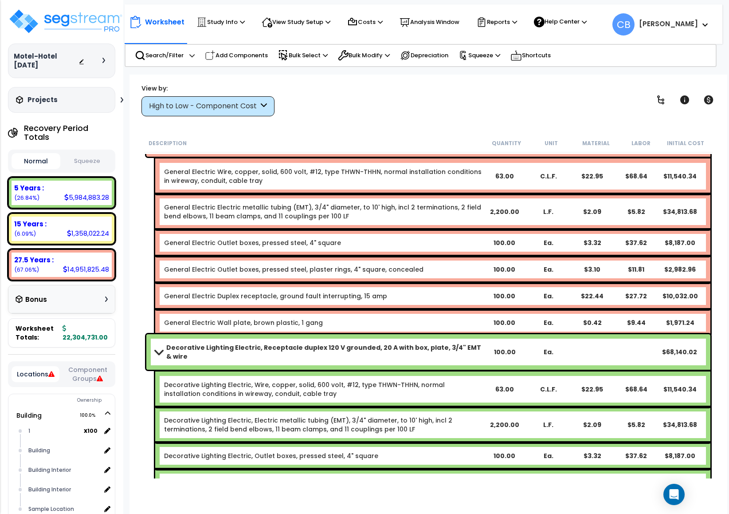
click at [486, 300] on div "General Electric Duplex receptacle, ground fault interrupting, 15 amp 100.00 Ea…" at bounding box center [432, 296] width 555 height 27
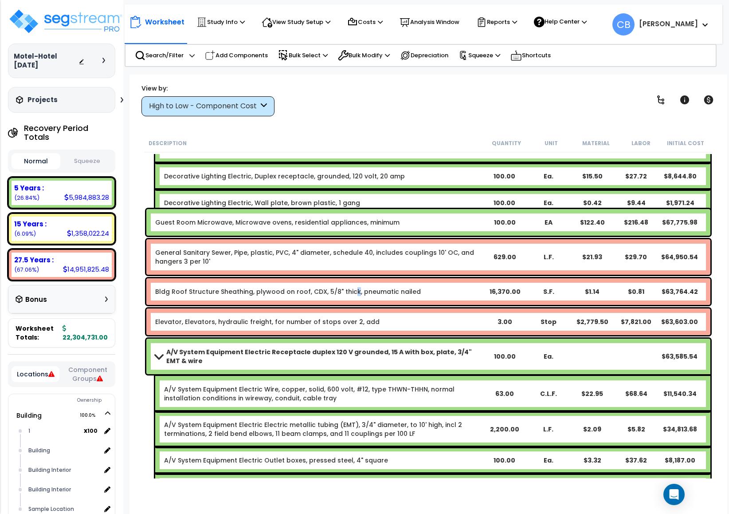
click at [348, 300] on div "Bldg Roof Structure Sheathing, plywood on roof, CDX, 5/8" thick, pneumatic nail…" at bounding box center [428, 291] width 564 height 27
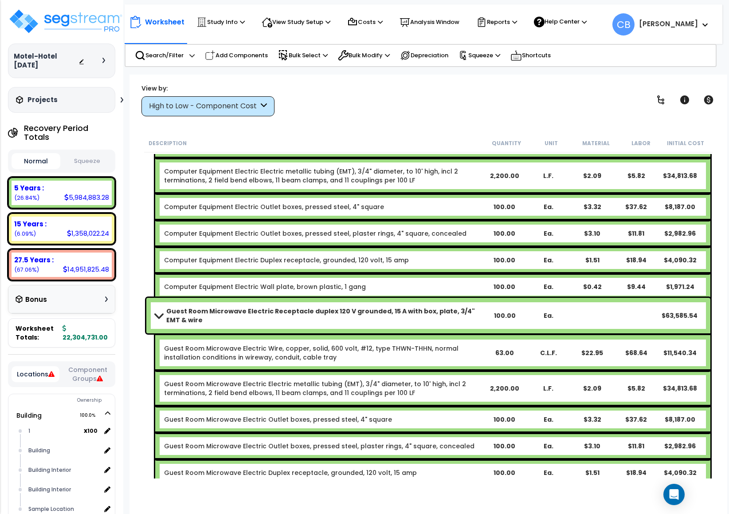
click at [209, 311] on b "Guest Room Microwave Electric Receptacle duplex 120 V grounded, 15 A with box, …" at bounding box center [324, 315] width 317 height 18
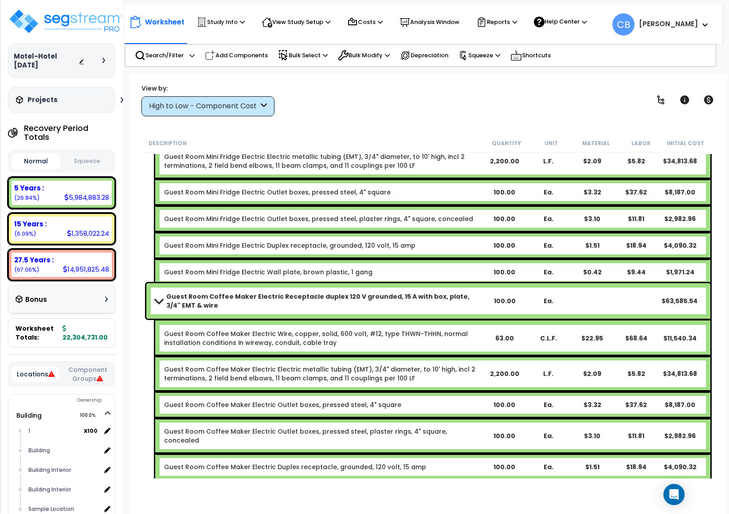
click at [209, 311] on div "Guest Room Coffee Maker Electric Receptacle duplex 120 V grounded, 15 A with bo…" at bounding box center [428, 300] width 564 height 35
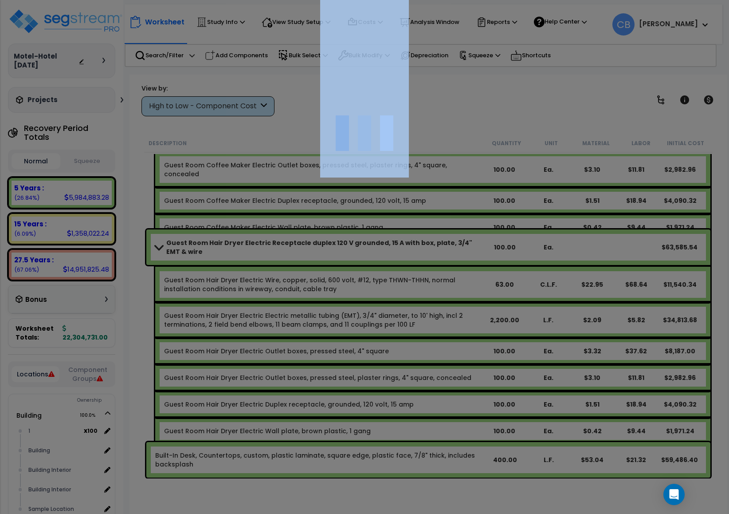
click at [209, 311] on div at bounding box center [364, 257] width 729 height 514
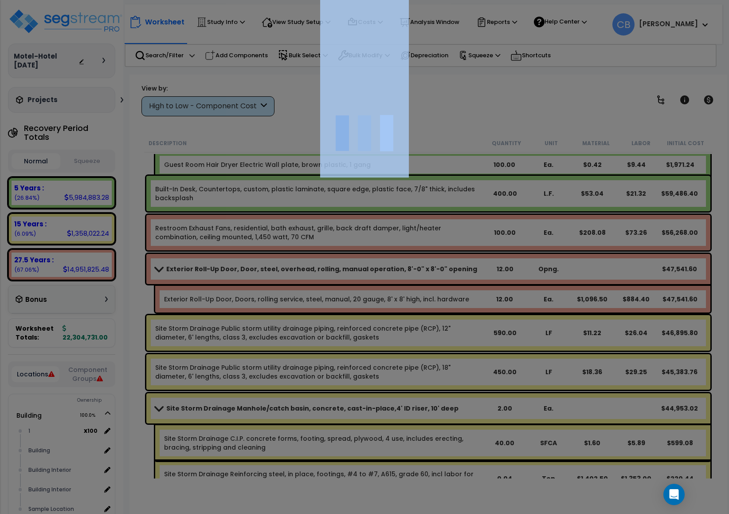
click at [209, 311] on div at bounding box center [364, 257] width 729 height 514
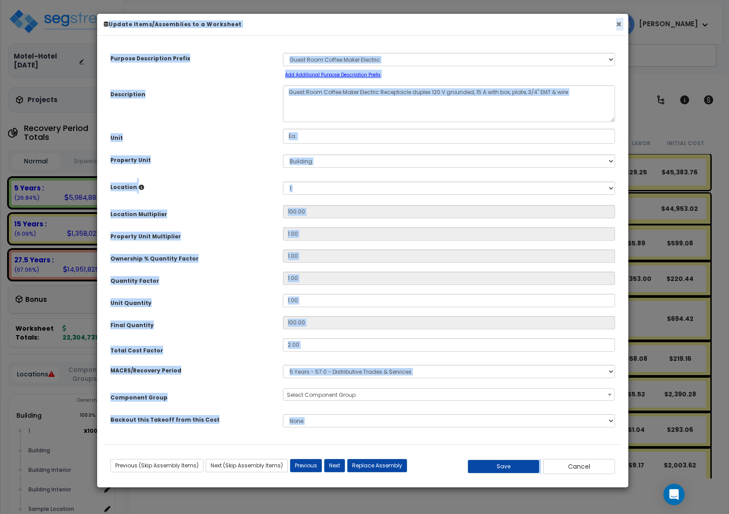
click at [486, 20] on button "×" at bounding box center [619, 24] width 6 height 9
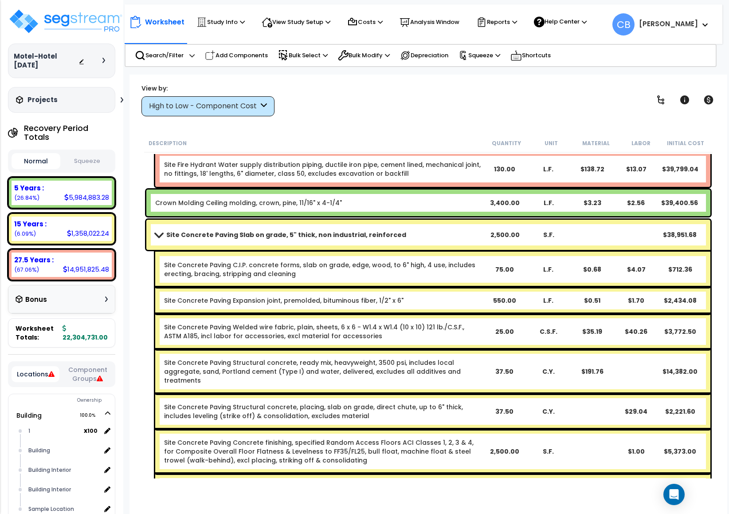
click at [369, 235] on b "Site Concrete Paving Slab on grade, 5" thick, non industrial, reinforced" at bounding box center [286, 234] width 240 height 9
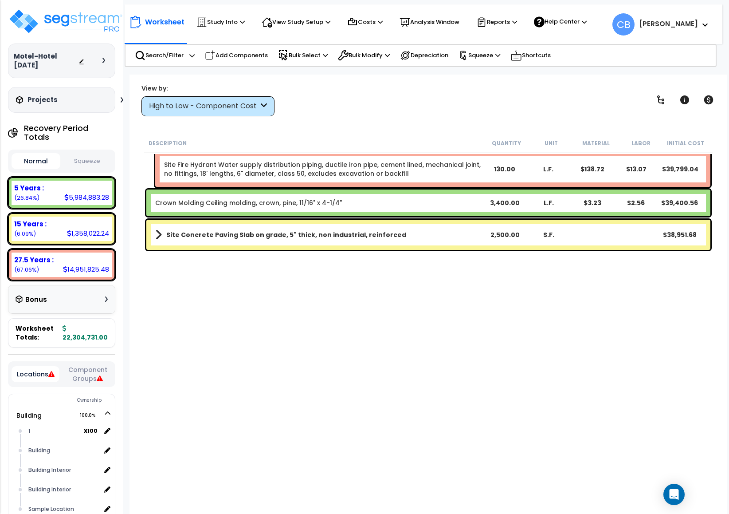
scroll to position [10522, 0]
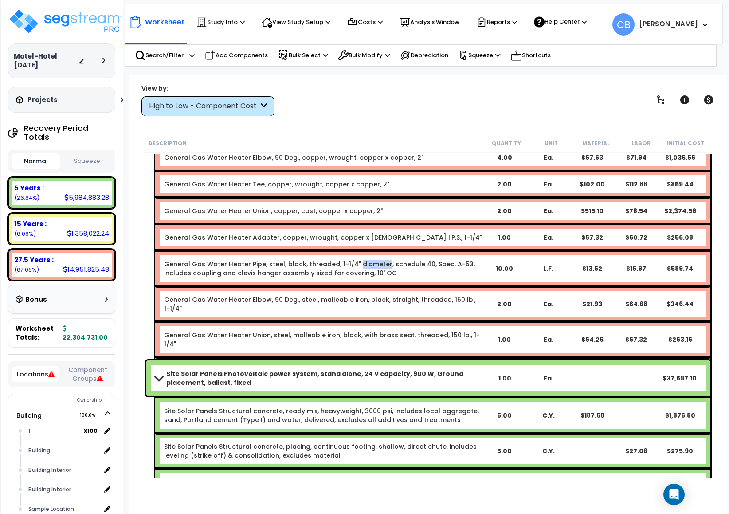
click at [369, 251] on div "General Gas Water Heater Pipe, steel, black, threaded, 1-1/4" diameter, schedul…" at bounding box center [432, 268] width 555 height 35
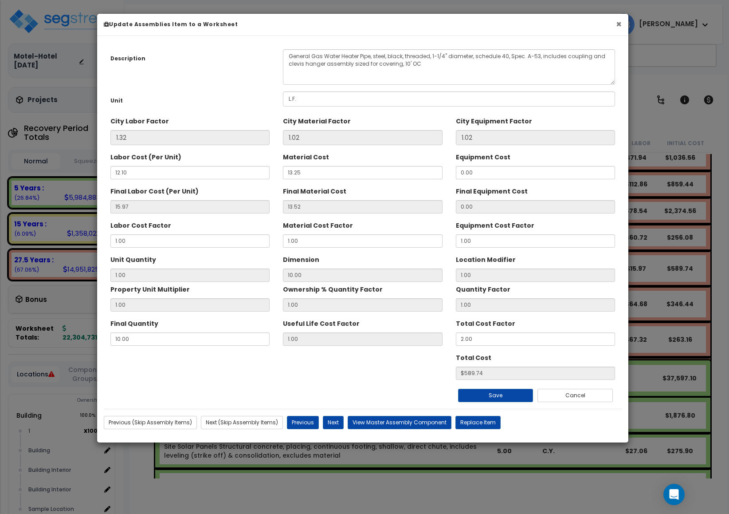
click at [486, 24] on button "×" at bounding box center [619, 24] width 6 height 9
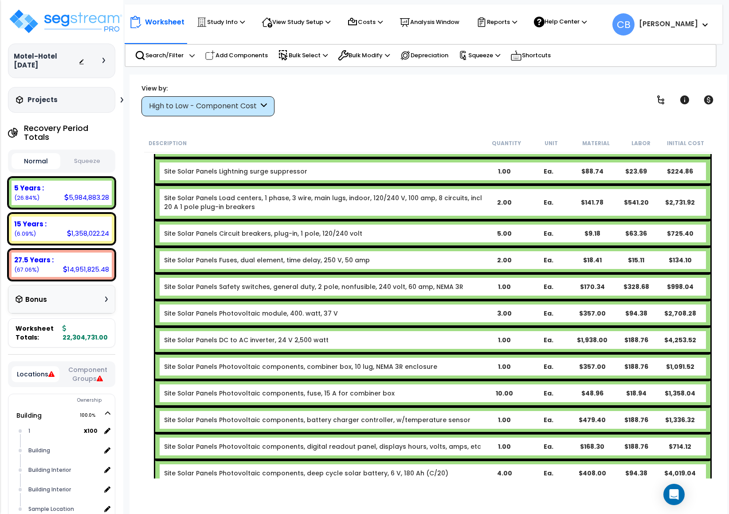
drag, startPoint x: 261, startPoint y: 255, endPoint x: 516, endPoint y: 266, distance: 255.3
click at [281, 255] on div "Site Solar Panels Fuses, dual element, time delay, 250 V, 50 amp 2.00 Ea. $18.4…" at bounding box center [432, 260] width 555 height 27
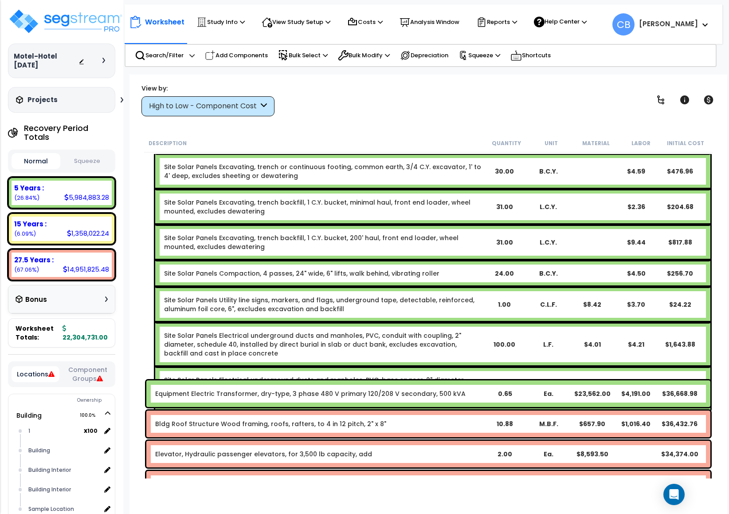
drag, startPoint x: 289, startPoint y: 302, endPoint x: 331, endPoint y: 294, distance: 43.2
click at [309, 327] on link "Site Solar Panels Electrical underground ducts and manholes, PVC, conduit with …" at bounding box center [323, 344] width 318 height 27
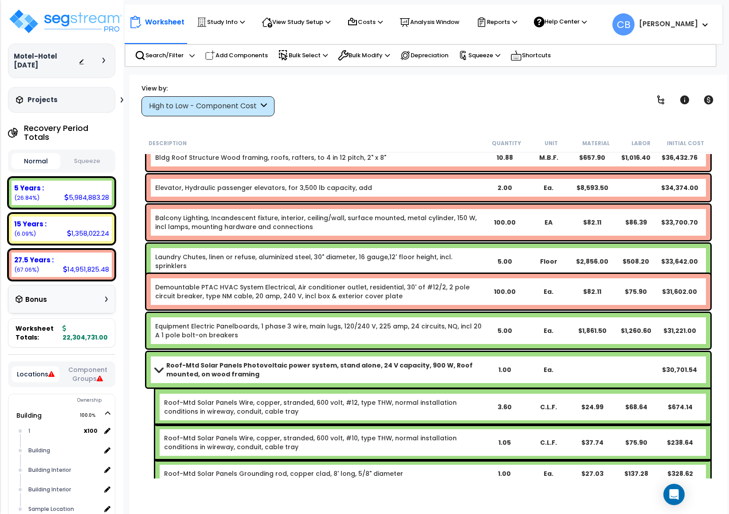
click at [409, 297] on link "Demountable PTAC HVAC System Electrical, Air conditioner outlet, residential, 3…" at bounding box center [319, 292] width 328 height 18
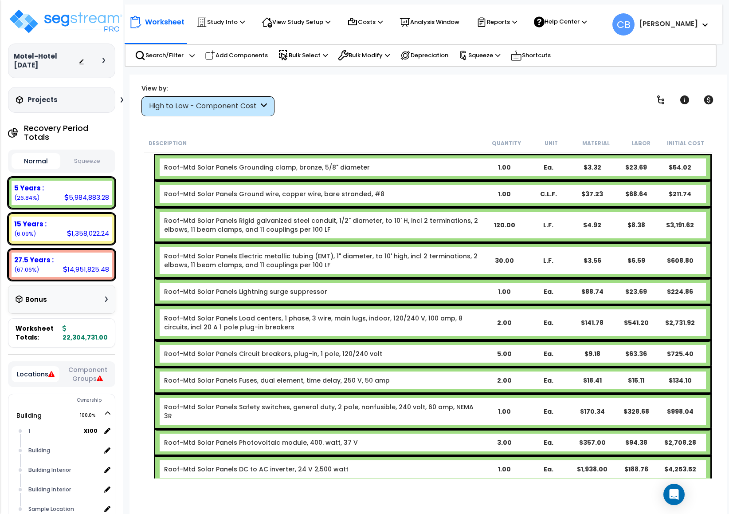
click at [313, 305] on div "Roof-Mtd Solar Panels Load centers, 1 phase, 3 wire, main lugs, indoor, 120/240…" at bounding box center [432, 322] width 555 height 35
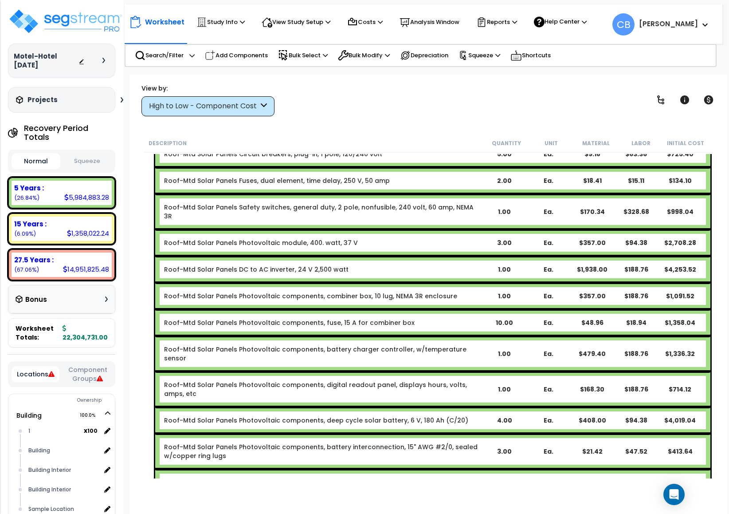
click at [436, 309] on div "Roof-Mtd Solar Panels Photovoltaic components, fuse, 15 A for combiner box 10.0…" at bounding box center [432, 322] width 555 height 27
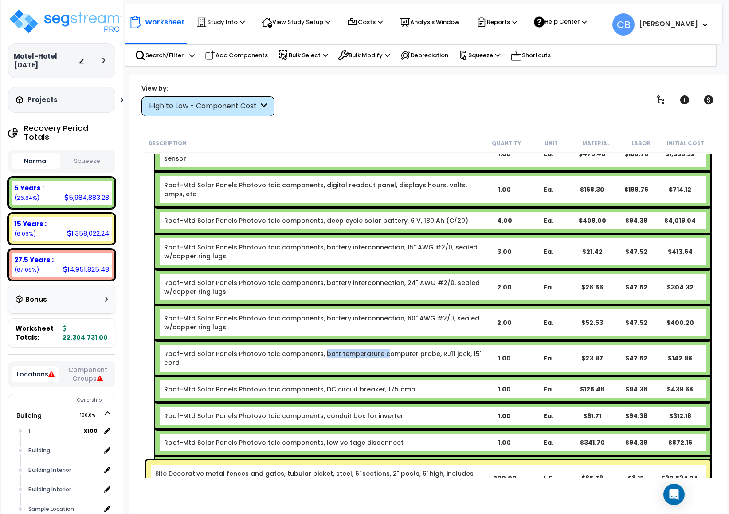
drag, startPoint x: 321, startPoint y: 306, endPoint x: 316, endPoint y: 306, distance: 5.3
click at [316, 327] on div "Roof-Mtd Solar Panels Photovoltaic components, batt temperature computer probe,…" at bounding box center [432, 357] width 555 height 35
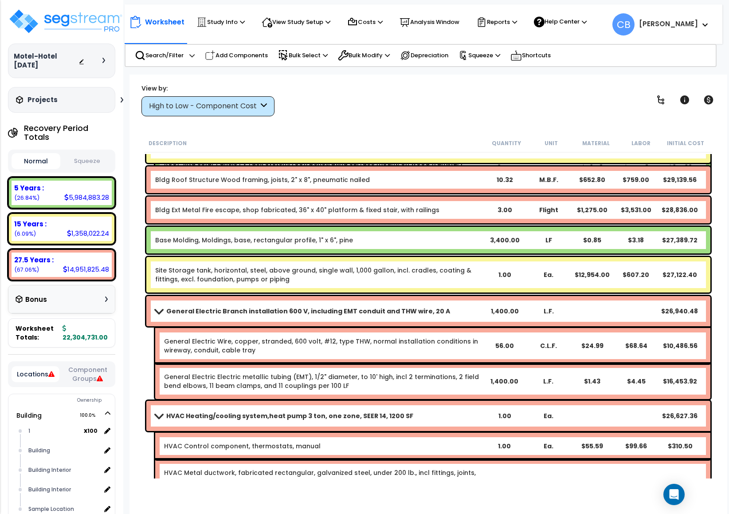
drag, startPoint x: 334, startPoint y: 302, endPoint x: 390, endPoint y: 297, distance: 55.7
click at [343, 300] on div "General Electric Branch installation 600 V, including EMT conduit and THW wire,…" at bounding box center [428, 311] width 564 height 30
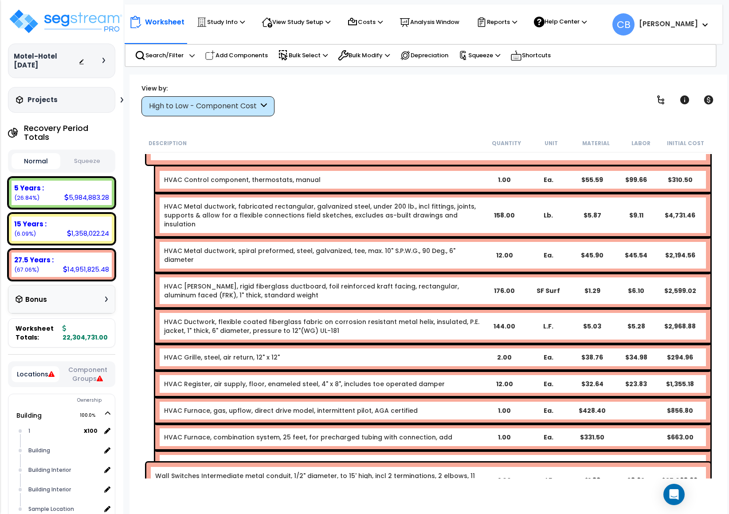
drag, startPoint x: 392, startPoint y: 296, endPoint x: 309, endPoint y: 295, distance: 83.8
click at [392, 317] on link "HVAC Ductwork, flexible coated fiberglass fabric on corrosion resistant metal h…" at bounding box center [323, 326] width 318 height 18
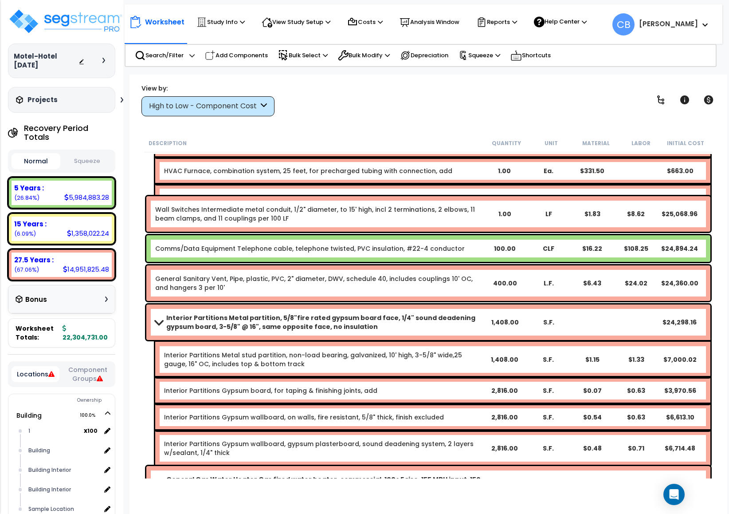
click at [309, 295] on div "General Sanitary Vent, Pipe, plastic, PVC, 2" diameter, DWV, schedule 40, inclu…" at bounding box center [428, 282] width 564 height 35
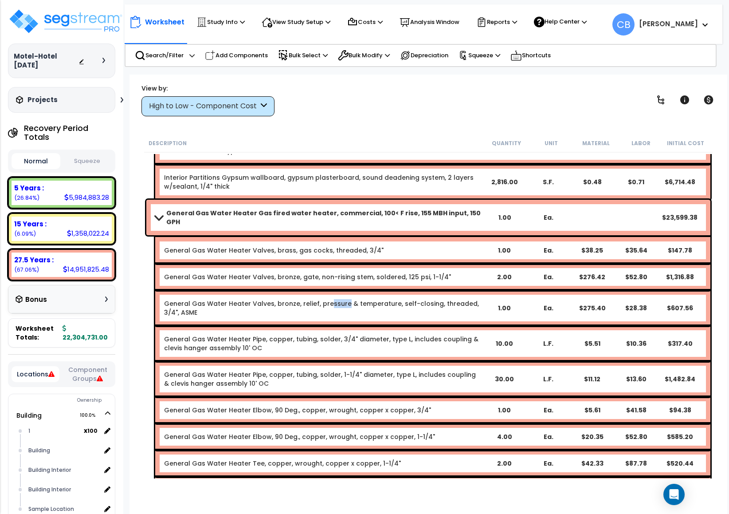
click at [370, 290] on div "General Gas Water Heater Valves, bronze, relief, pressure & temperature, self-c…" at bounding box center [432, 307] width 555 height 35
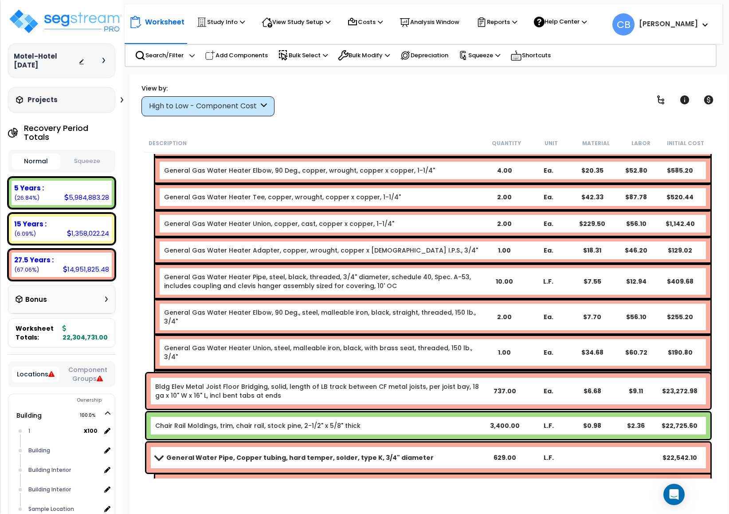
click at [391, 299] on div "General Gas Water Heater Elbow, 90 Deg., steel, malleable iron, black, straight…" at bounding box center [432, 316] width 555 height 35
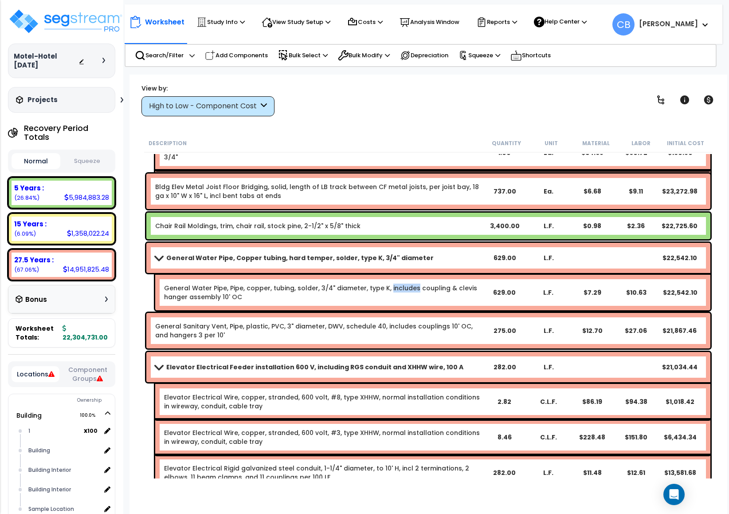
drag, startPoint x: 392, startPoint y: 282, endPoint x: 398, endPoint y: 263, distance: 20.6
click at [395, 279] on div "General Water Pipe, Pipe, copper, tubing, solder, 3/4" diameter, type K, includ…" at bounding box center [432, 292] width 555 height 35
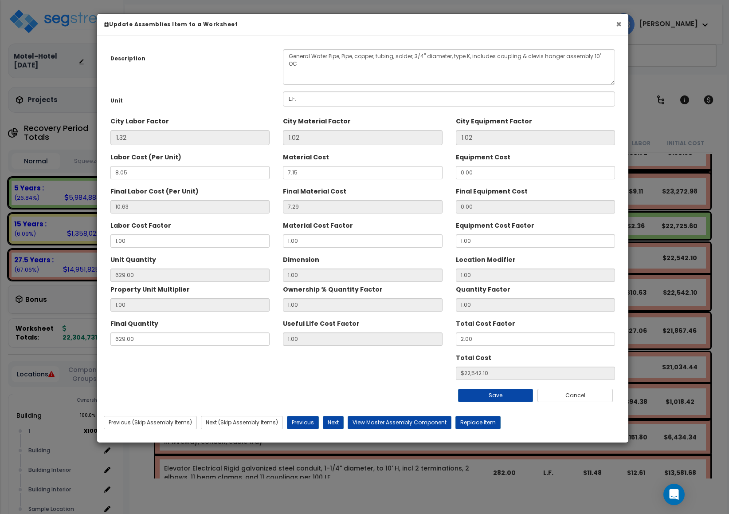
click at [486, 23] on button "×" at bounding box center [619, 24] width 6 height 9
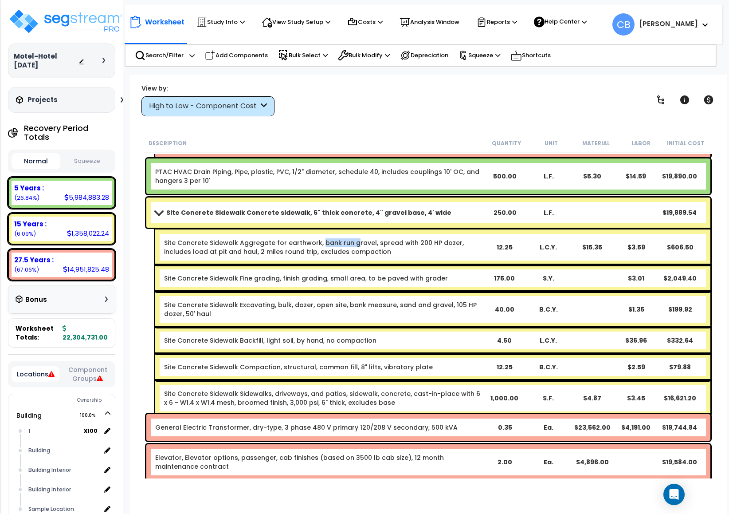
click at [317, 237] on div "Site Concrete Sidewalk Aggregate for earthwork, bank run gravel, spread with 20…" at bounding box center [432, 246] width 555 height 35
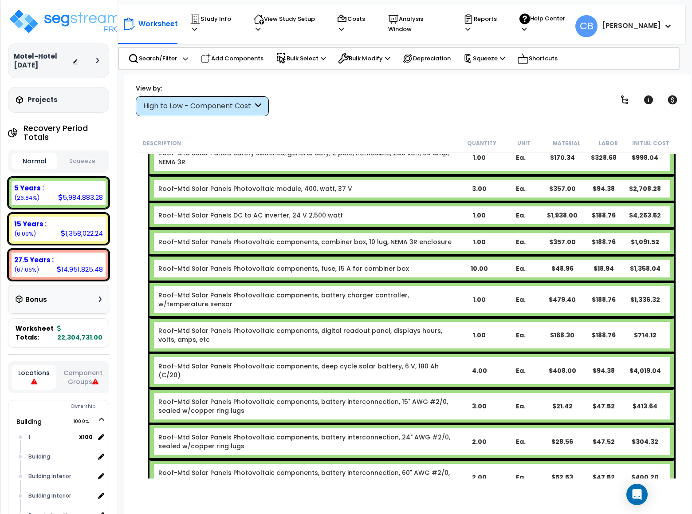
scroll to position [12504, 0]
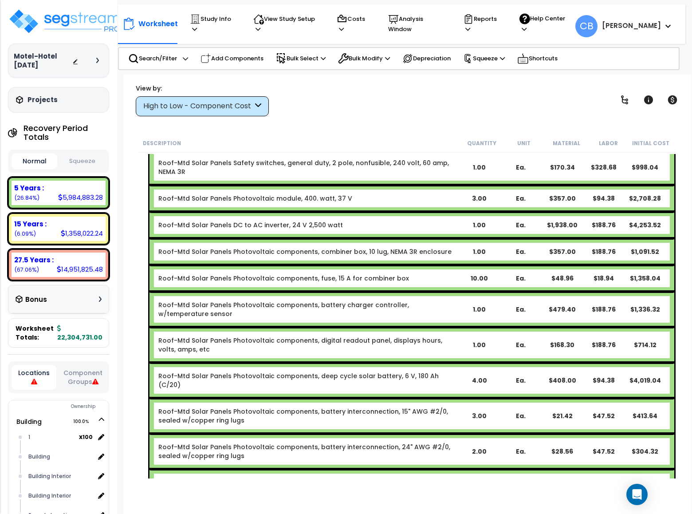
drag, startPoint x: 330, startPoint y: 338, endPoint x: 218, endPoint y: 402, distance: 128.9
click at [329, 327] on div "Roof-Mtd Solar Panels Photovoltaic components, digital readout panel, displays …" at bounding box center [411, 344] width 525 height 35
drag, startPoint x: 155, startPoint y: 416, endPoint x: 159, endPoint y: 412, distance: 5.6
drag, startPoint x: 211, startPoint y: 398, endPoint x: 211, endPoint y: 388, distance: 9.3
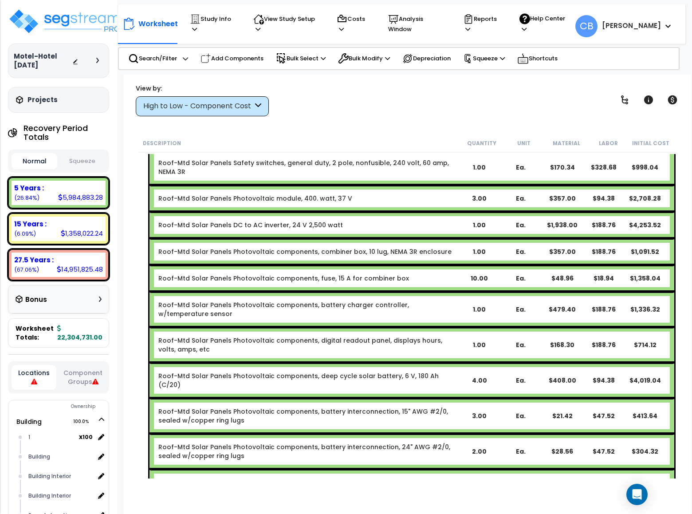
drag, startPoint x: 212, startPoint y: 285, endPoint x: 188, endPoint y: 153, distance: 133.8
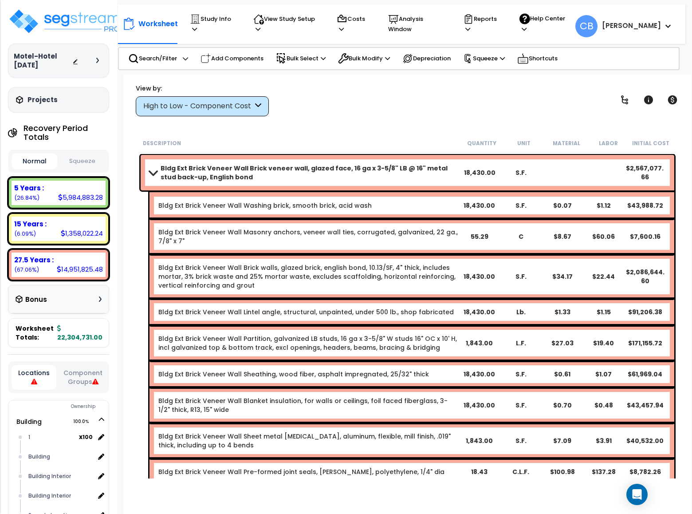
drag, startPoint x: 212, startPoint y: 214, endPoint x: 225, endPoint y: 213, distance: 13.8
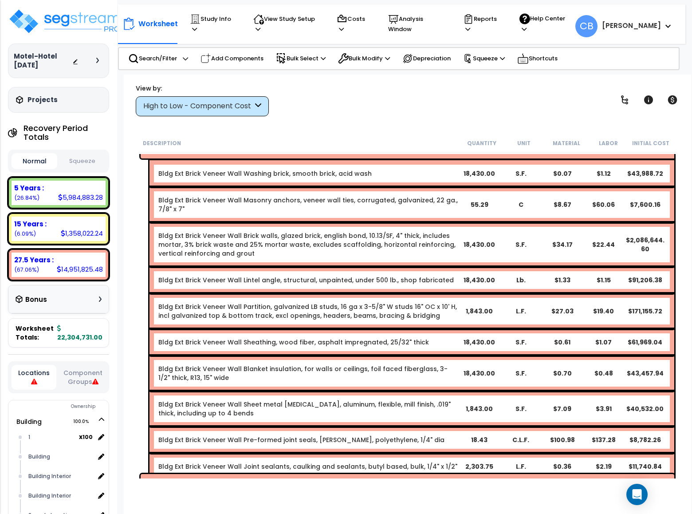
scroll to position [43, 0]
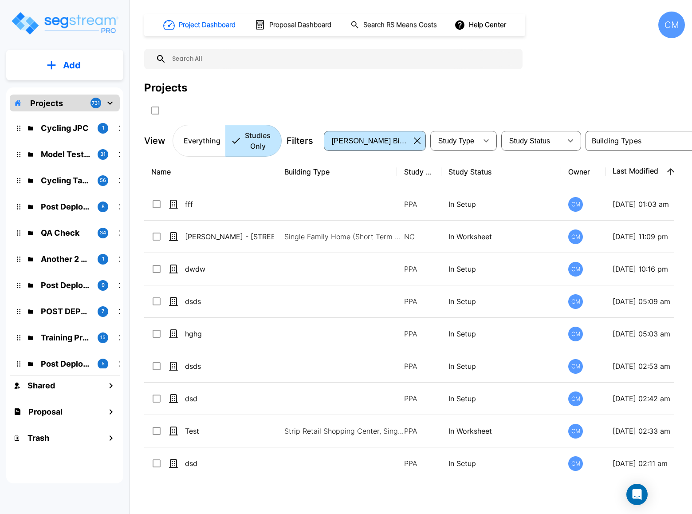
click at [184, 205] on div "fff" at bounding box center [217, 204] width 133 height 11
click at [184, 204] on div "fff" at bounding box center [217, 204] width 133 height 11
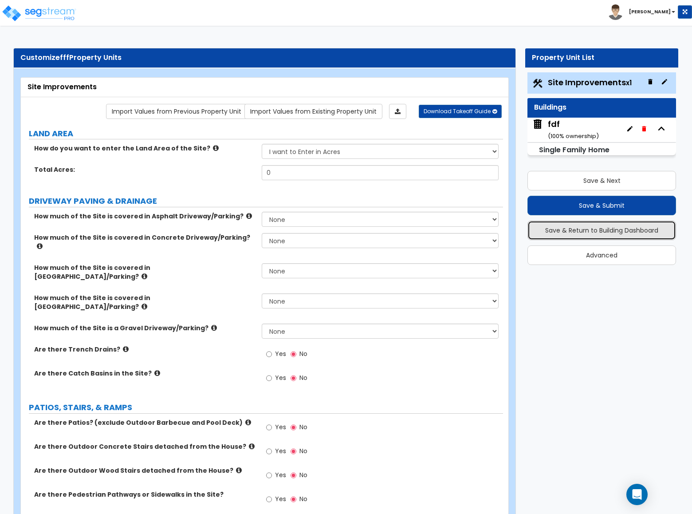
click at [565, 229] on button "Save & Return to Building Dashboard" at bounding box center [601, 230] width 149 height 20
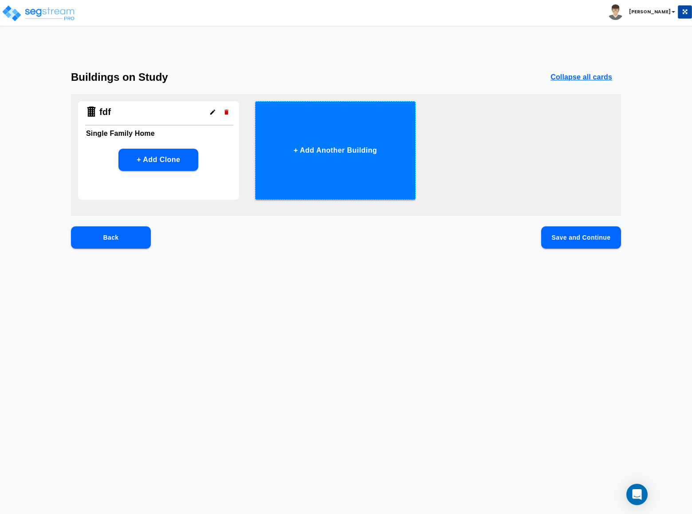
click at [328, 159] on button "+ Add Another Building" at bounding box center [335, 150] width 161 height 98
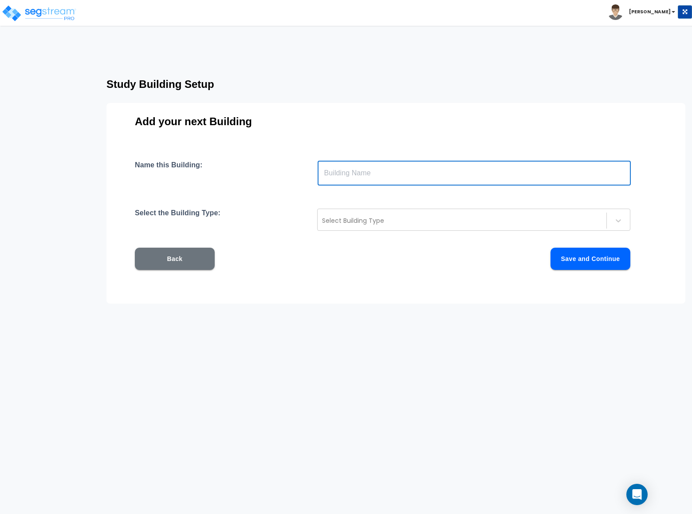
click at [371, 172] on input "text" at bounding box center [474, 173] width 313 height 25
type input "b"
type input "Building"
click at [359, 222] on div at bounding box center [462, 220] width 280 height 11
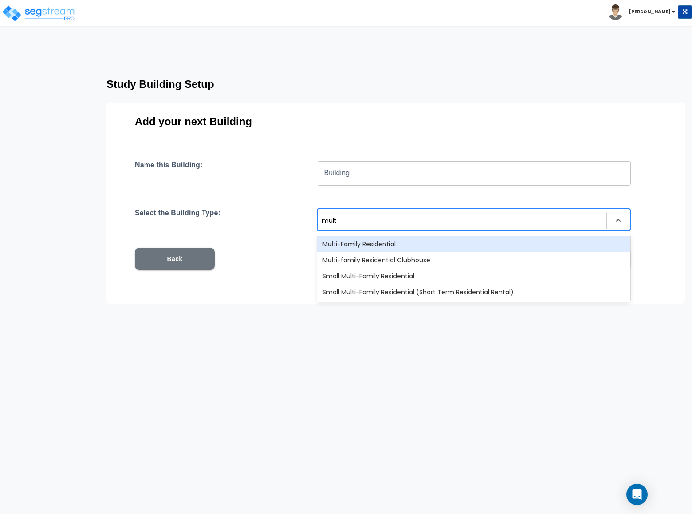
type input "multi"
click at [354, 239] on div "Multi-Family Residential" at bounding box center [473, 244] width 313 height 16
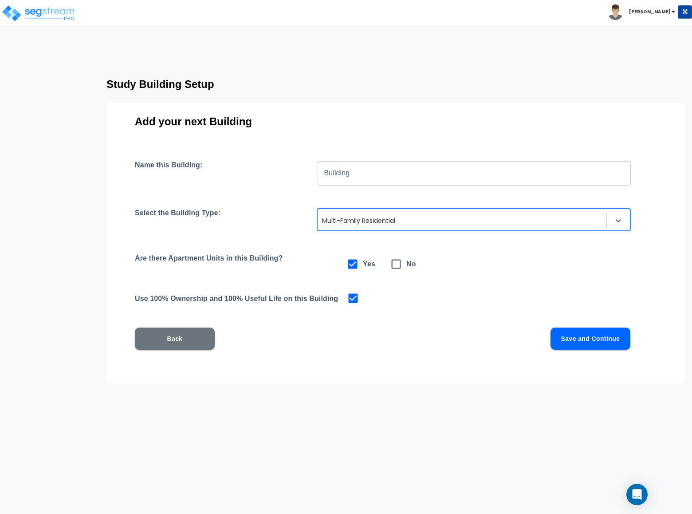
click at [565, 338] on button "Save and Continue" at bounding box center [590, 338] width 80 height 22
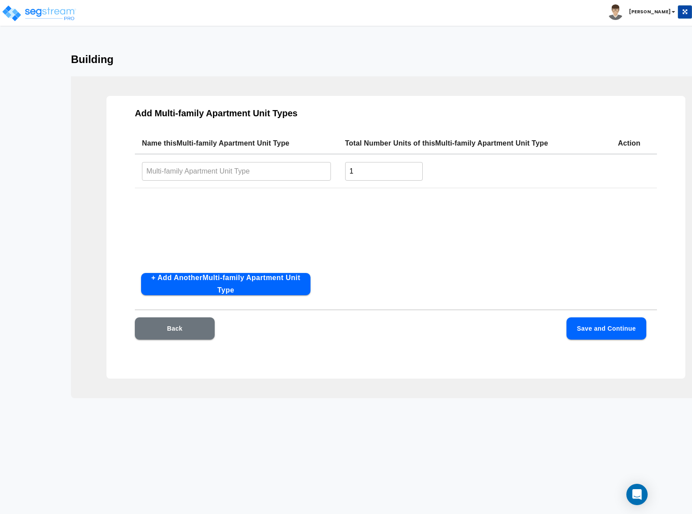
drag, startPoint x: 241, startPoint y: 171, endPoint x: 321, endPoint y: 185, distance: 81.1
click at [241, 170] on input "text" at bounding box center [236, 170] width 189 height 19
type input "1"
click at [603, 334] on button "Save and Continue" at bounding box center [606, 328] width 80 height 22
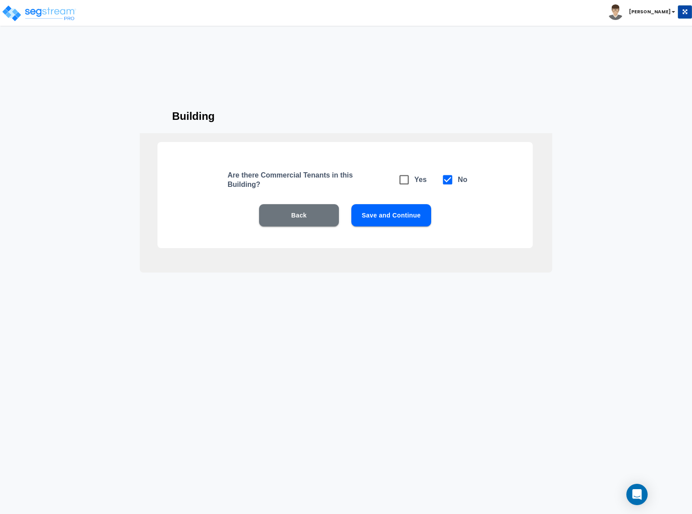
click at [392, 216] on button "Save and Continue" at bounding box center [391, 215] width 80 height 22
click at [392, 215] on button "Save and Continue" at bounding box center [391, 215] width 80 height 22
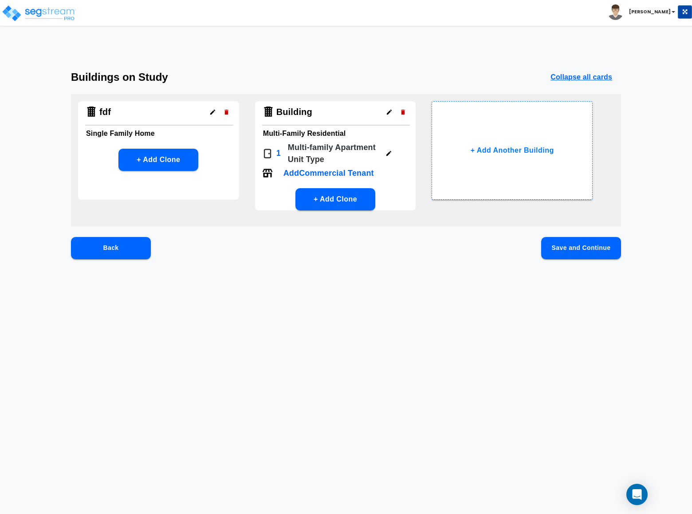
click at [581, 251] on button "Save and Continue" at bounding box center [581, 248] width 80 height 22
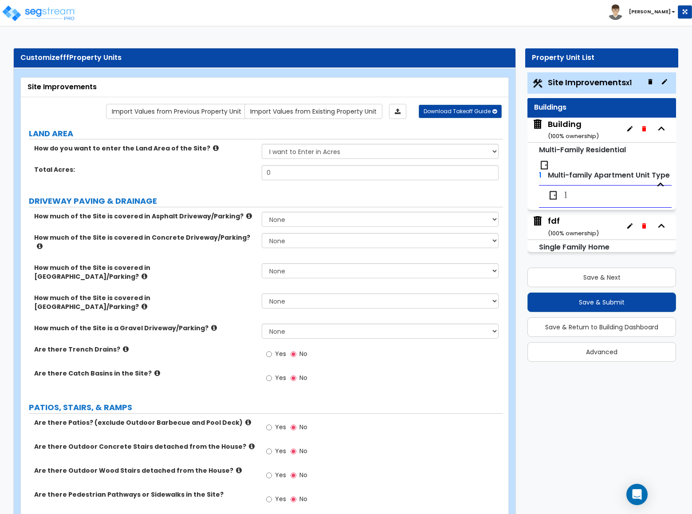
click at [574, 132] on div "Building ( 100 % ownership)" at bounding box center [573, 129] width 51 height 23
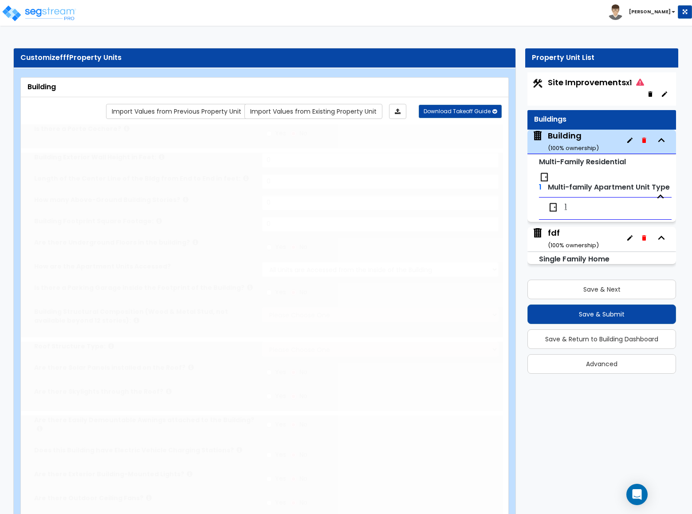
type input "1"
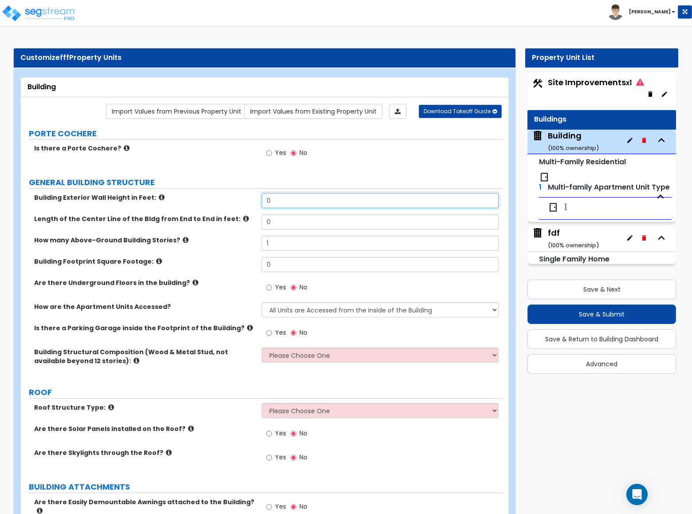
drag, startPoint x: 287, startPoint y: 199, endPoint x: 223, endPoint y: 204, distance: 64.9
click at [222, 203] on div "Building Exterior Wall Height in Feet: 0" at bounding box center [262, 203] width 482 height 21
type input "15"
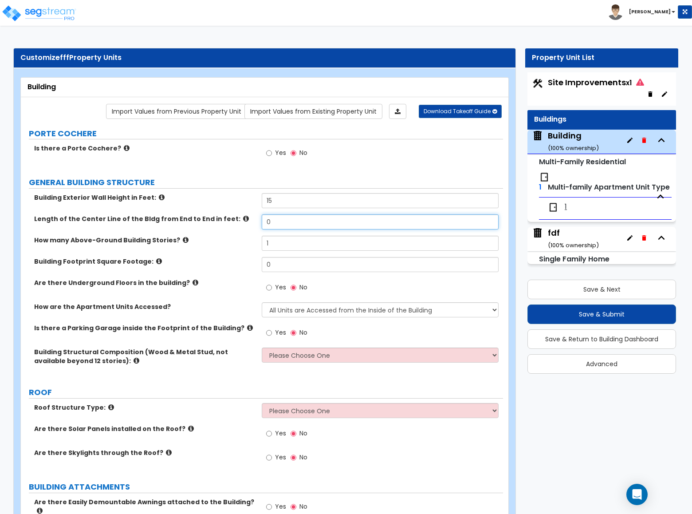
drag, startPoint x: 289, startPoint y: 217, endPoint x: 235, endPoint y: 239, distance: 58.5
click at [220, 224] on div "Length of the Center Line of the Bldg from End to End in feet: 0" at bounding box center [262, 224] width 482 height 21
type input "100"
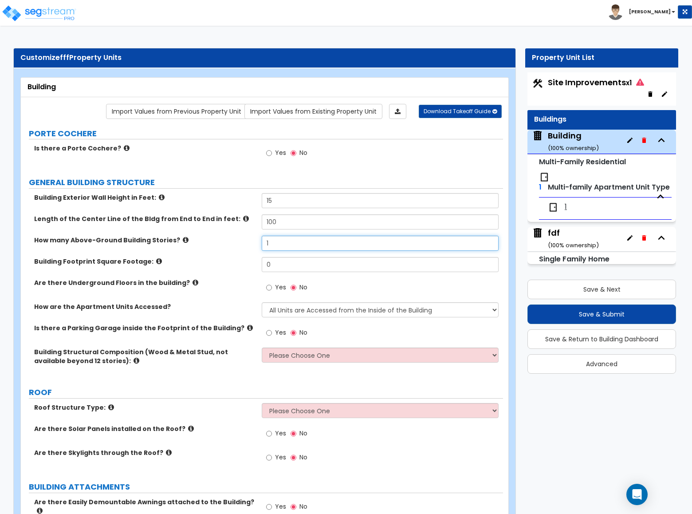
drag, startPoint x: 247, startPoint y: 253, endPoint x: 235, endPoint y: 260, distance: 14.5
click at [237, 255] on div "How many Above-Ground Building Stories? 1" at bounding box center [262, 245] width 482 height 21
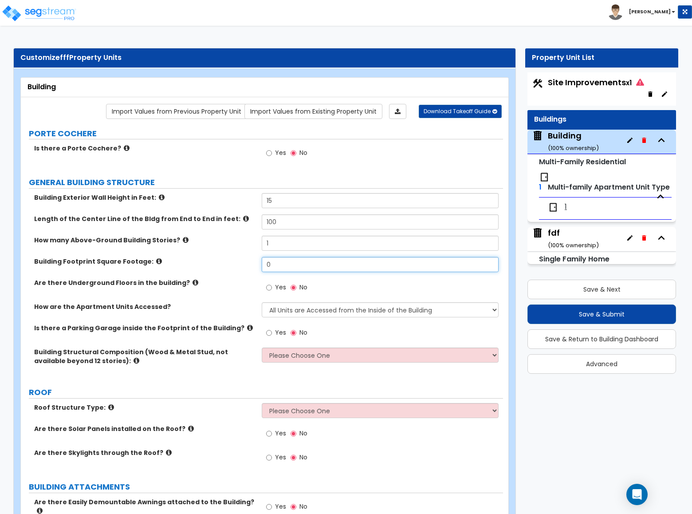
drag, startPoint x: 298, startPoint y: 267, endPoint x: 243, endPoint y: 269, distance: 54.6
click at [243, 269] on div "Building Footprint Square Footage: 0" at bounding box center [262, 267] width 482 height 21
type input "00"
type input "10,000"
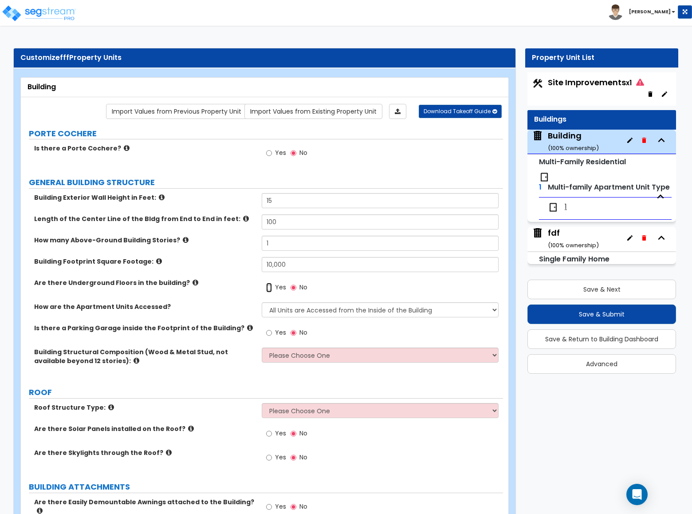
click at [270, 285] on input "Yes" at bounding box center [269, 288] width 6 height 10
radio input "true"
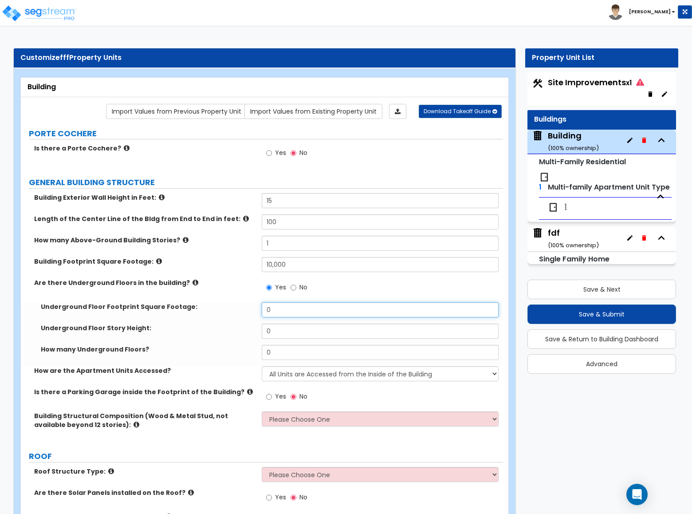
drag, startPoint x: 242, startPoint y: 310, endPoint x: 231, endPoint y: 310, distance: 11.5
click at [231, 310] on div "Underground Floor Footprint Square Footage: 0" at bounding box center [262, 312] width 482 height 21
type input "1,000"
drag, startPoint x: 283, startPoint y: 333, endPoint x: 217, endPoint y: 333, distance: 65.2
click at [217, 333] on div "Underground Floor Story Height: 0" at bounding box center [262, 333] width 482 height 21
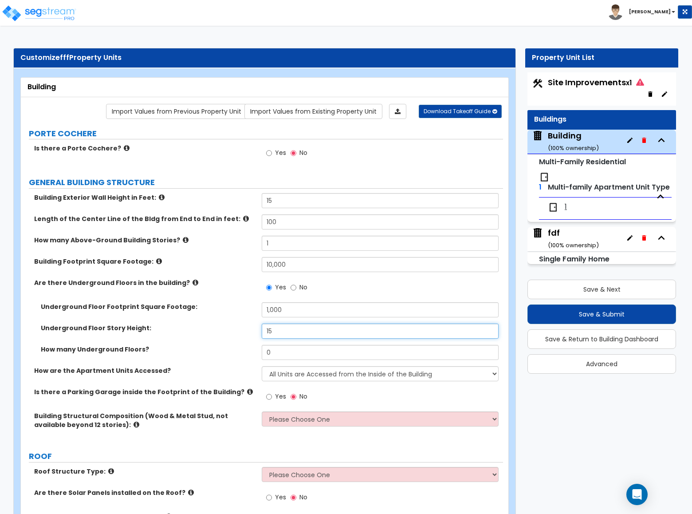
type input "15"
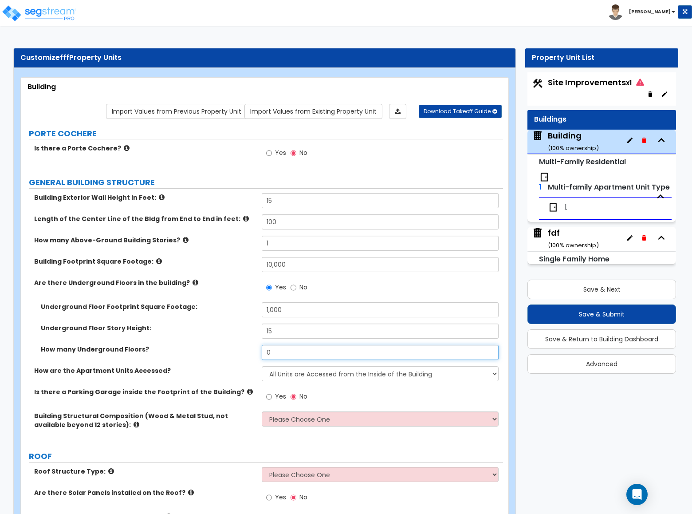
drag, startPoint x: 277, startPoint y: 350, endPoint x: 222, endPoint y: 341, distance: 55.8
click at [226, 342] on div "Underground Floor Footprint Square Footage: 1,000 Underground Floor Story Heigh…" at bounding box center [261, 334] width 469 height 64
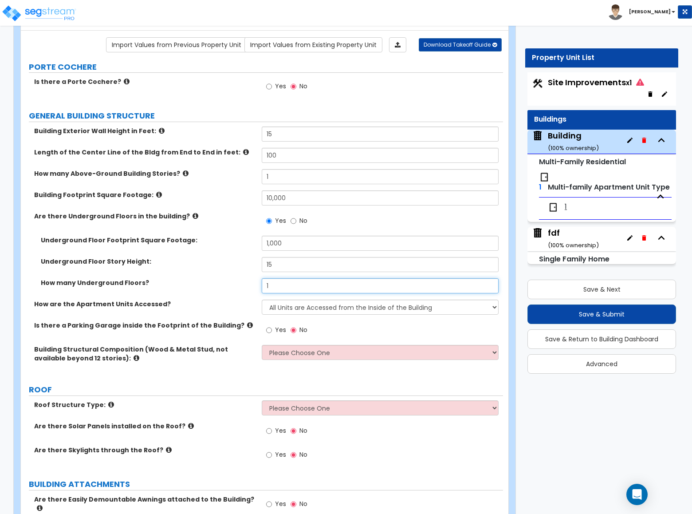
type input "1"
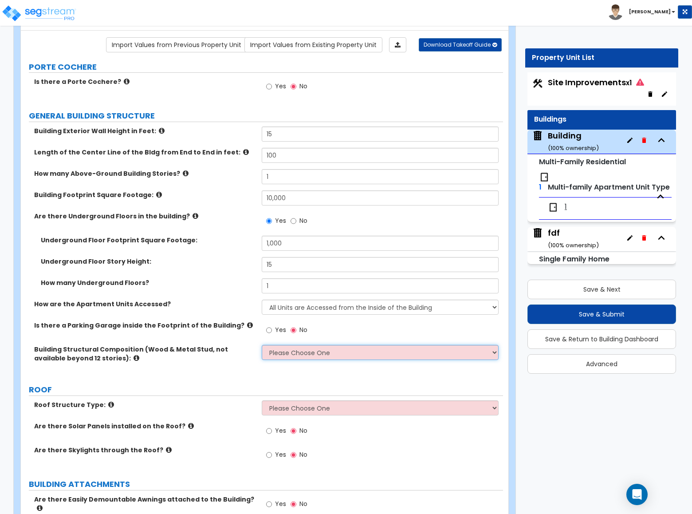
click at [348, 353] on select "Please Choose One Reinforced Concrete Structural Steel Brick Masonry CMU Masonr…" at bounding box center [380, 352] width 236 height 15
click at [262, 346] on select "Please Choose One Reinforced Concrete Structural Steel Brick Masonry CMU Masonr…" at bounding box center [380, 352] width 236 height 15
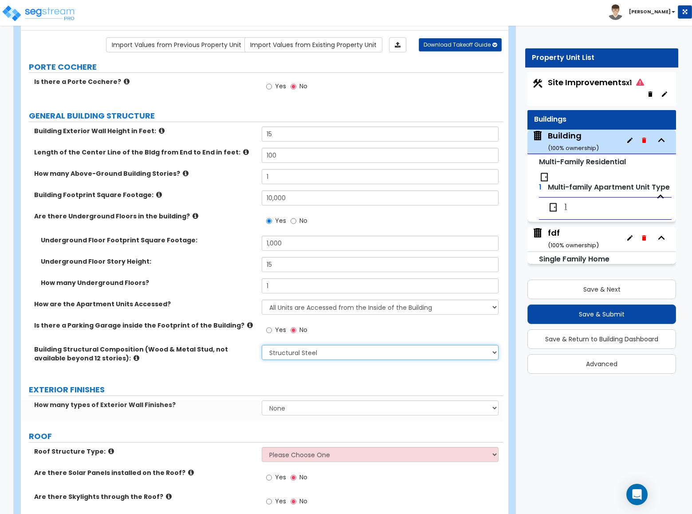
drag, startPoint x: 299, startPoint y: 349, endPoint x: 298, endPoint y: 354, distance: 5.1
click at [300, 350] on select "Please Choose One Reinforced Concrete Structural Steel Brick Masonry CMU Masonr…" at bounding box center [380, 352] width 236 height 15
select select "3"
click at [262, 346] on select "Please Choose One Reinforced Concrete Structural Steel Brick Masonry CMU Masonr…" at bounding box center [380, 352] width 236 height 15
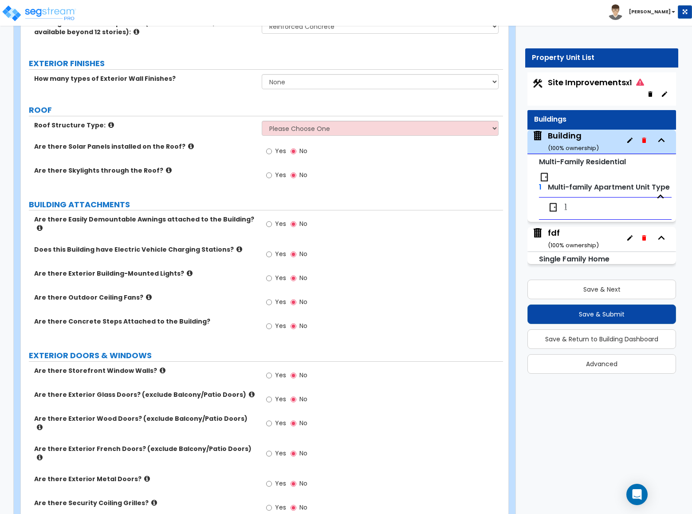
scroll to position [259, 0]
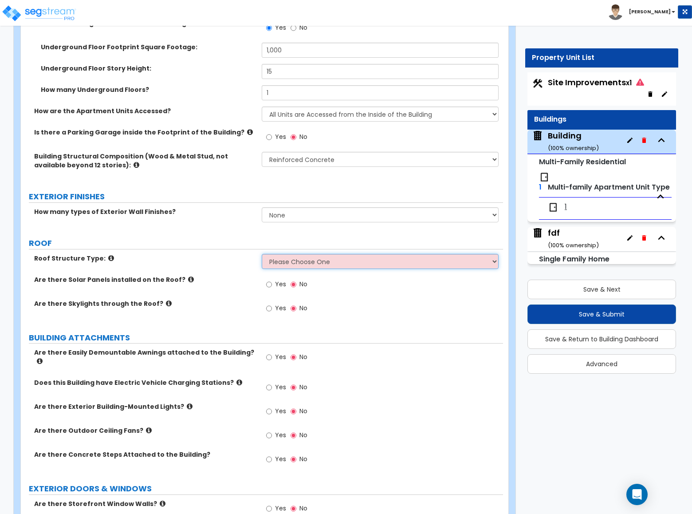
click at [297, 260] on select "Please Choose One Gable Roof Flat Roof Hybrid Gable & Flat Roof" at bounding box center [380, 261] width 236 height 15
select select "1"
click at [262, 255] on select "Please Choose One Gable Roof Flat Roof Hybrid Gable & Flat Roof" at bounding box center [380, 261] width 236 height 15
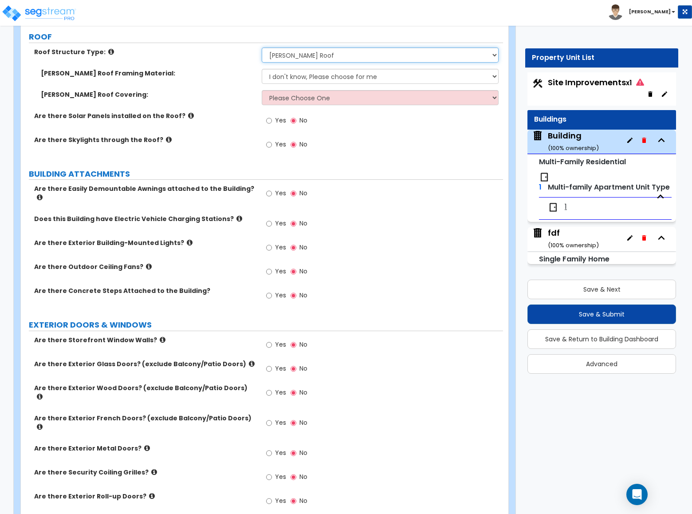
scroll to position [665, 0]
